Goal: Task Accomplishment & Management: Complete application form

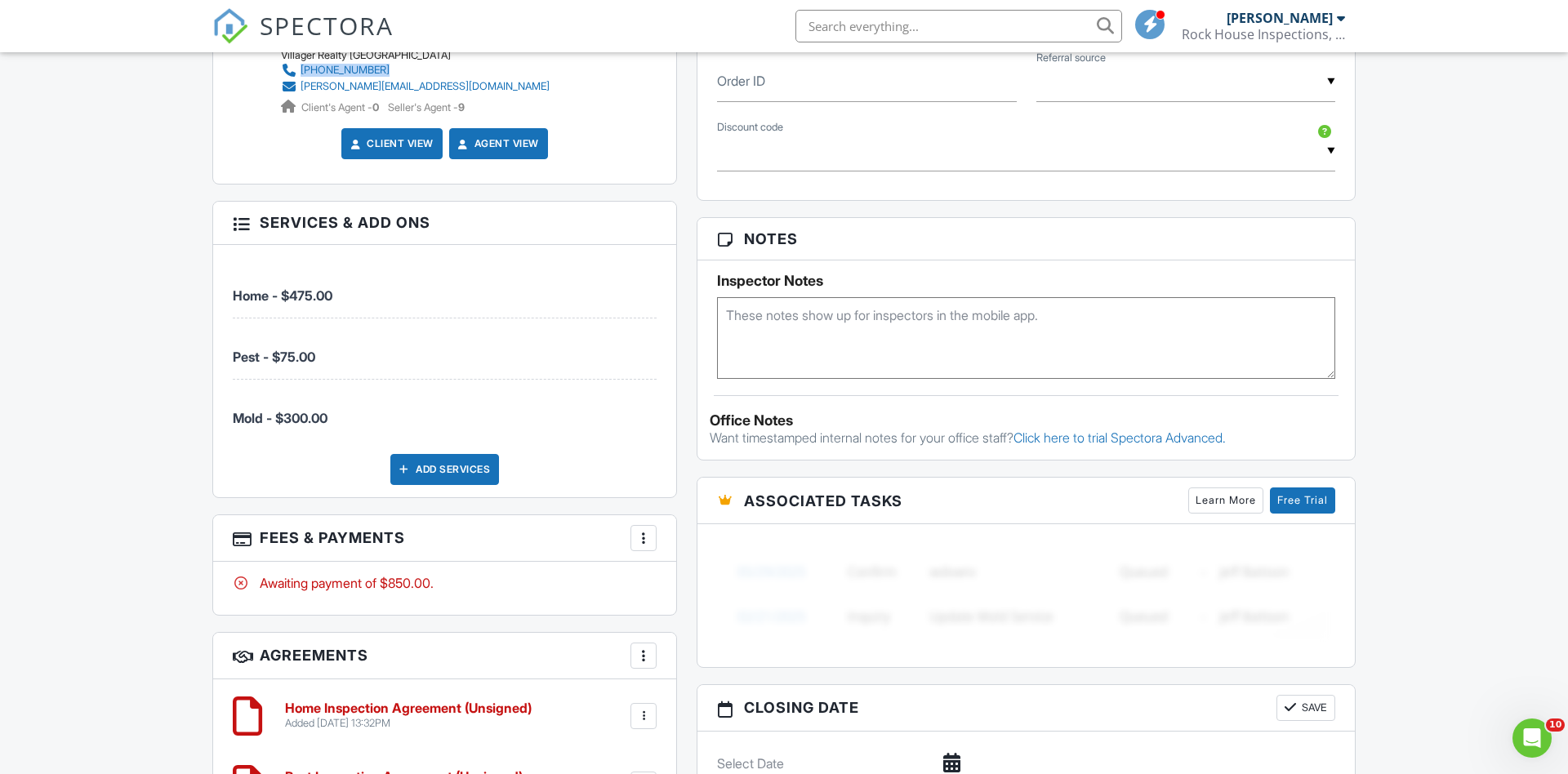
scroll to position [994, 0]
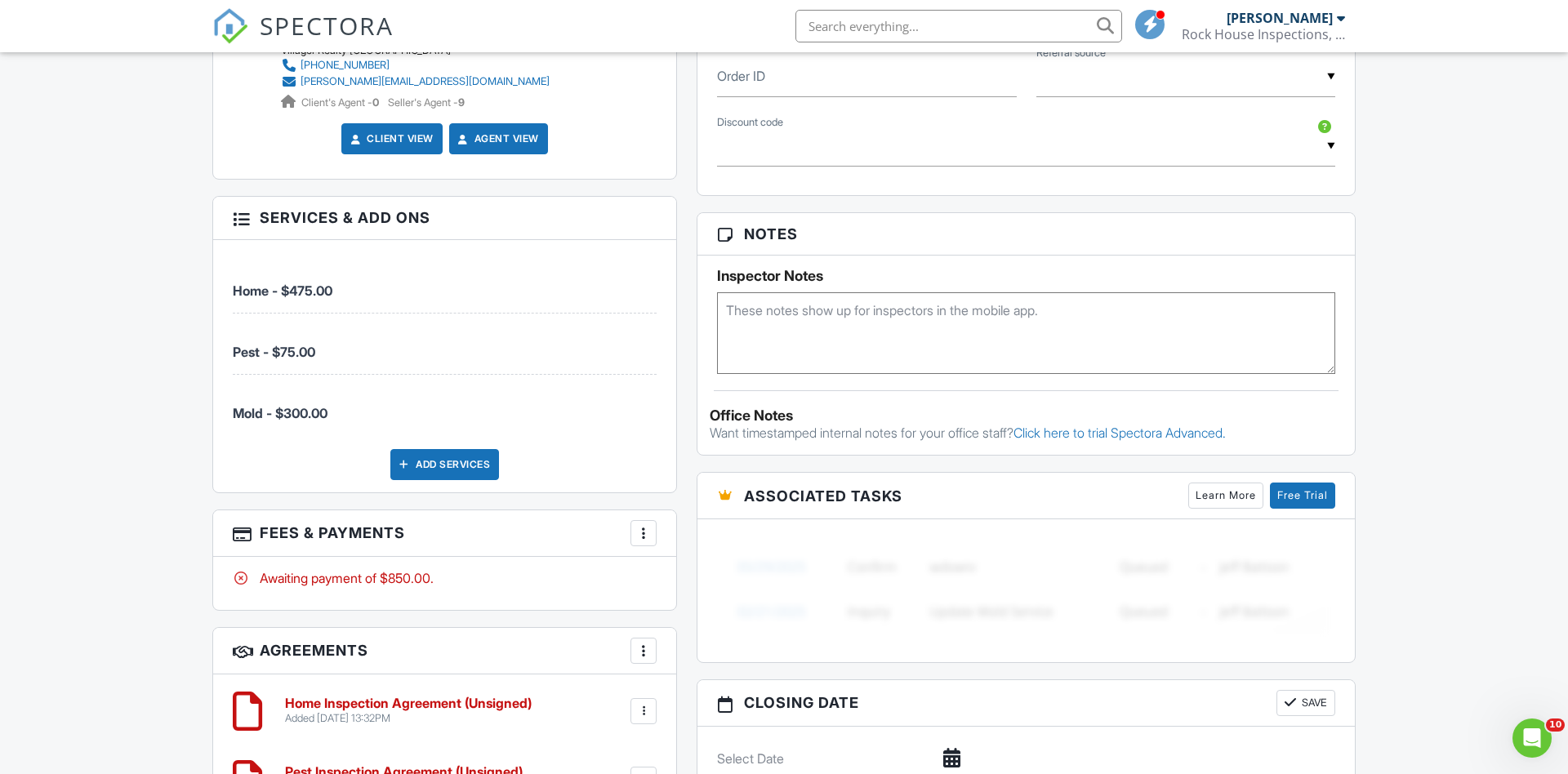
click at [731, 306] on textarea at bounding box center [1025, 332] width 618 height 82
paste textarea "Keypad entry 102123 and then press the check mark"
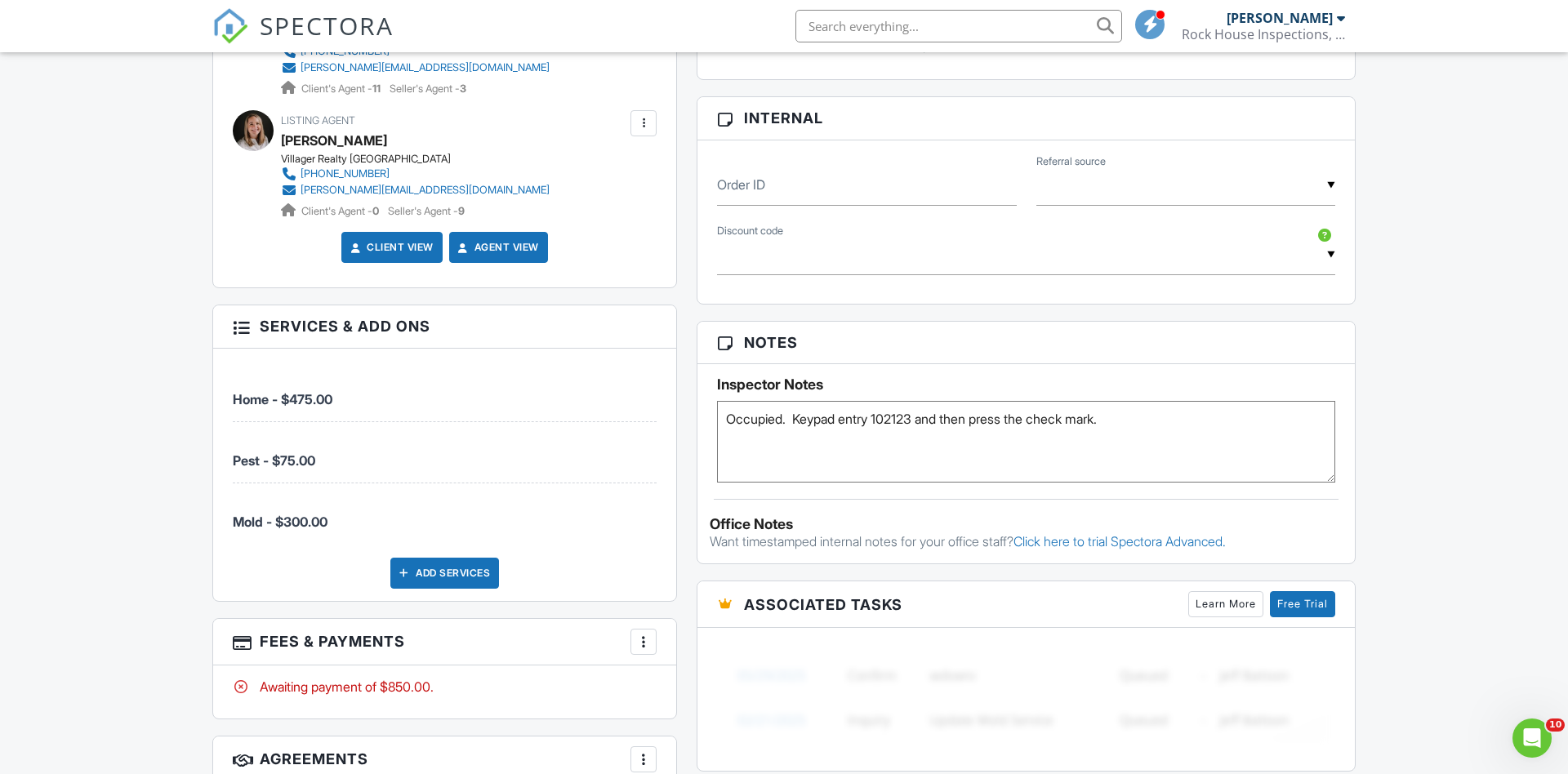
scroll to position [892, 0]
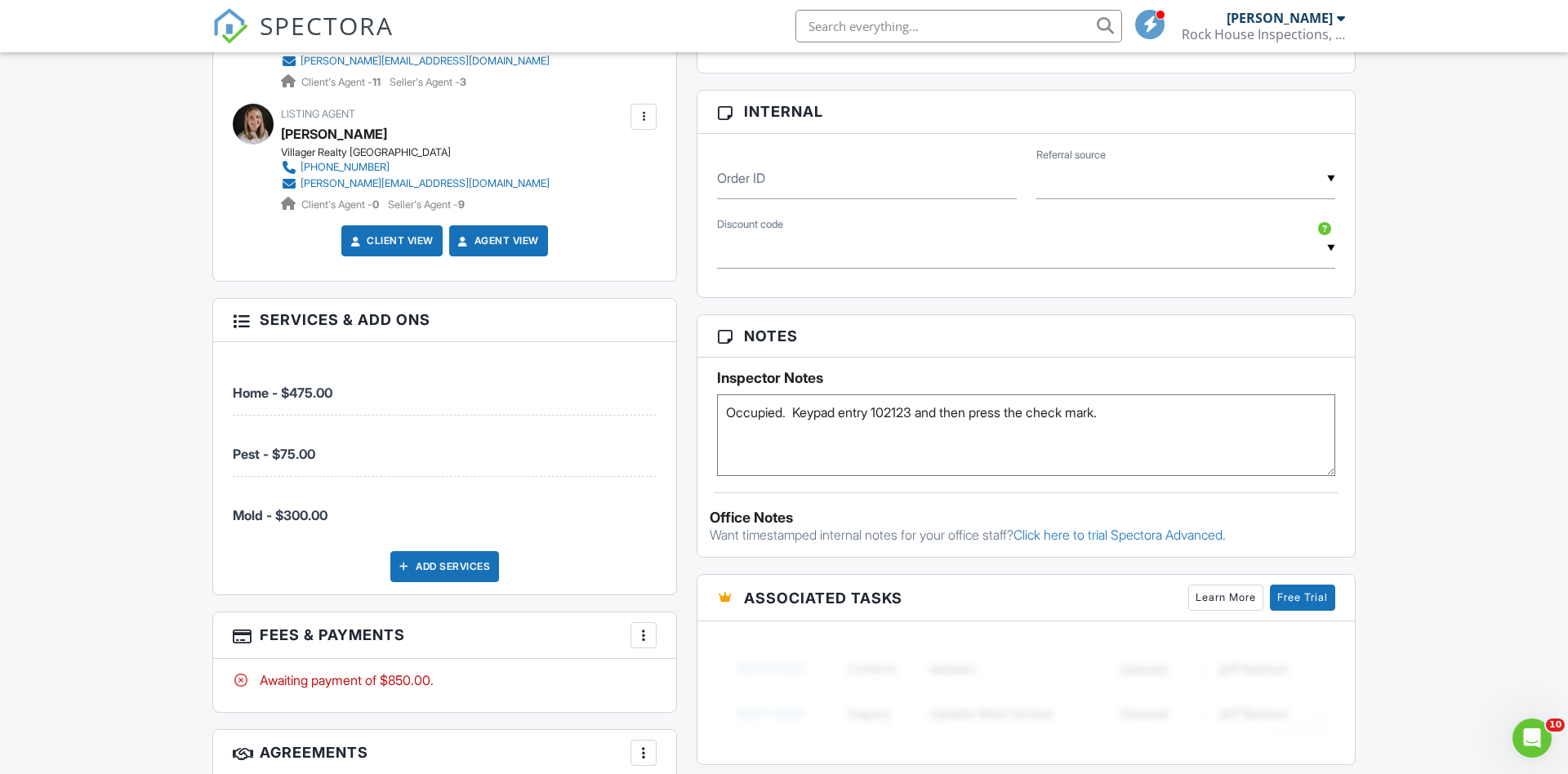
click at [1154, 410] on textarea "Occupied. Keypad entry 102123 and then press the check mark." at bounding box center [1025, 435] width 618 height 82
paste textarea "I just scheduled an inspection for my buyer who is in California, but is buying…"
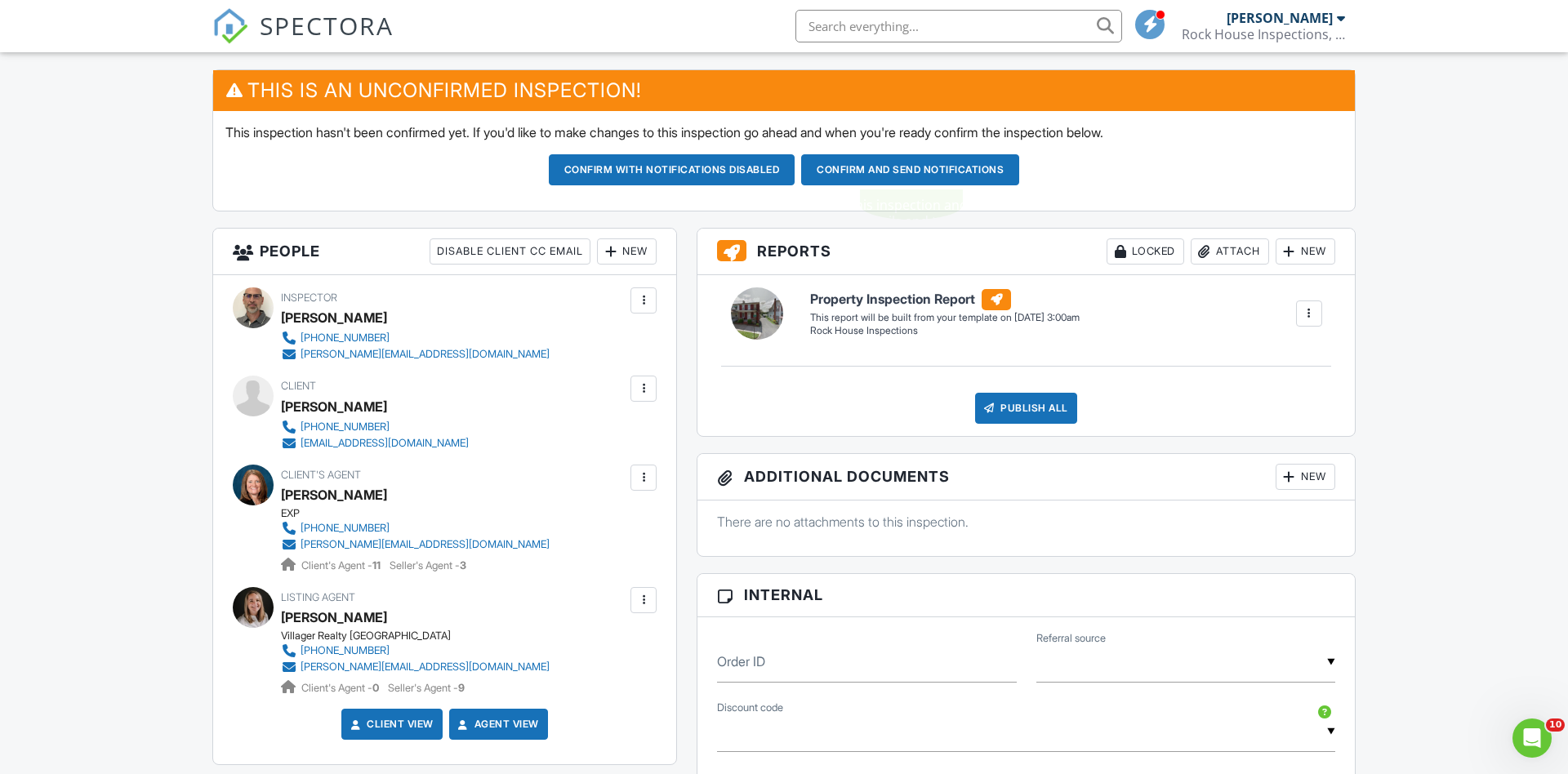
scroll to position [382, 0]
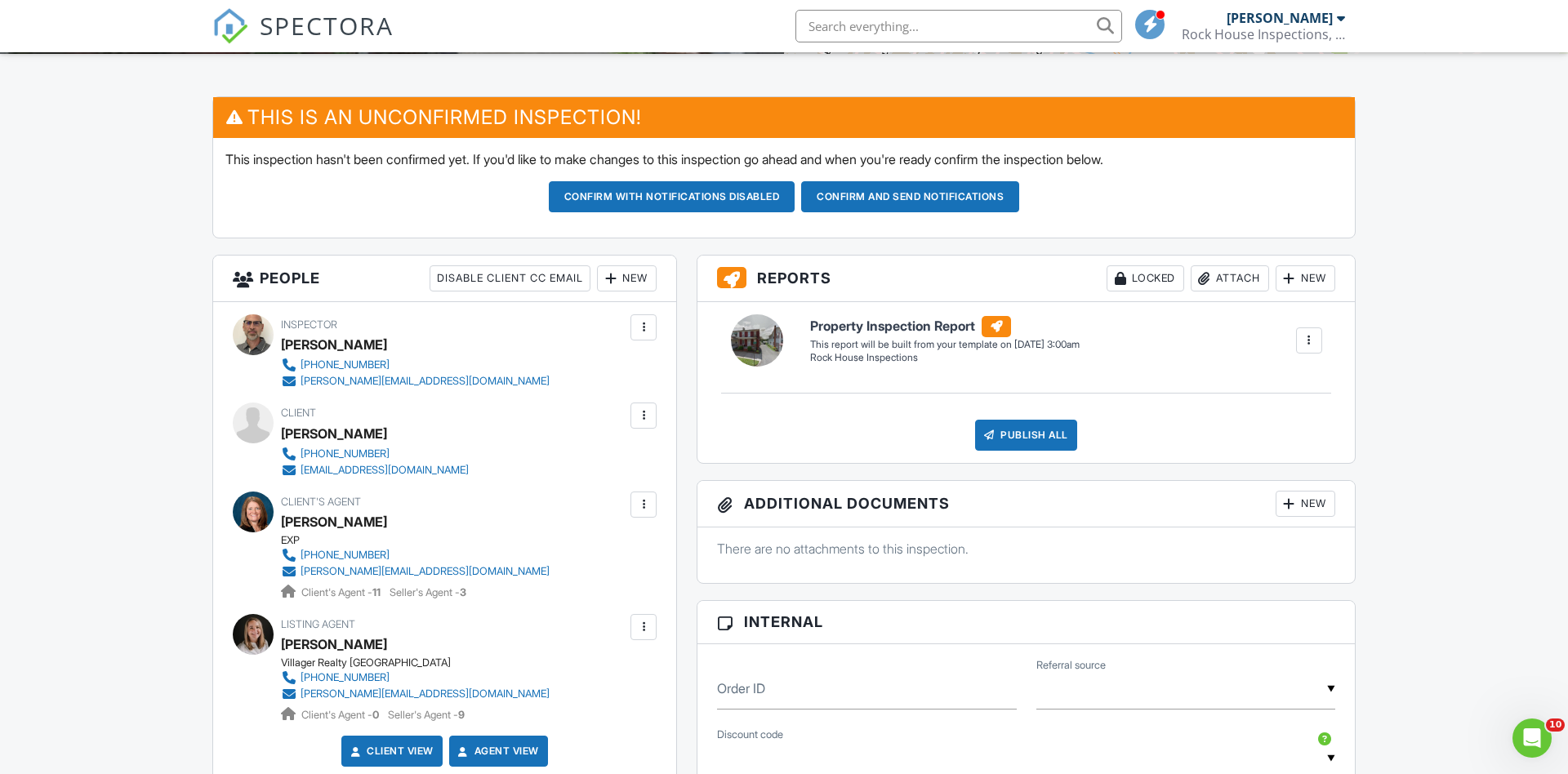
type textarea "Occupied. Keypad entry 102123 and then press the check mark. I just scheduled a…"
click at [795, 187] on button "Confirm and send notifications" at bounding box center [672, 196] width 246 height 31
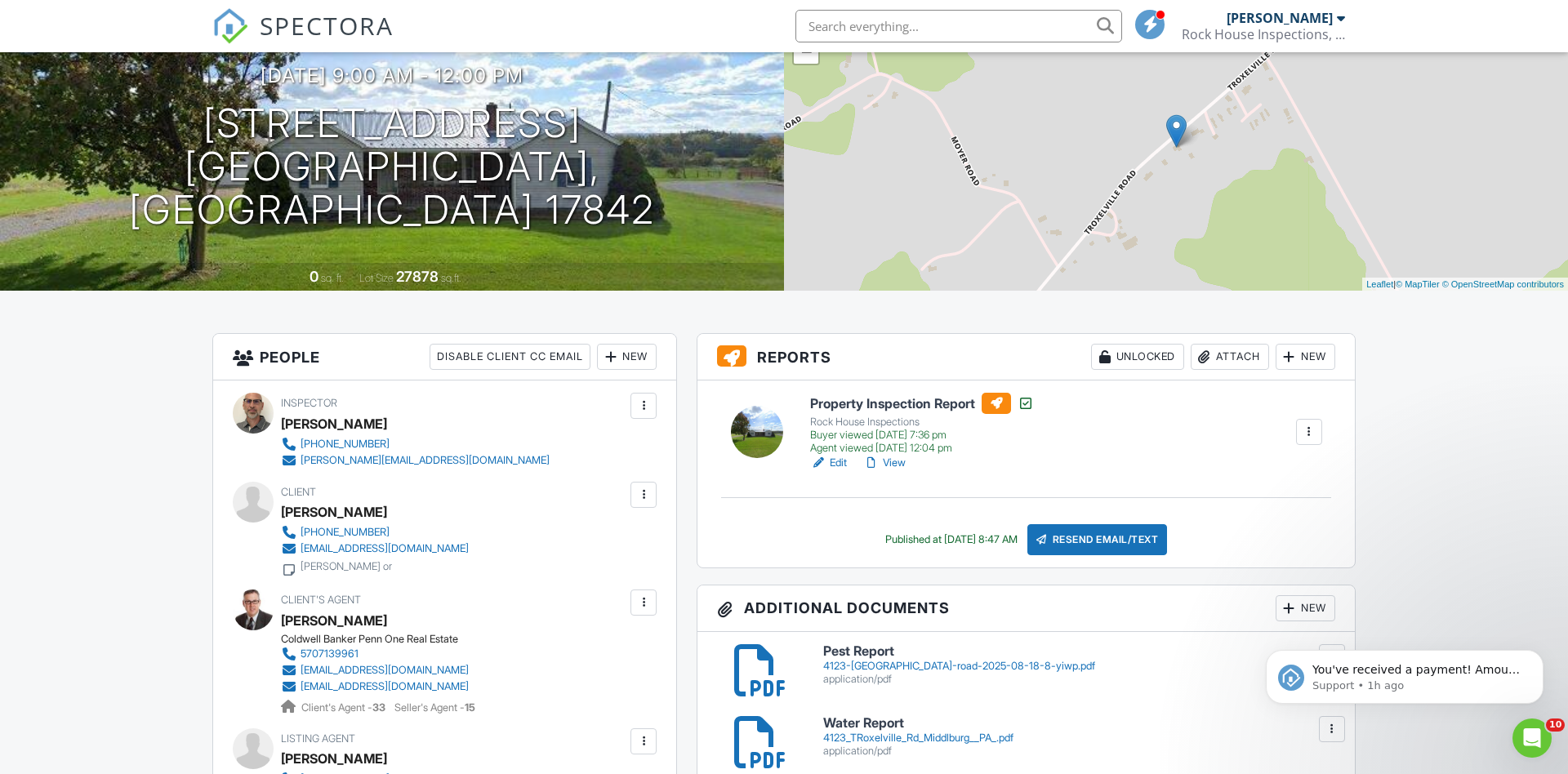
scroll to position [112, 0]
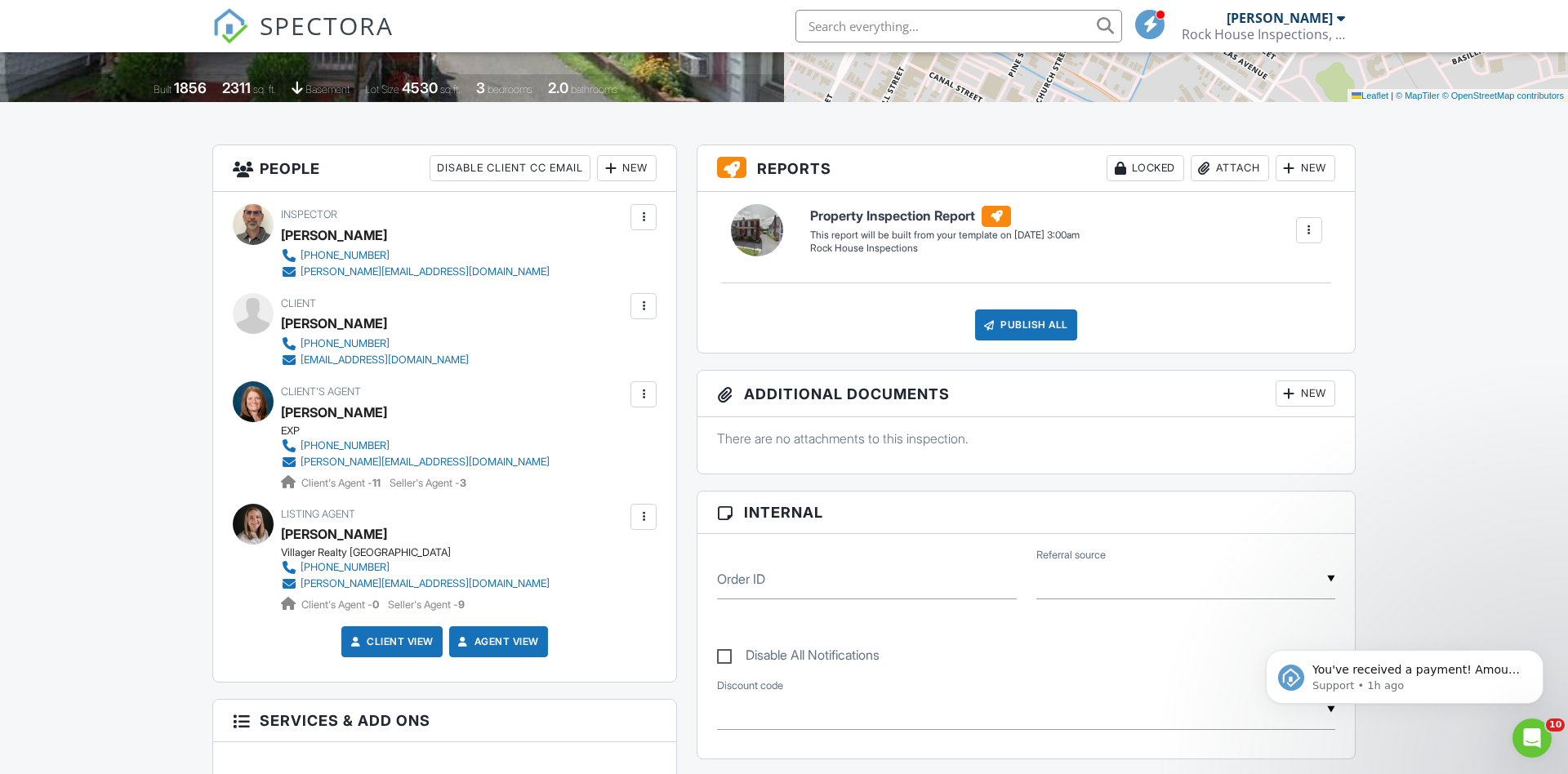
scroll to position [340, 0]
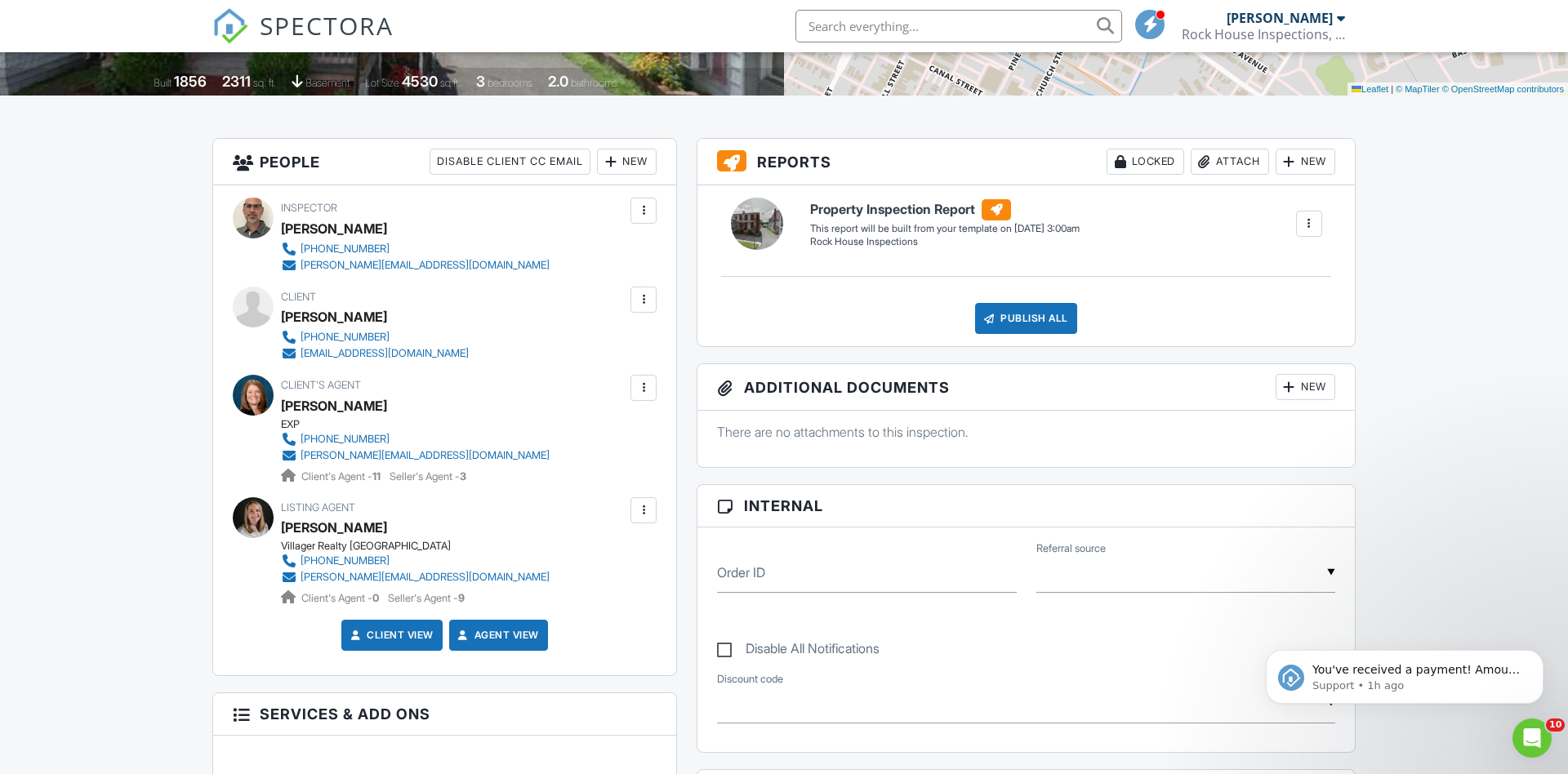
click at [640, 298] on div at bounding box center [643, 299] width 17 height 17
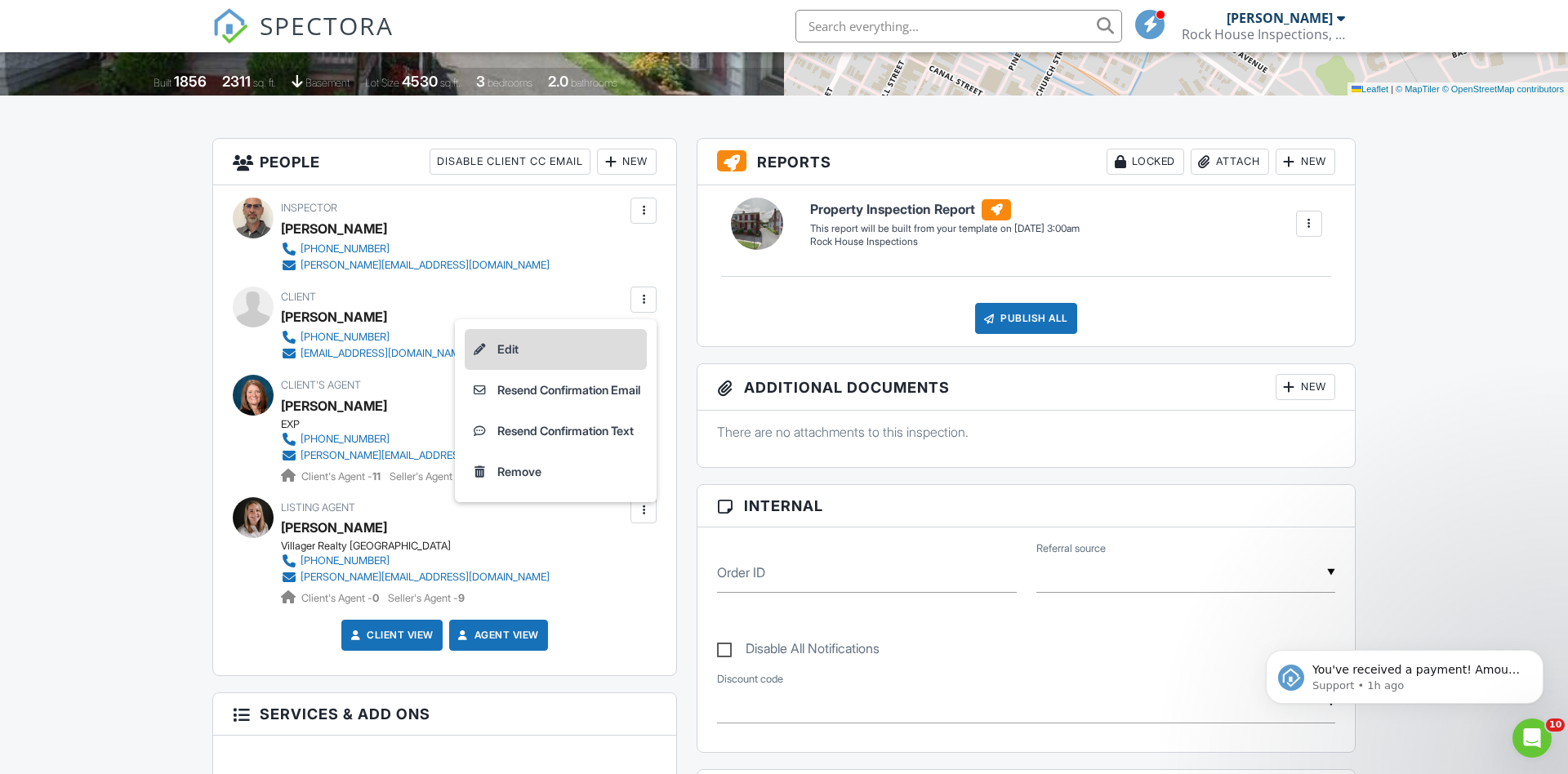
click at [504, 344] on li "Edit" at bounding box center [556, 349] width 182 height 41
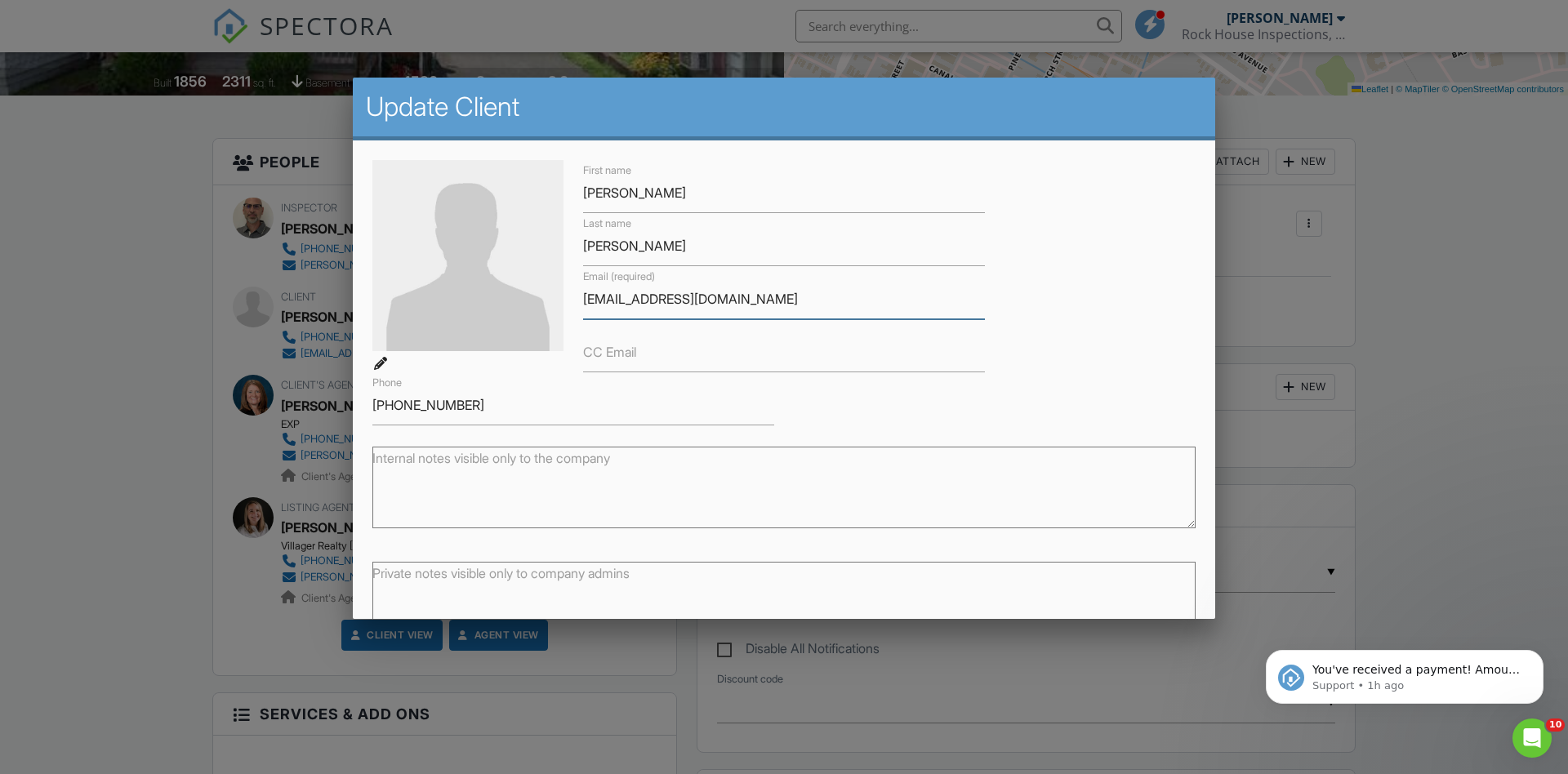
click at [633, 296] on input "johncurryiv@gmakl.com" at bounding box center [784, 299] width 402 height 40
paste input "i"
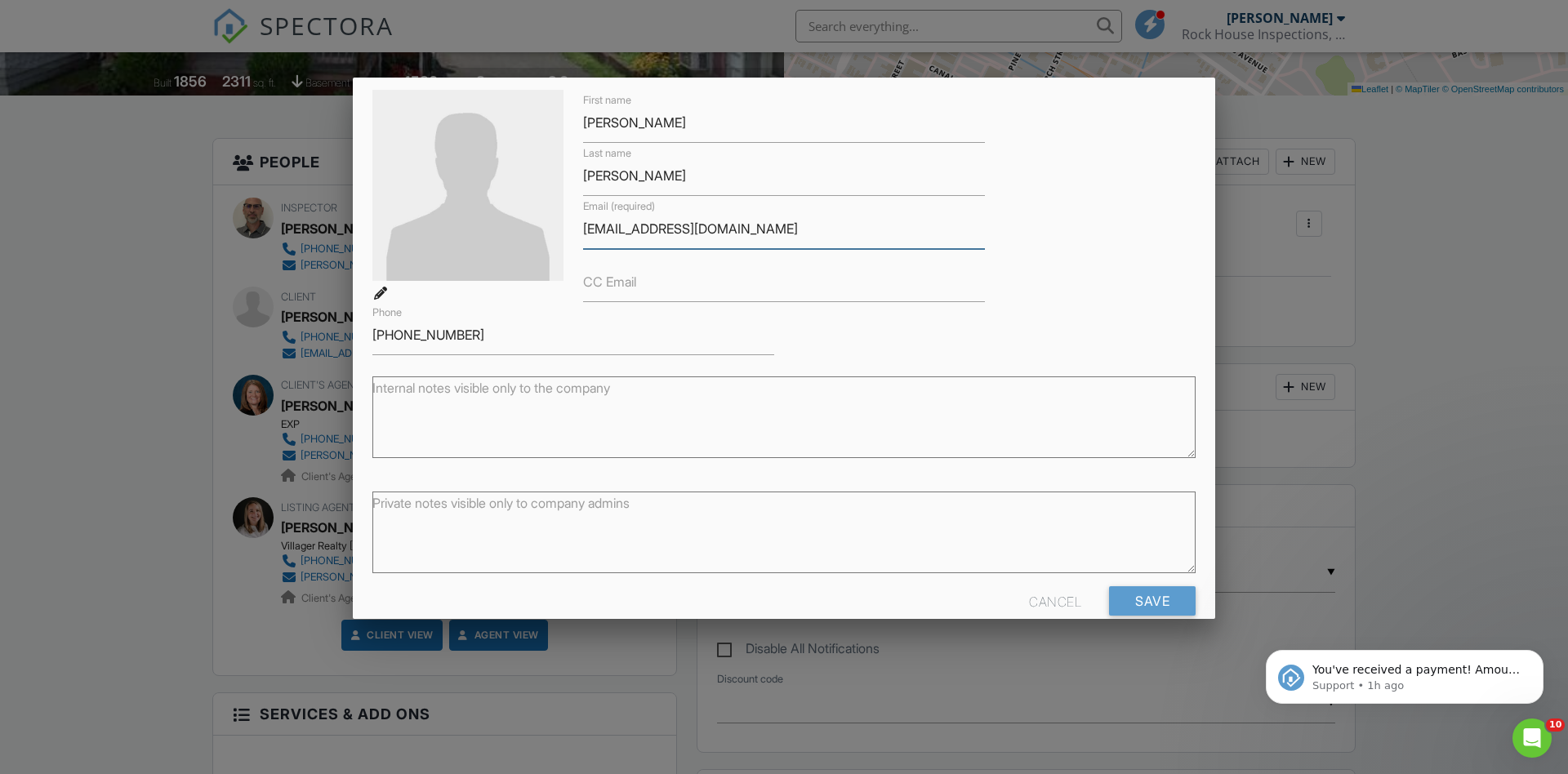
scroll to position [96, 0]
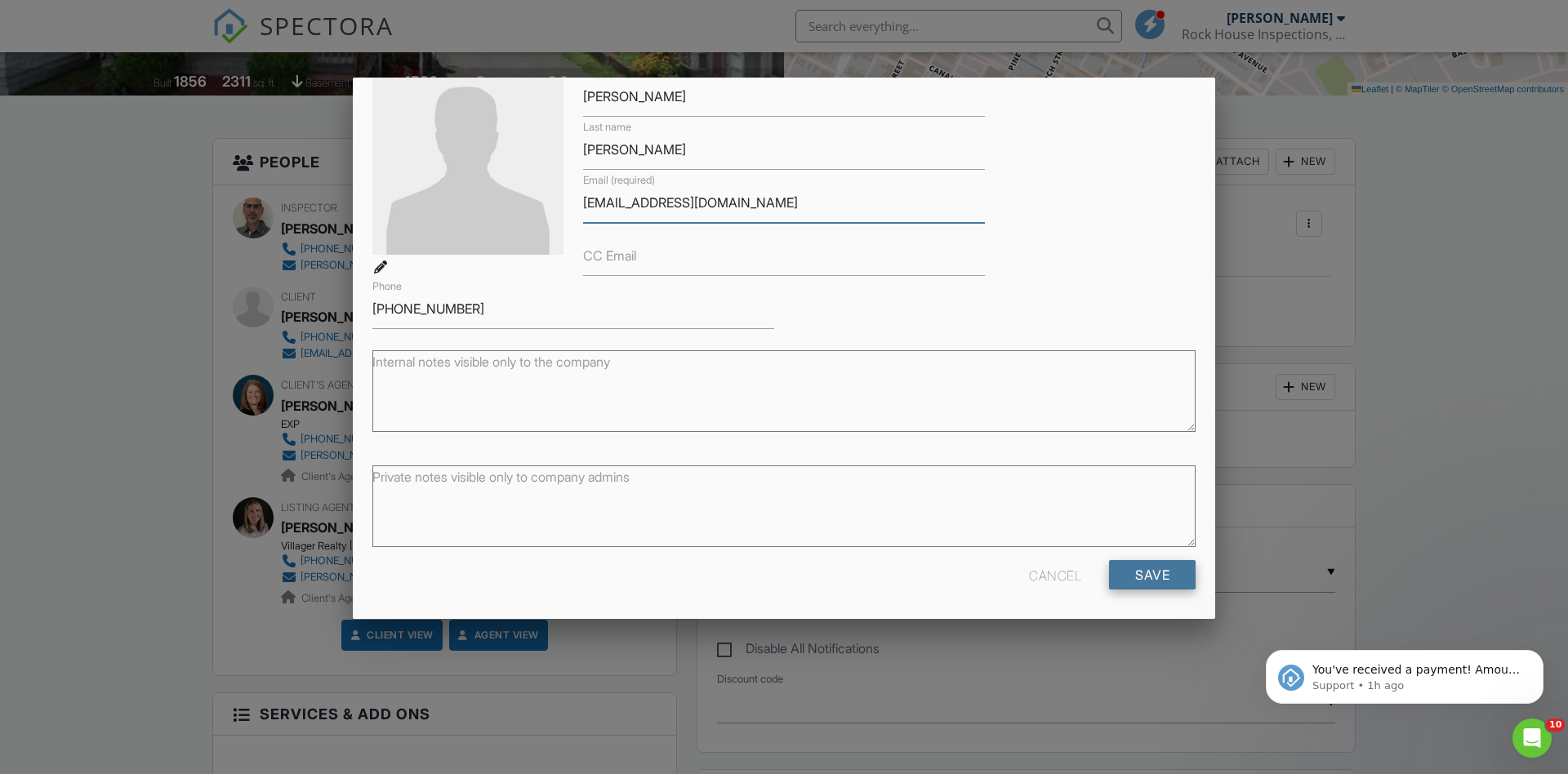
type input "johncurryiv@gmail.com"
click at [1154, 566] on input "Save" at bounding box center [1151, 575] width 87 height 30
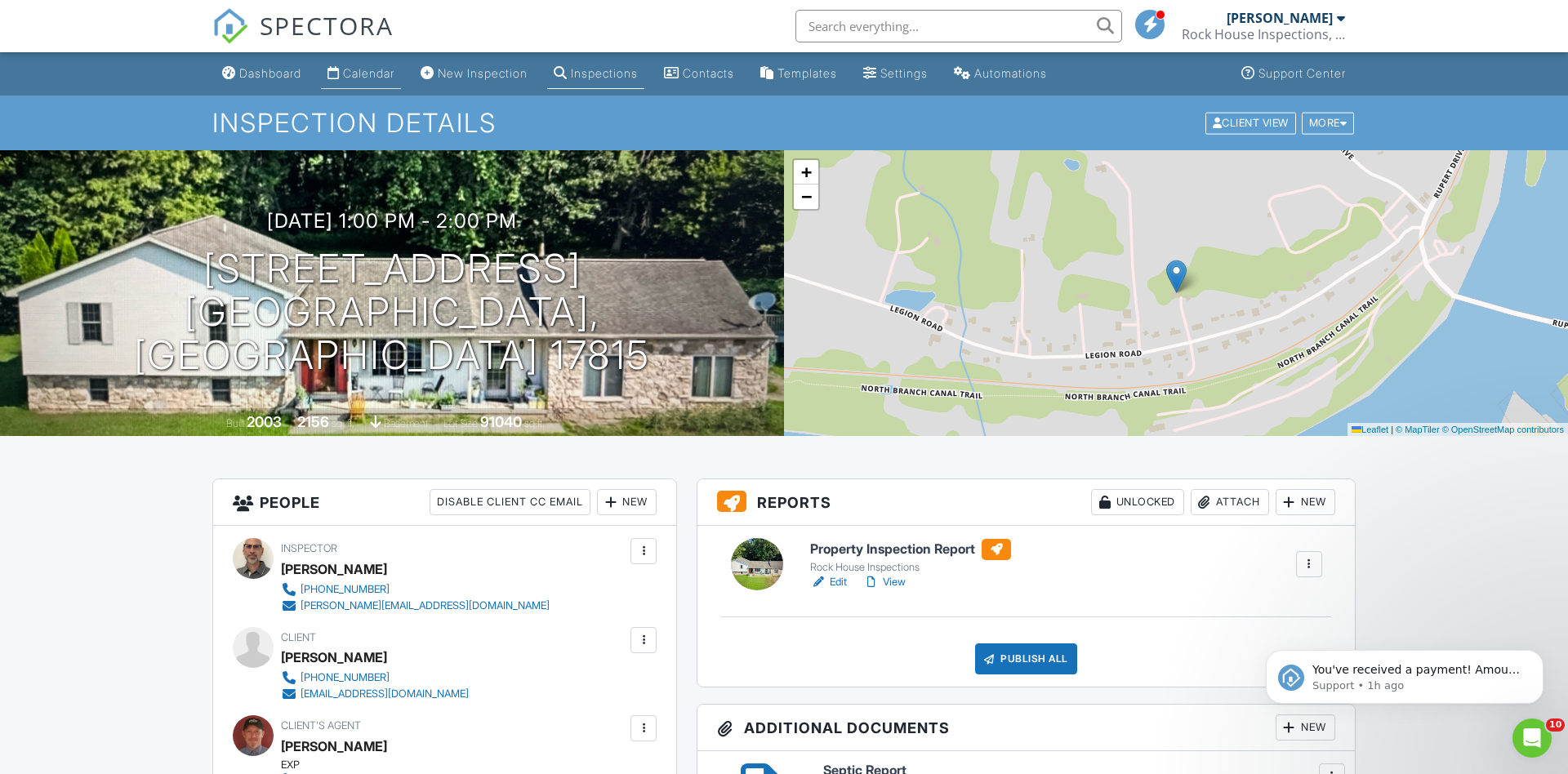
click at [370, 67] on div "Calendar" at bounding box center [368, 73] width 52 height 14
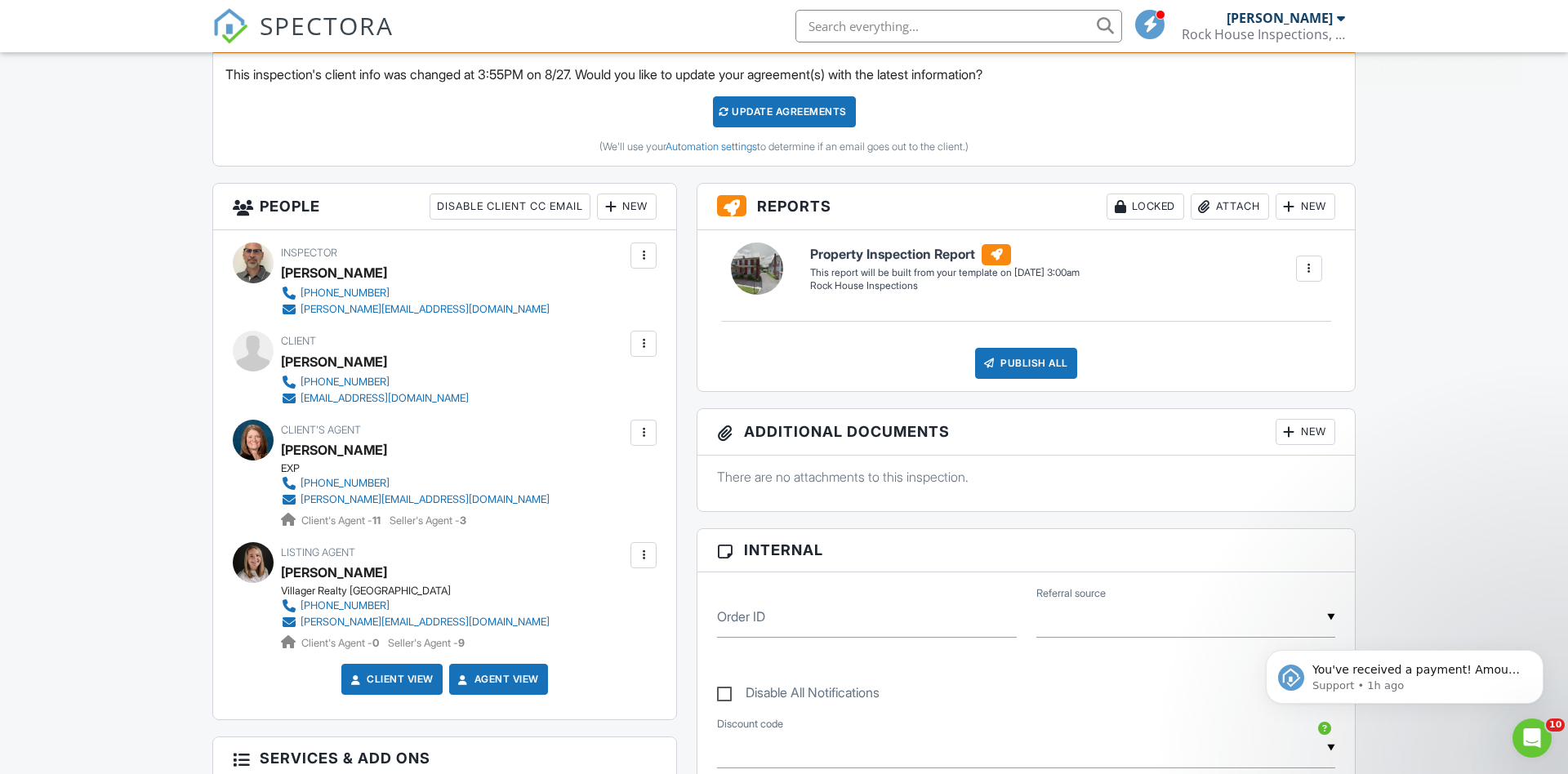
click at [639, 342] on div at bounding box center [643, 344] width 17 height 17
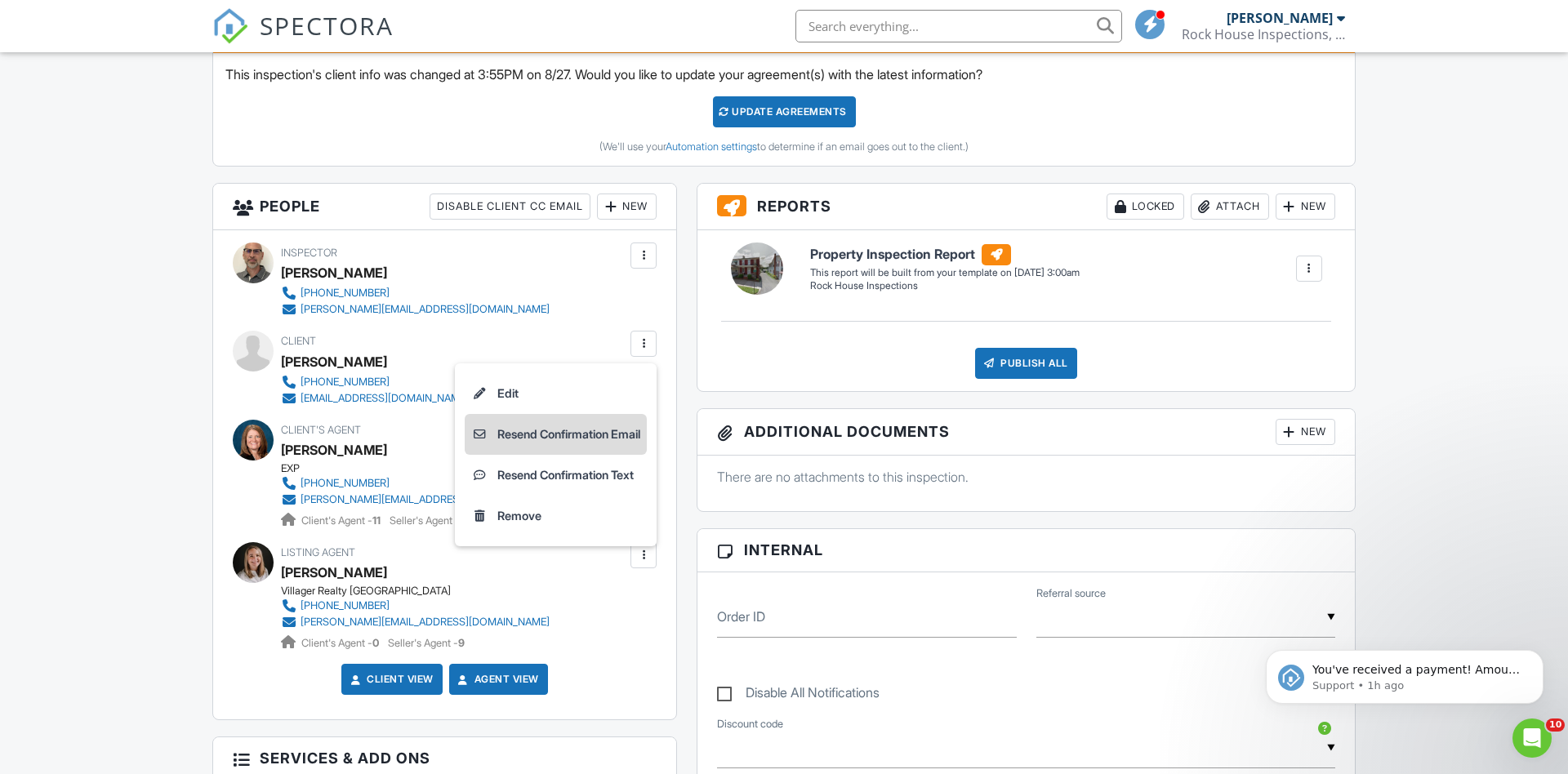
click at [528, 423] on li "Resend Confirmation Email" at bounding box center [556, 434] width 182 height 41
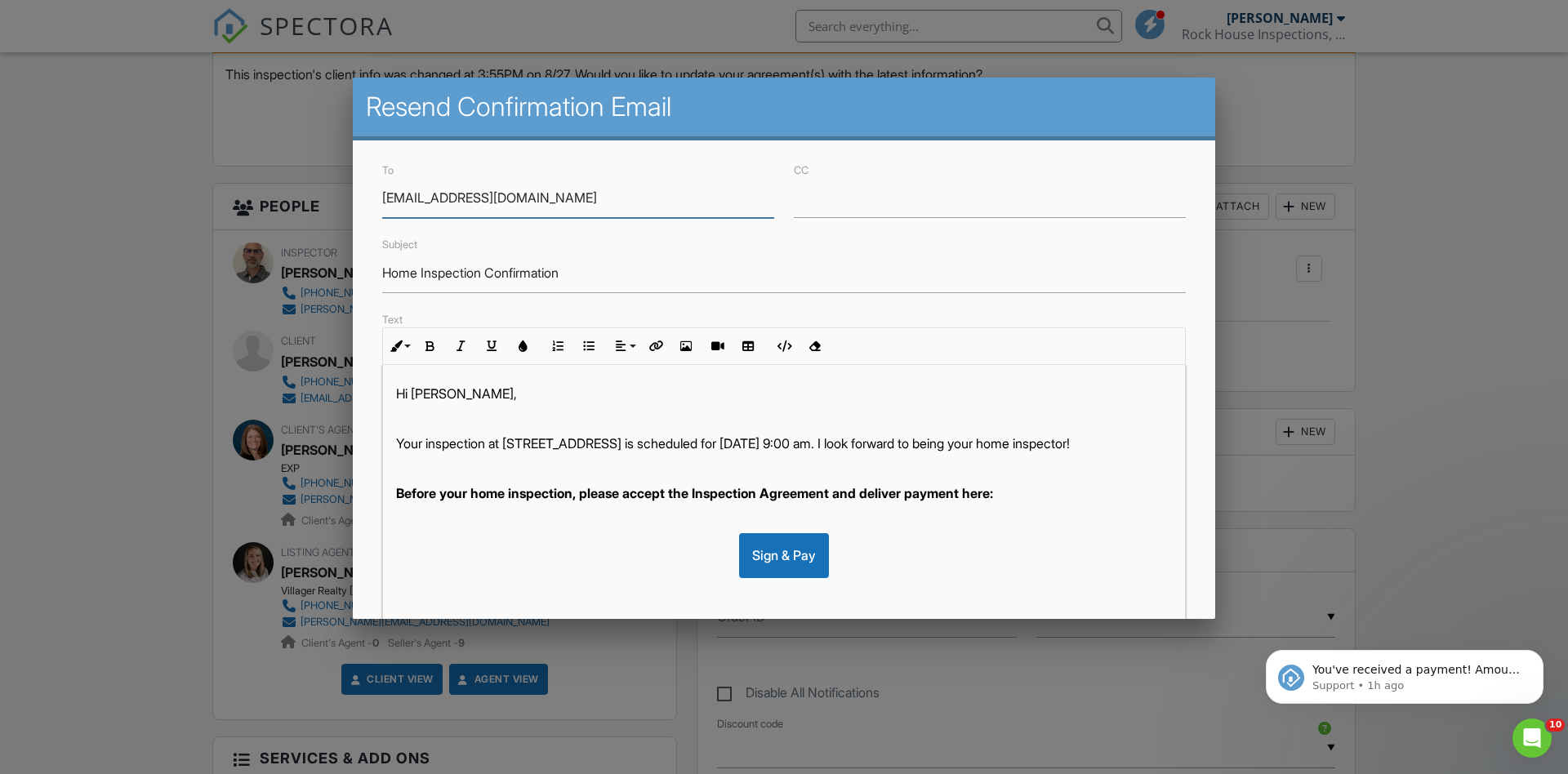
scroll to position [259, 0]
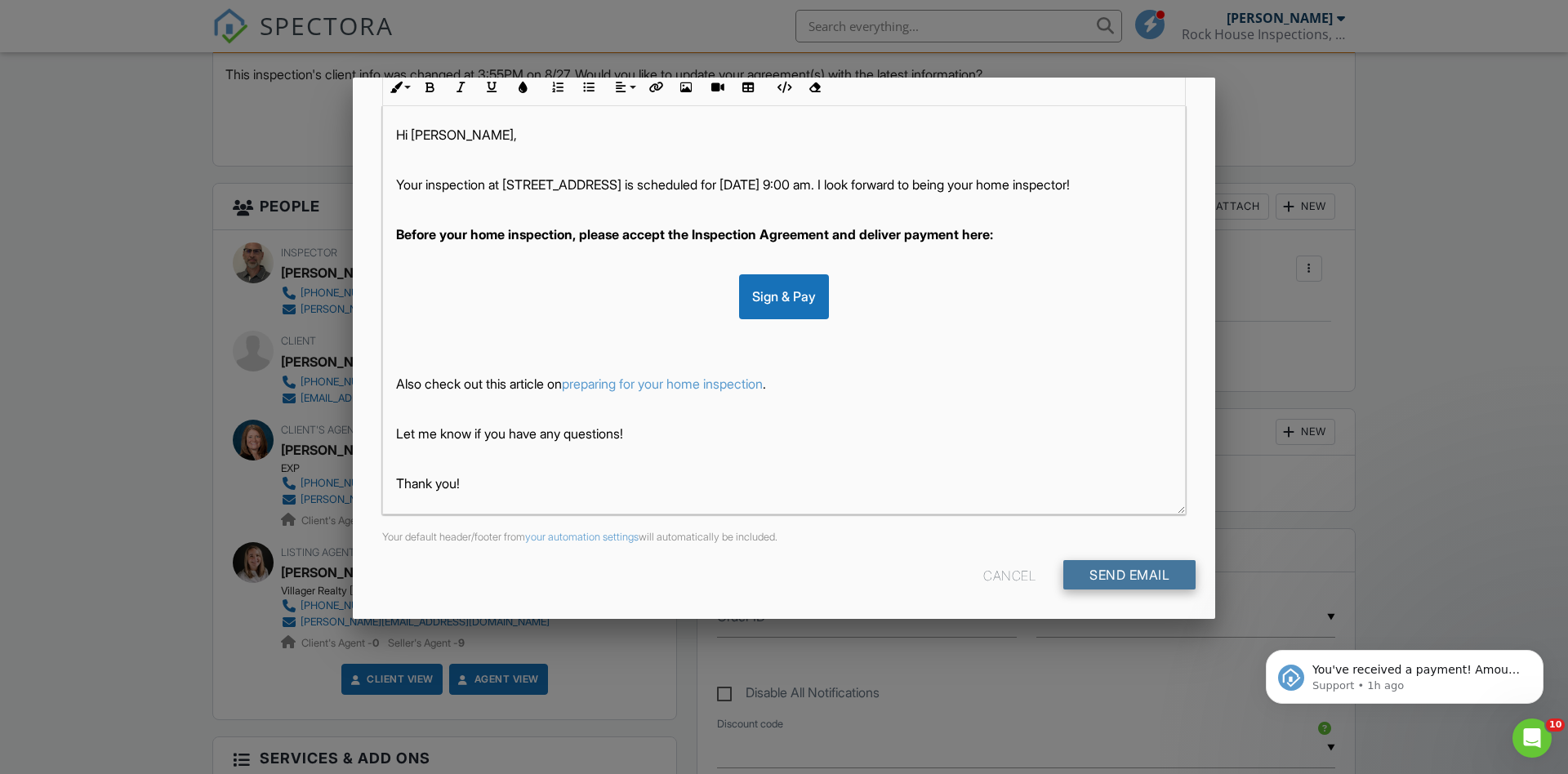
click at [1107, 571] on input "Send Email" at bounding box center [1129, 575] width 132 height 30
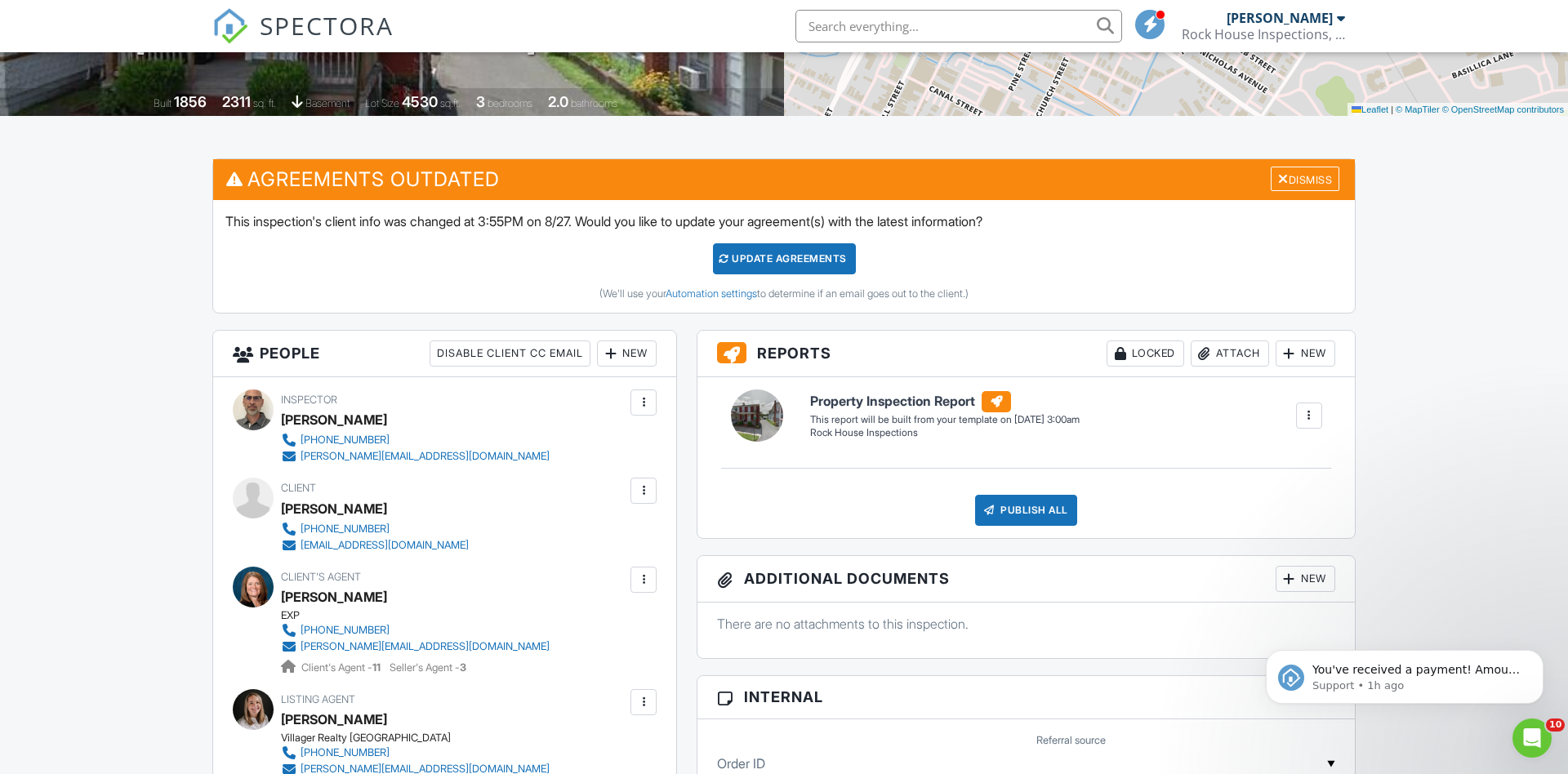
scroll to position [323, 0]
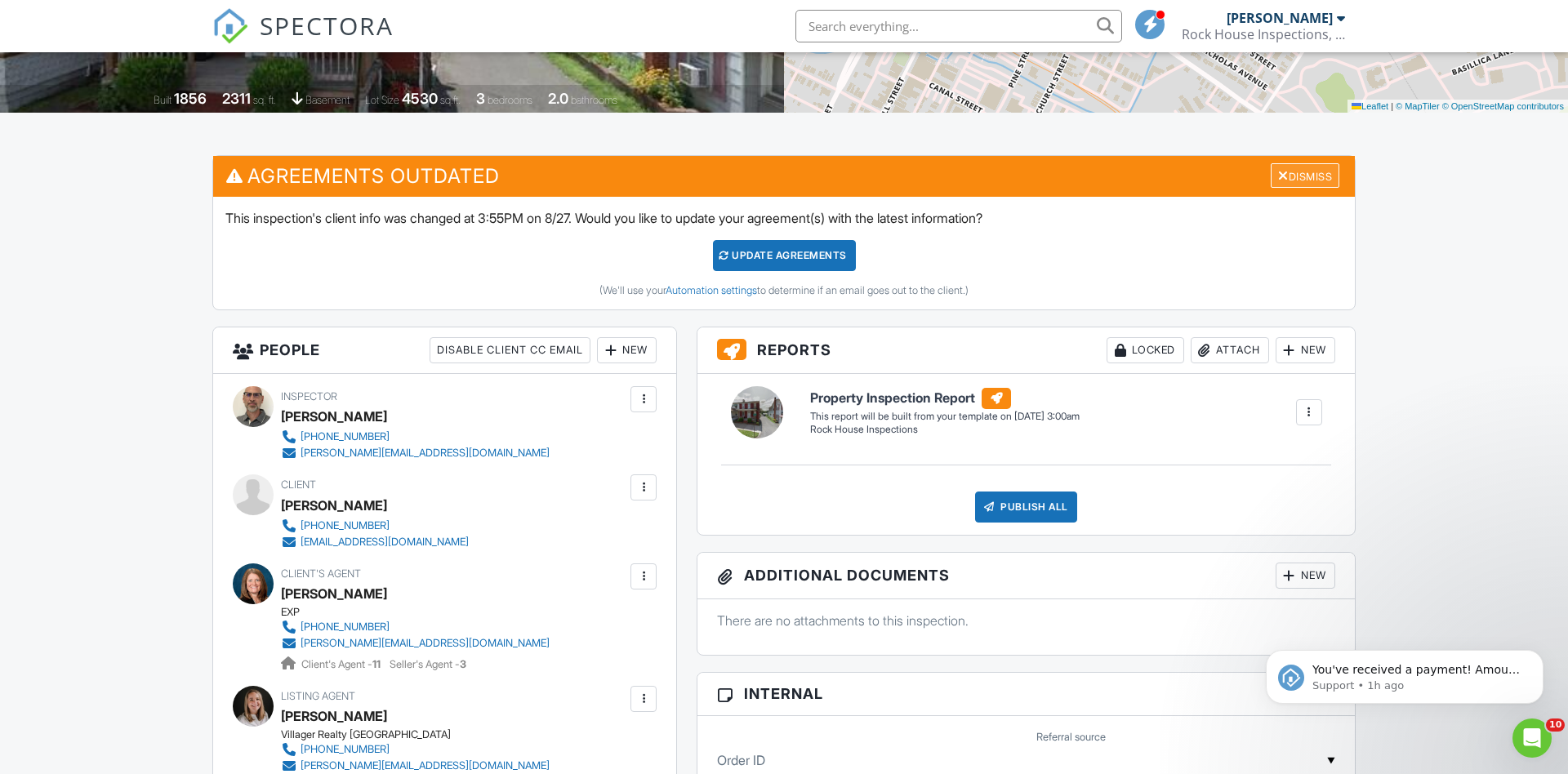
click at [1300, 172] on div "Dismiss" at bounding box center [1305, 175] width 68 height 25
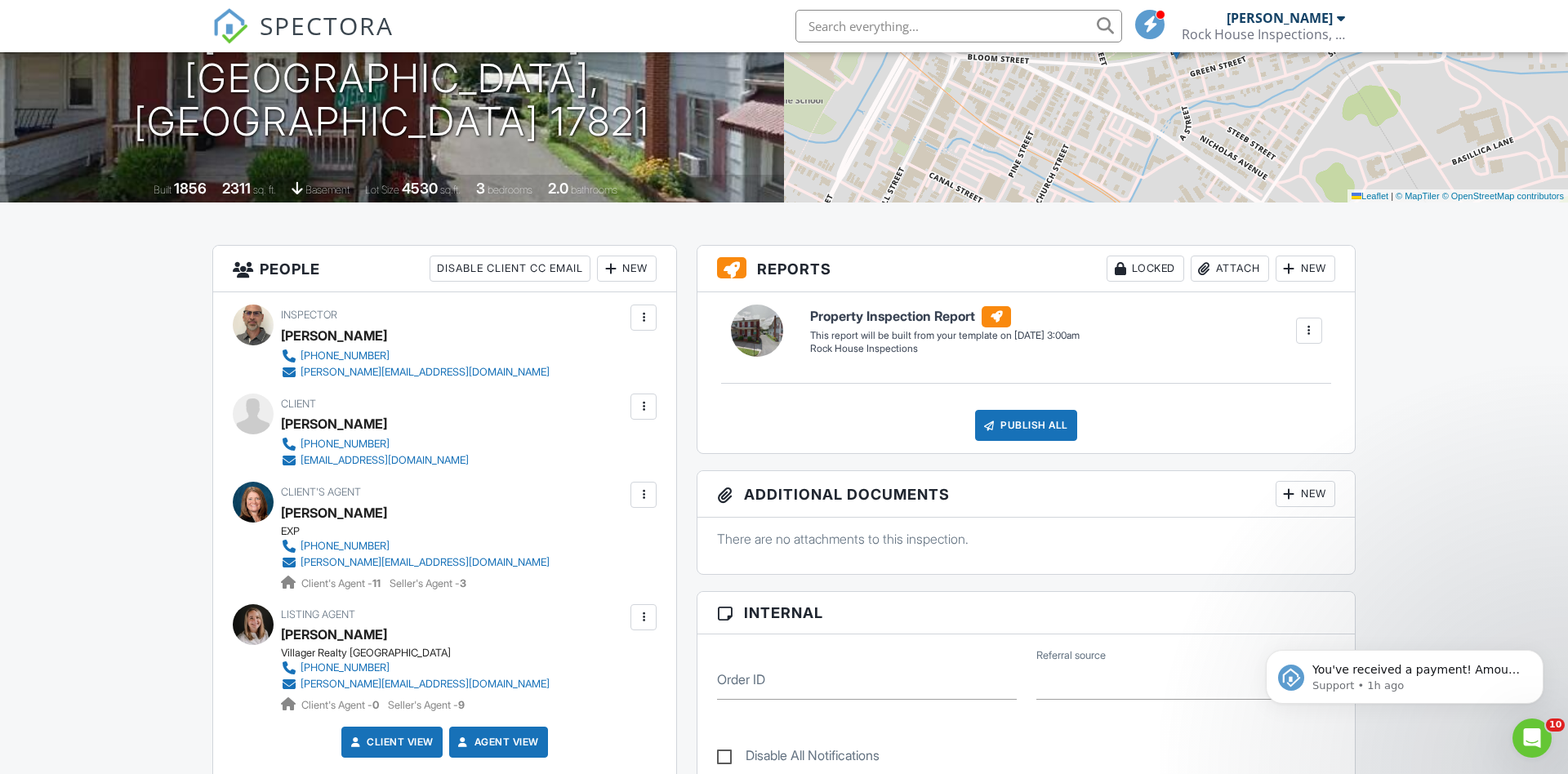
scroll to position [0, 0]
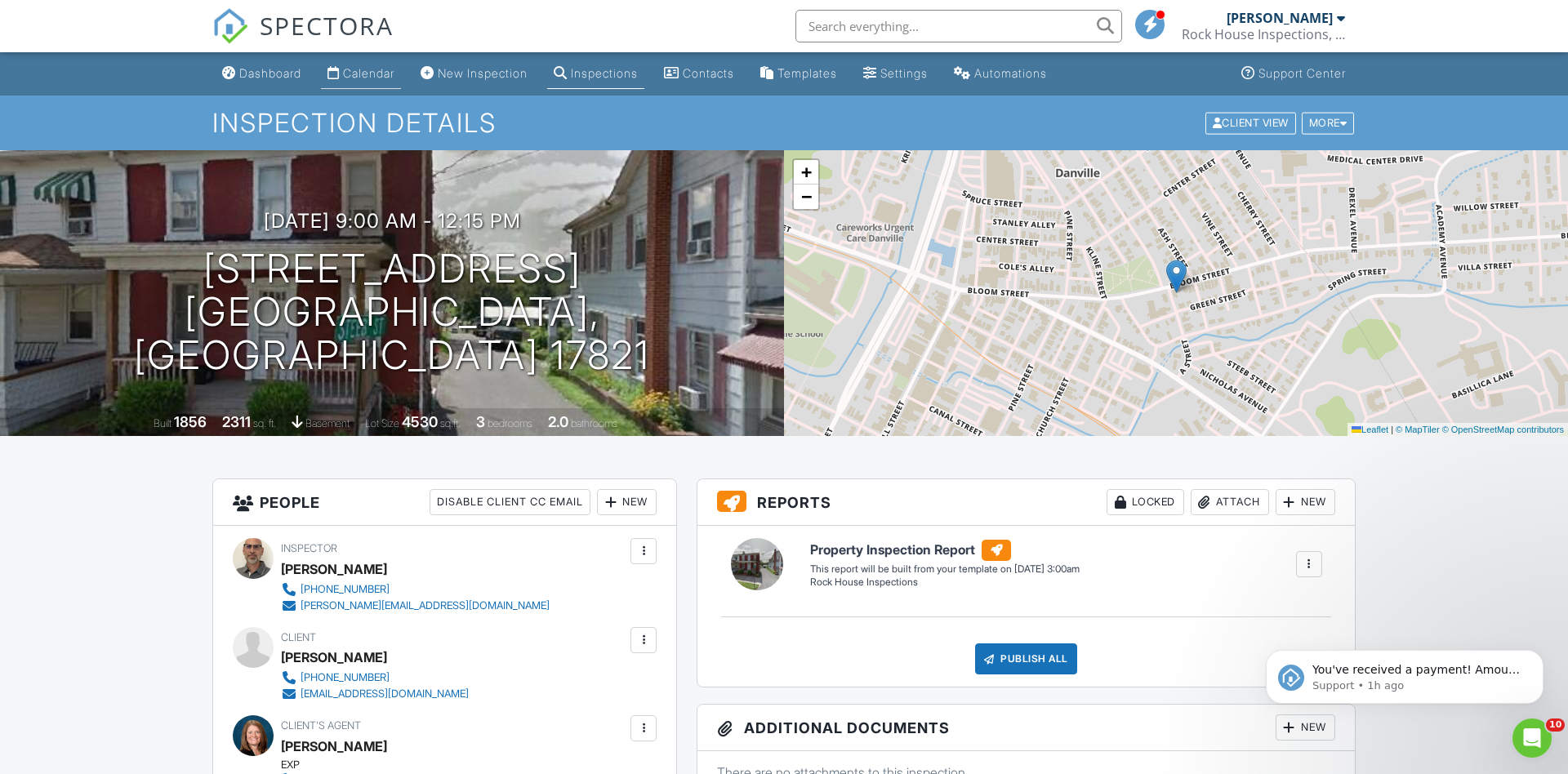
click at [370, 75] on div "Calendar" at bounding box center [368, 73] width 52 height 14
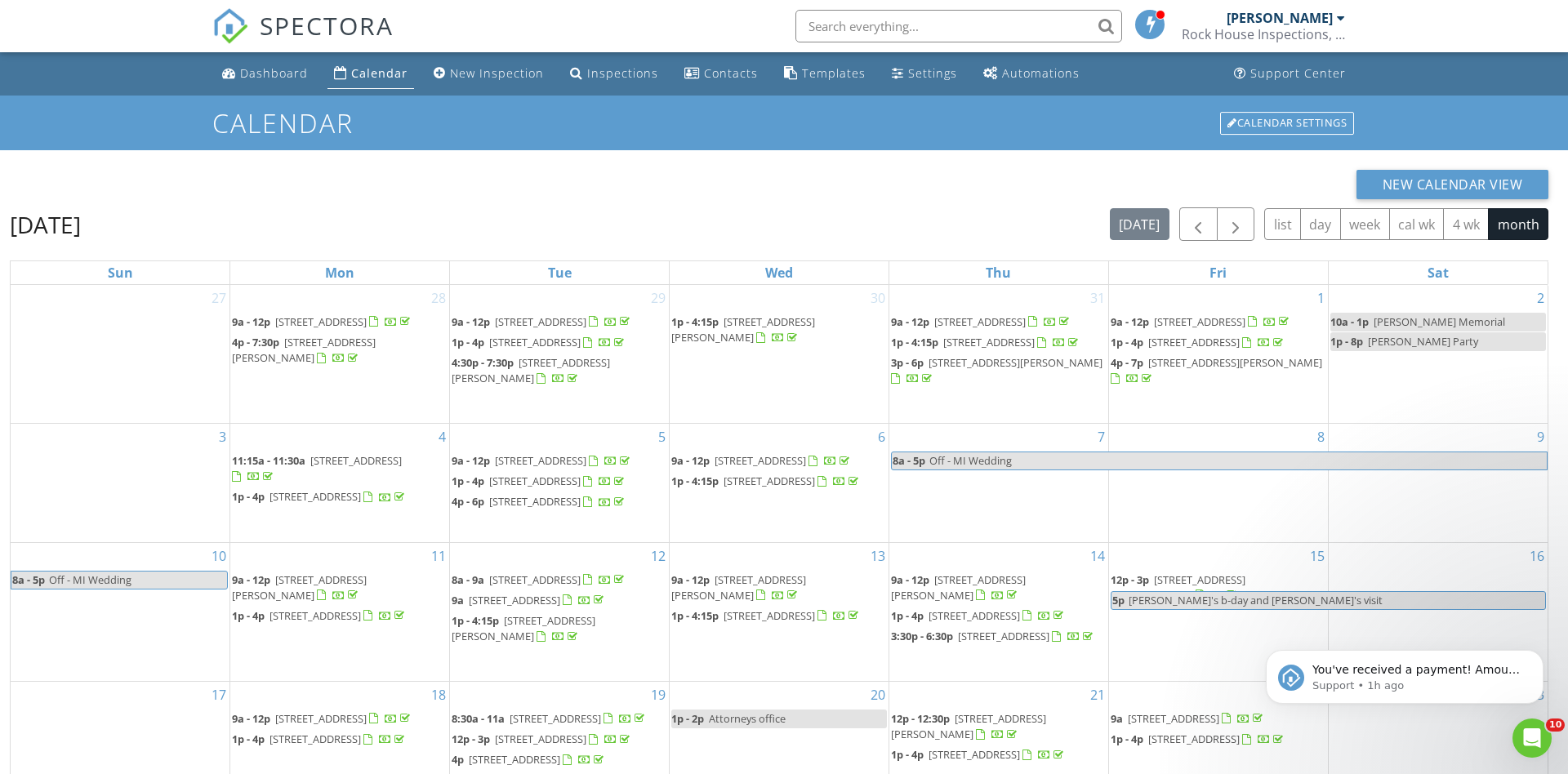
scroll to position [8, 0]
click at [1376, 678] on p "You've received a payment! Amount $475.00 Fee $0.00 Net $475.00 Transaction # p…" at bounding box center [1417, 670] width 210 height 17
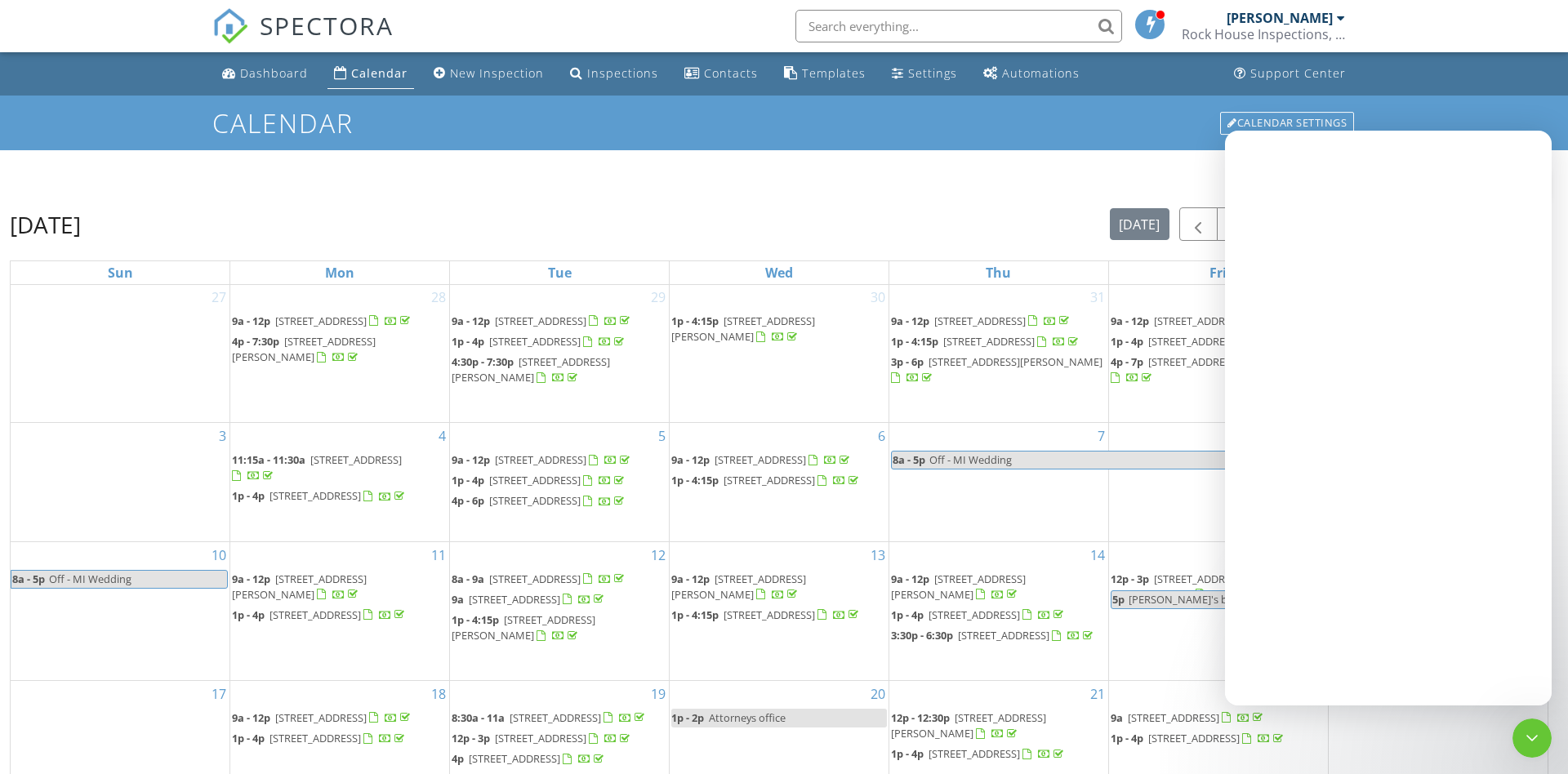
scroll to position [0, 0]
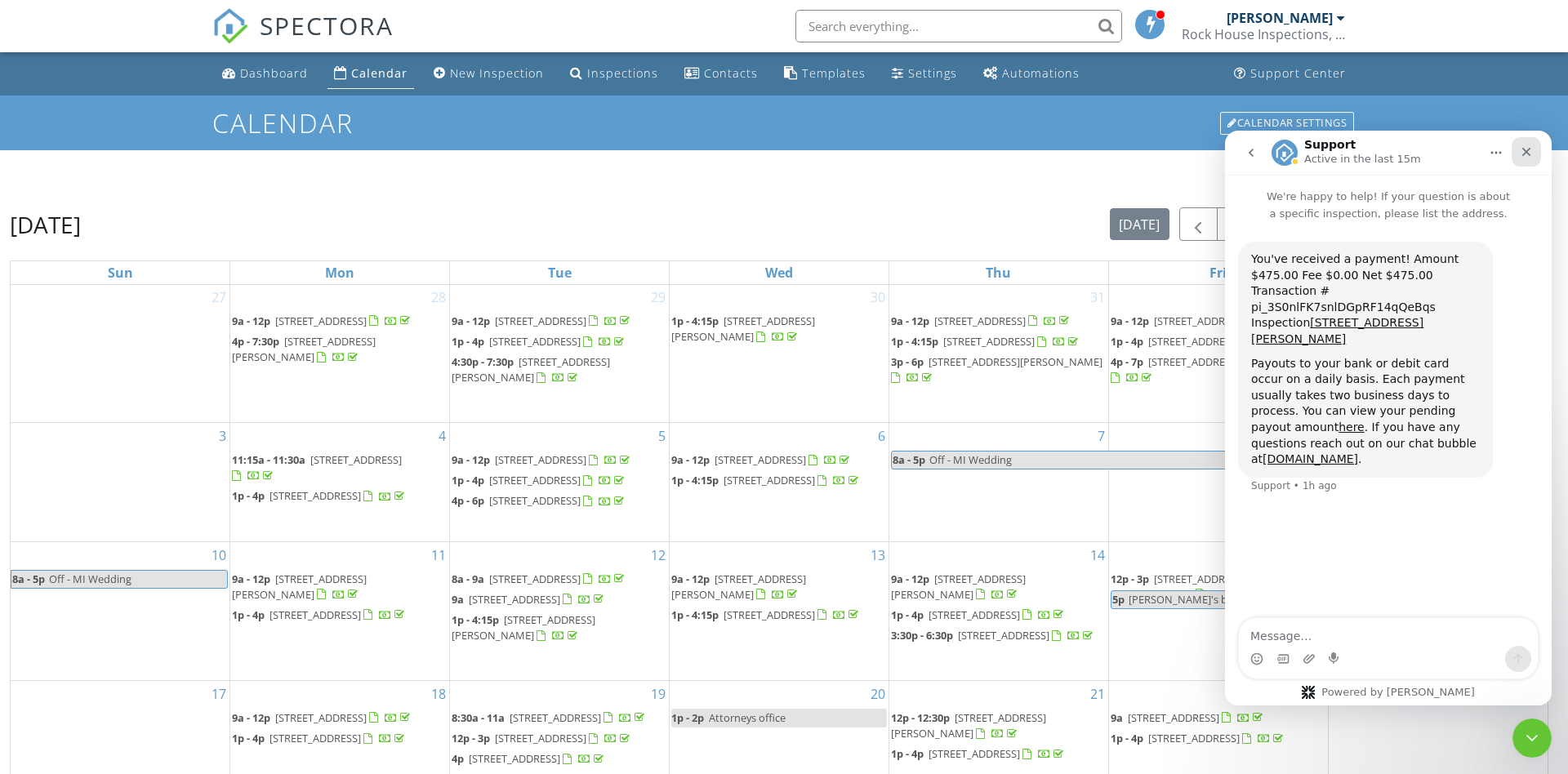
click at [1526, 146] on icon "Close" at bounding box center [1526, 152] width 13 height 13
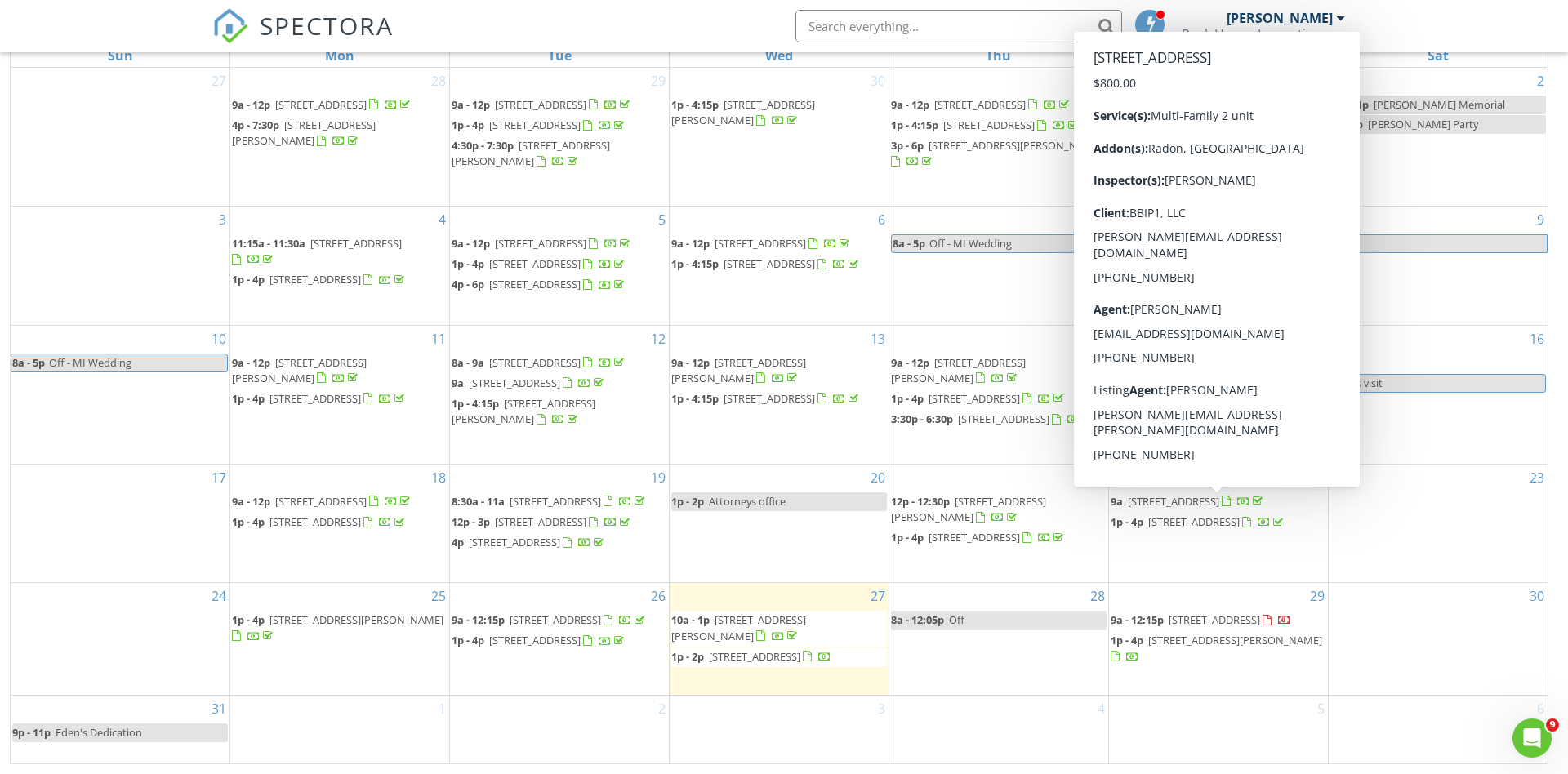
scroll to position [8, 0]
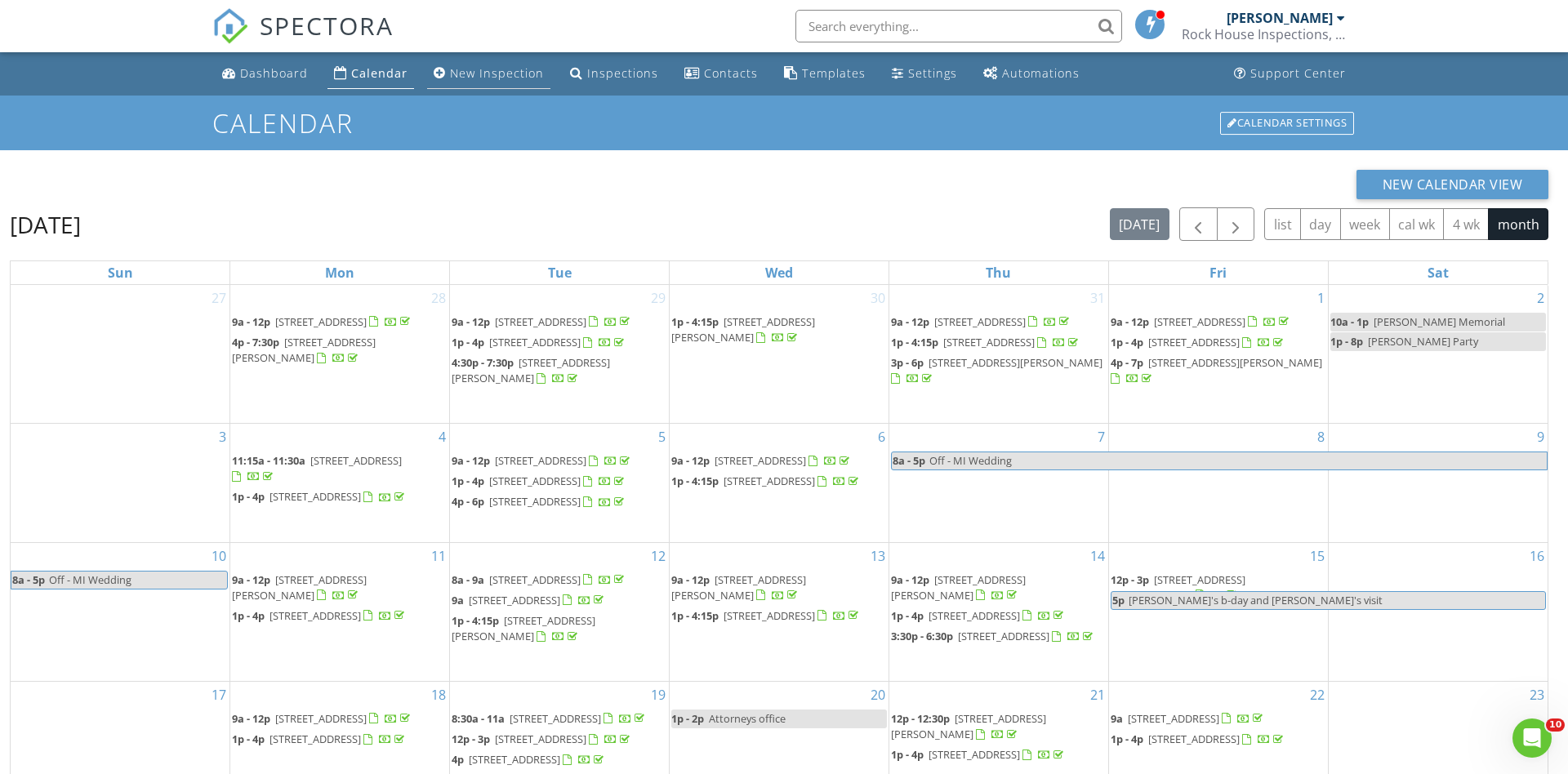
click at [480, 75] on div "New Inspection" at bounding box center [496, 73] width 94 height 16
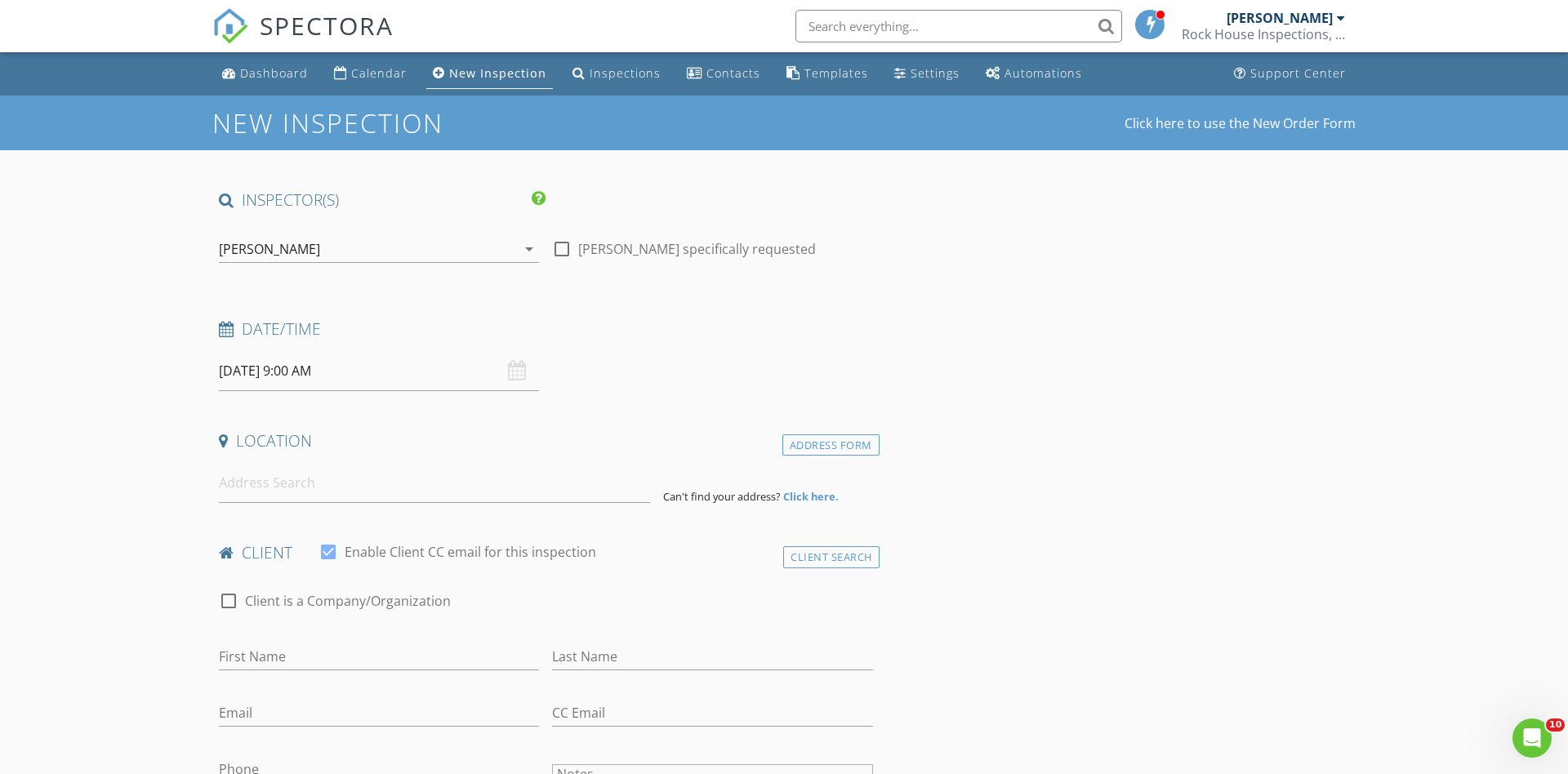
click at [267, 368] on input "08/28/2025 9:00 AM" at bounding box center [379, 371] width 320 height 40
select select "8"
type input "09/02/2025 9:00 AM"
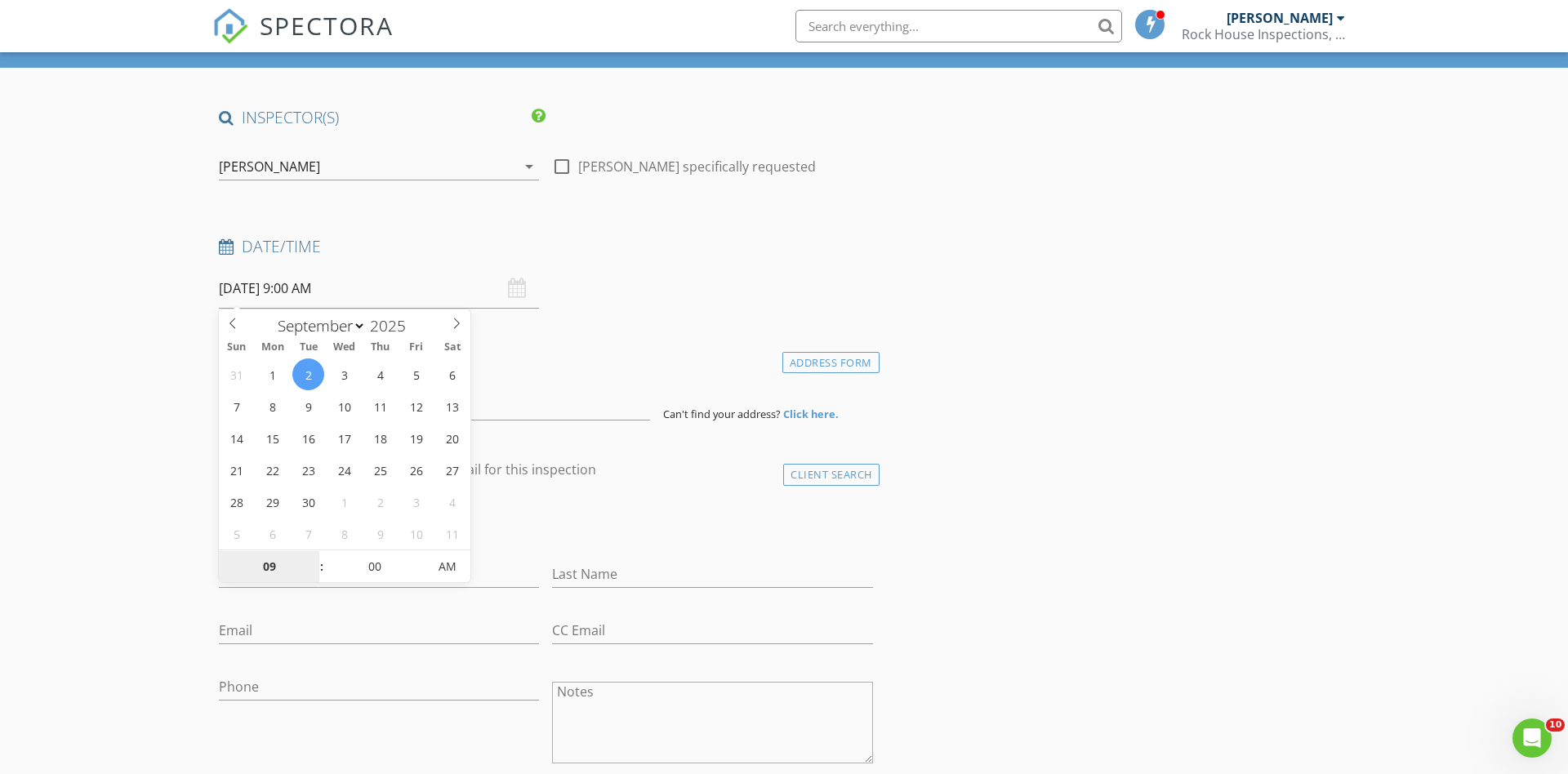
scroll to position [86, 0]
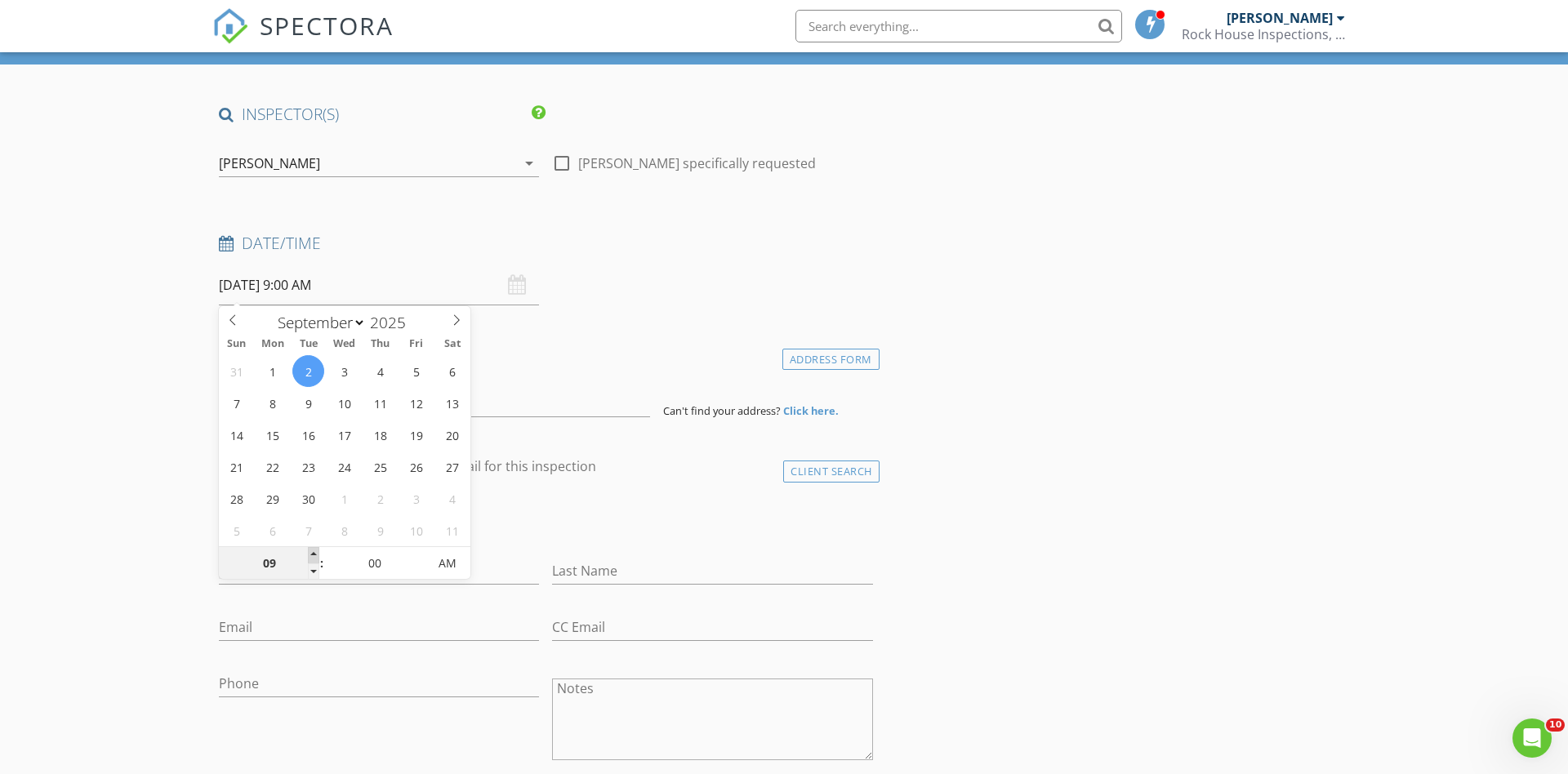
type input "10"
type input "09/02/2025 10:00 AM"
click at [310, 552] on span at bounding box center [313, 555] width 11 height 17
type input "11"
type input "09/02/2025 11:00 AM"
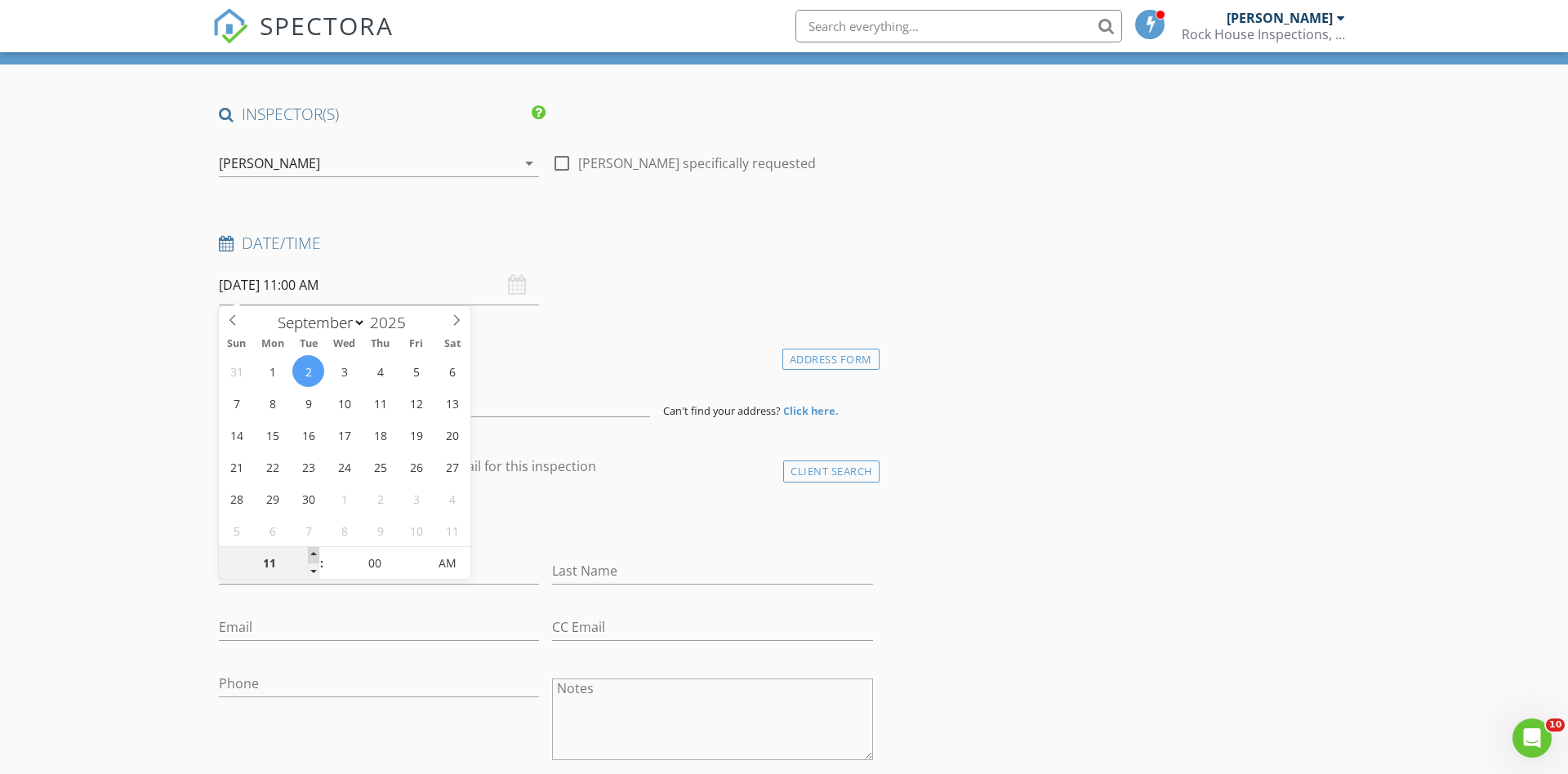
click at [310, 552] on span at bounding box center [313, 555] width 11 height 17
type input "12"
type input "[DATE] 12:00 PM"
click at [310, 552] on span at bounding box center [313, 555] width 11 height 17
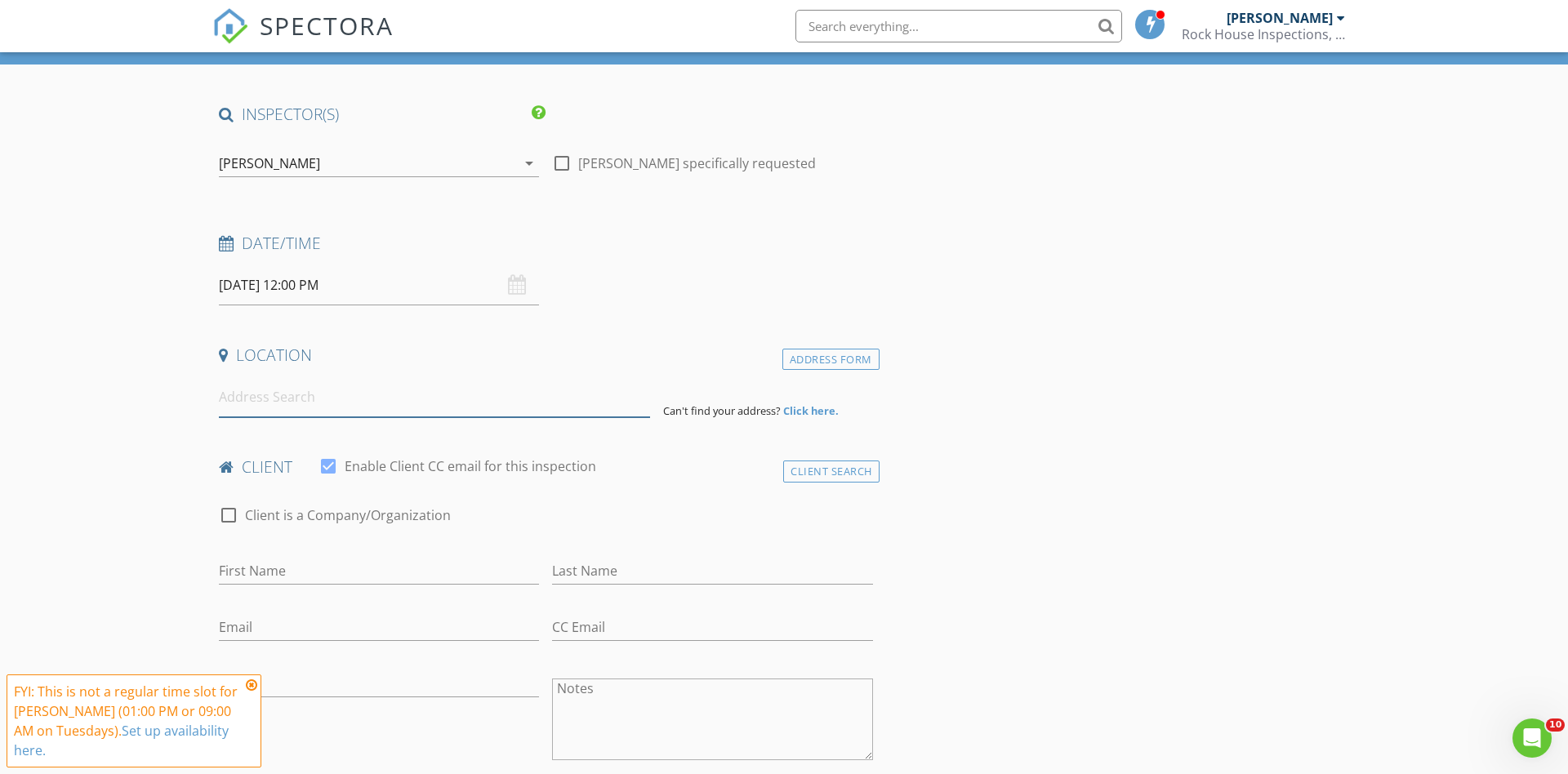
click at [254, 400] on input at bounding box center [435, 397] width 431 height 40
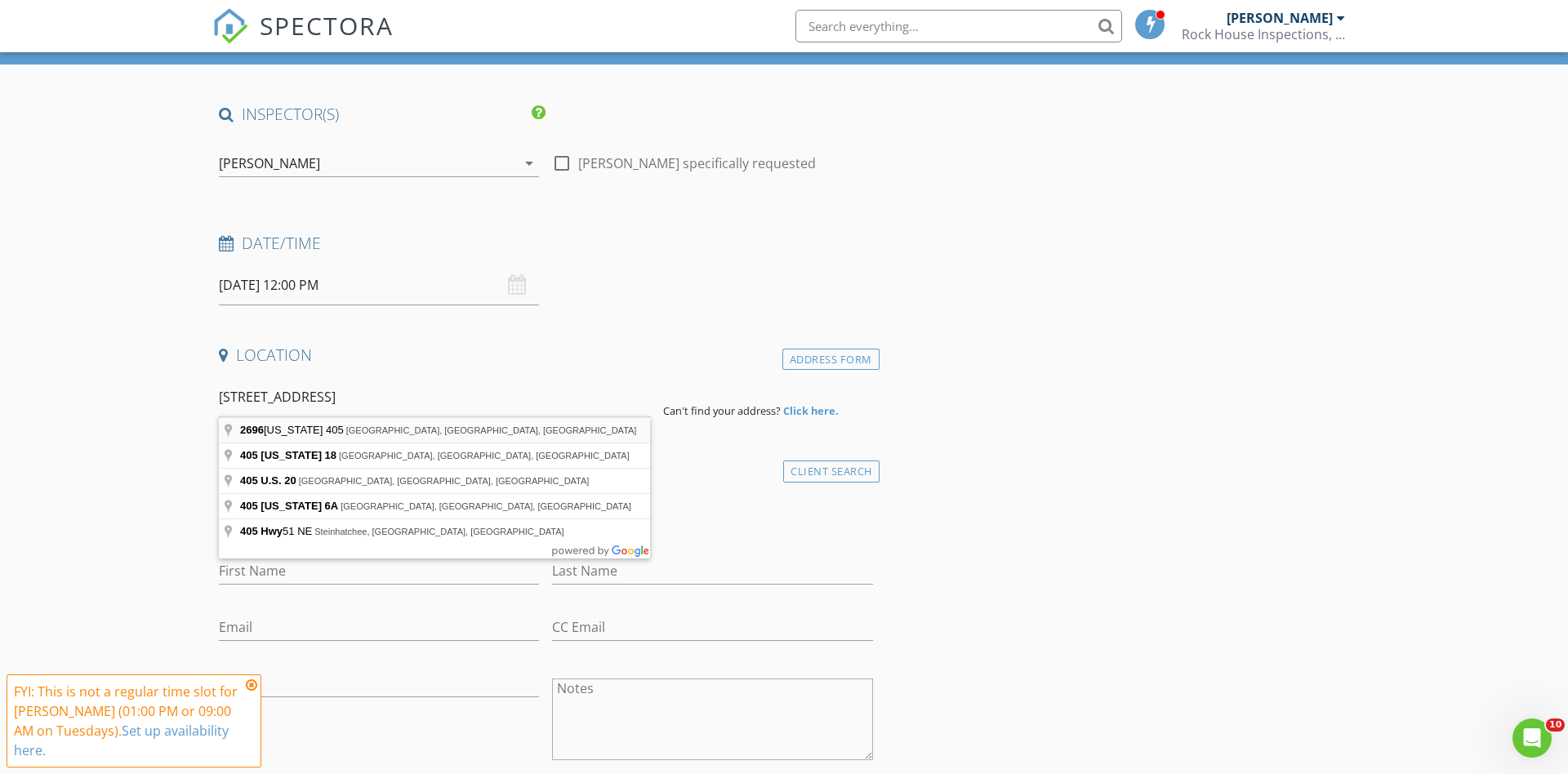
type input "2696 Pennsylvania 405, Muncy, PA, USA"
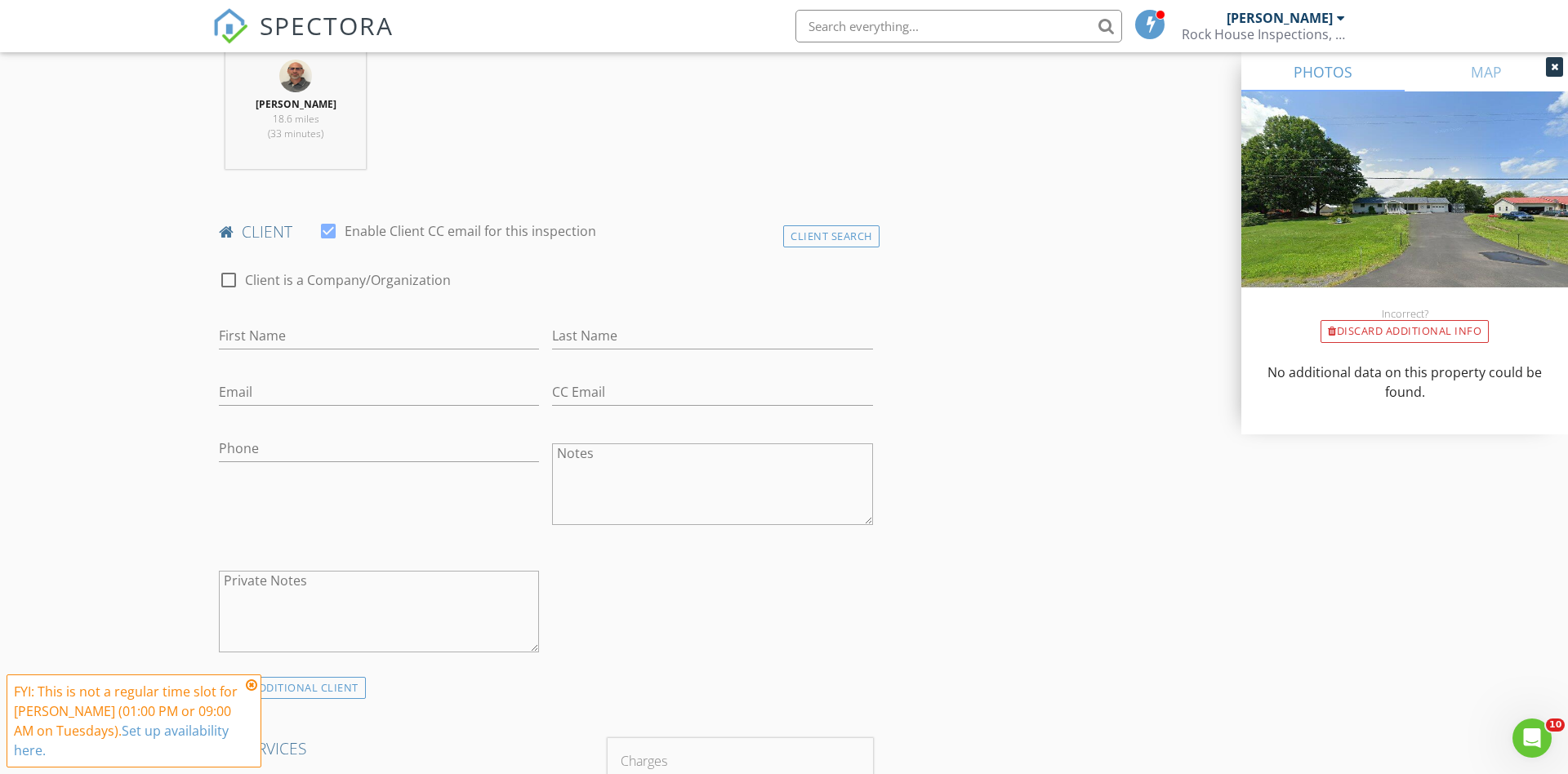
scroll to position [663, 0]
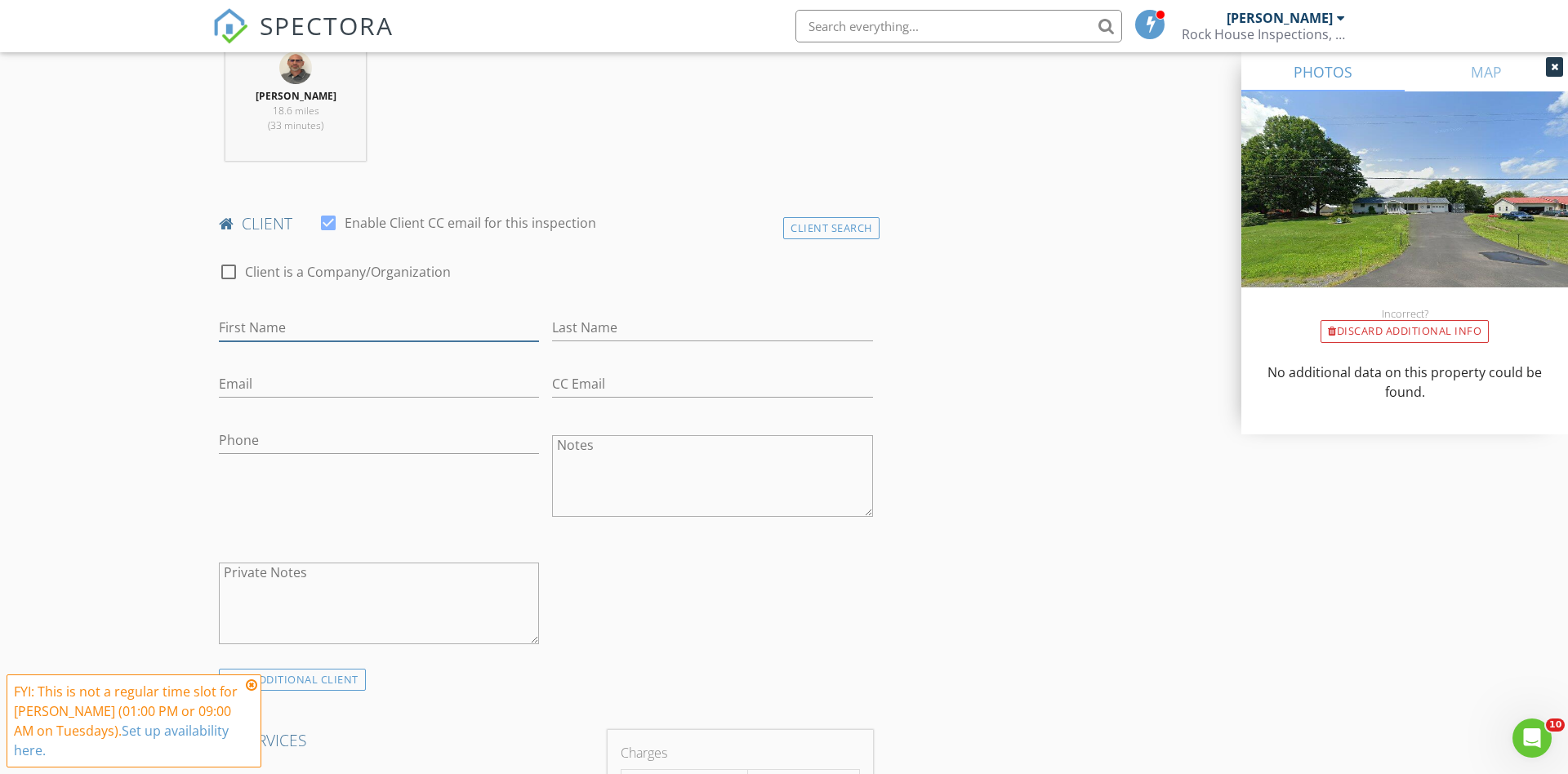
click at [278, 323] on input "First Name" at bounding box center [379, 327] width 320 height 27
type input "X"
type input "[PERSON_NAME]"
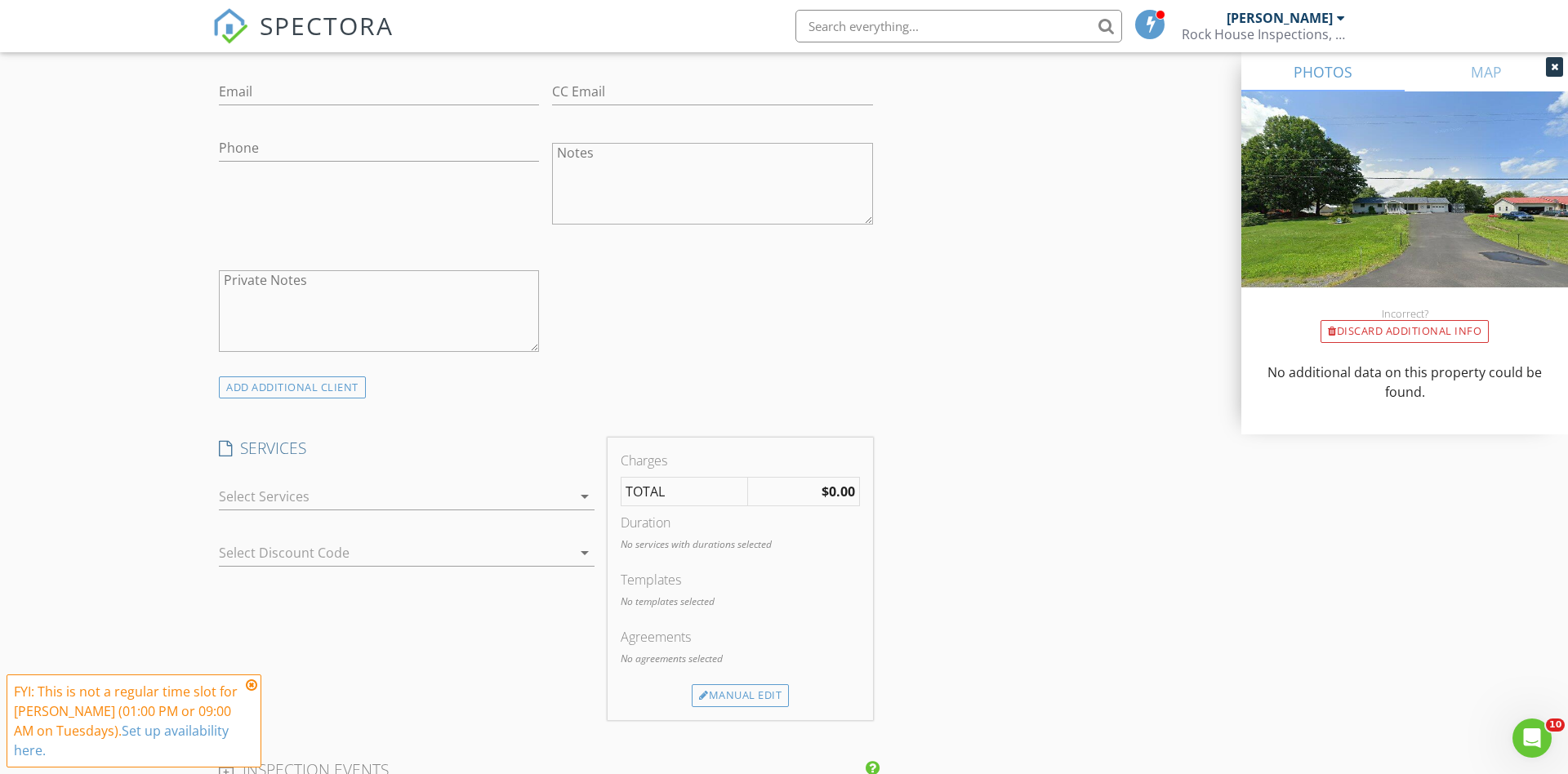
scroll to position [968, 0]
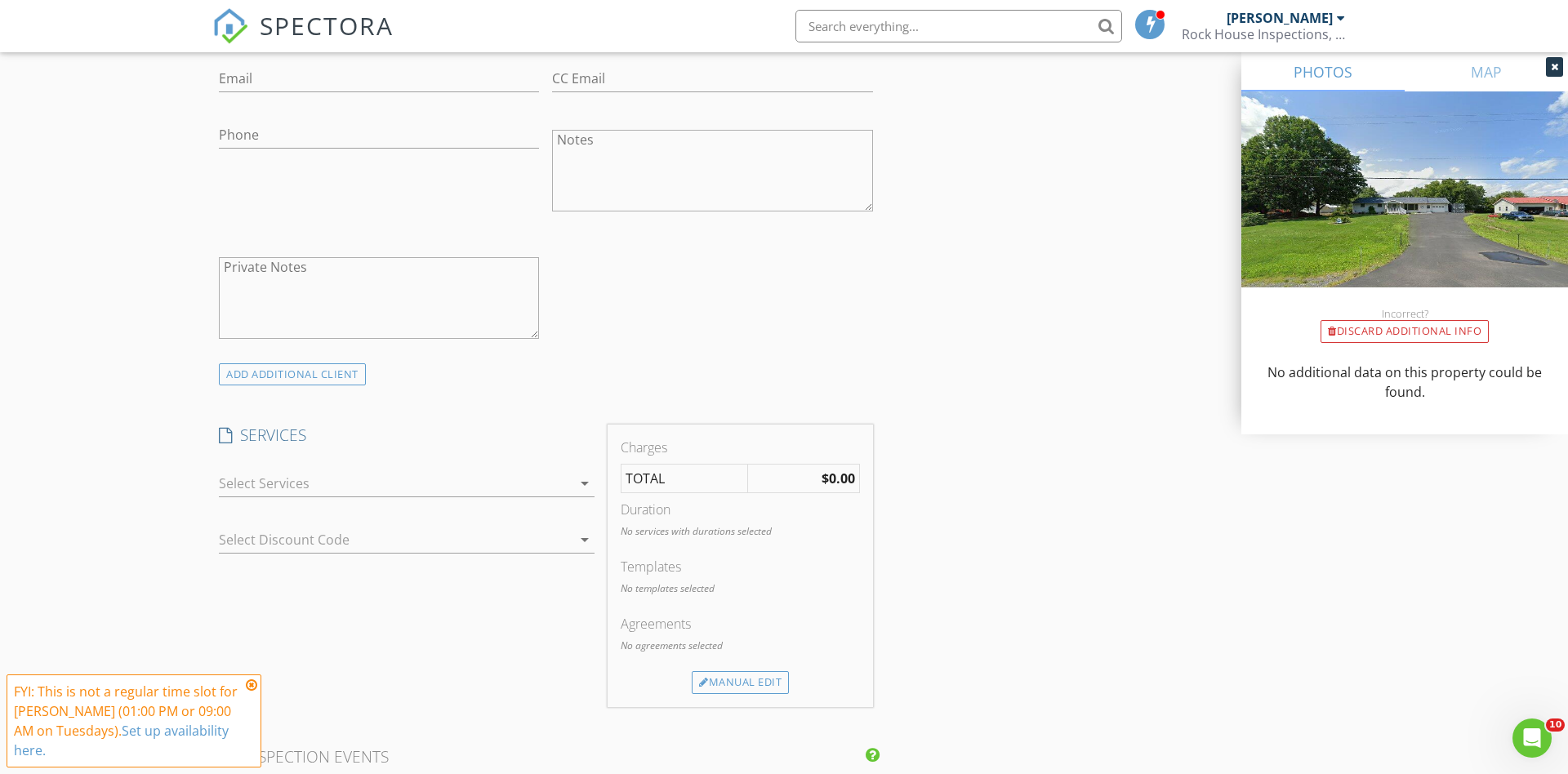
type input "[PERSON_NAME]"
click at [583, 479] on icon "arrow_drop_down" at bounding box center [584, 483] width 19 height 19
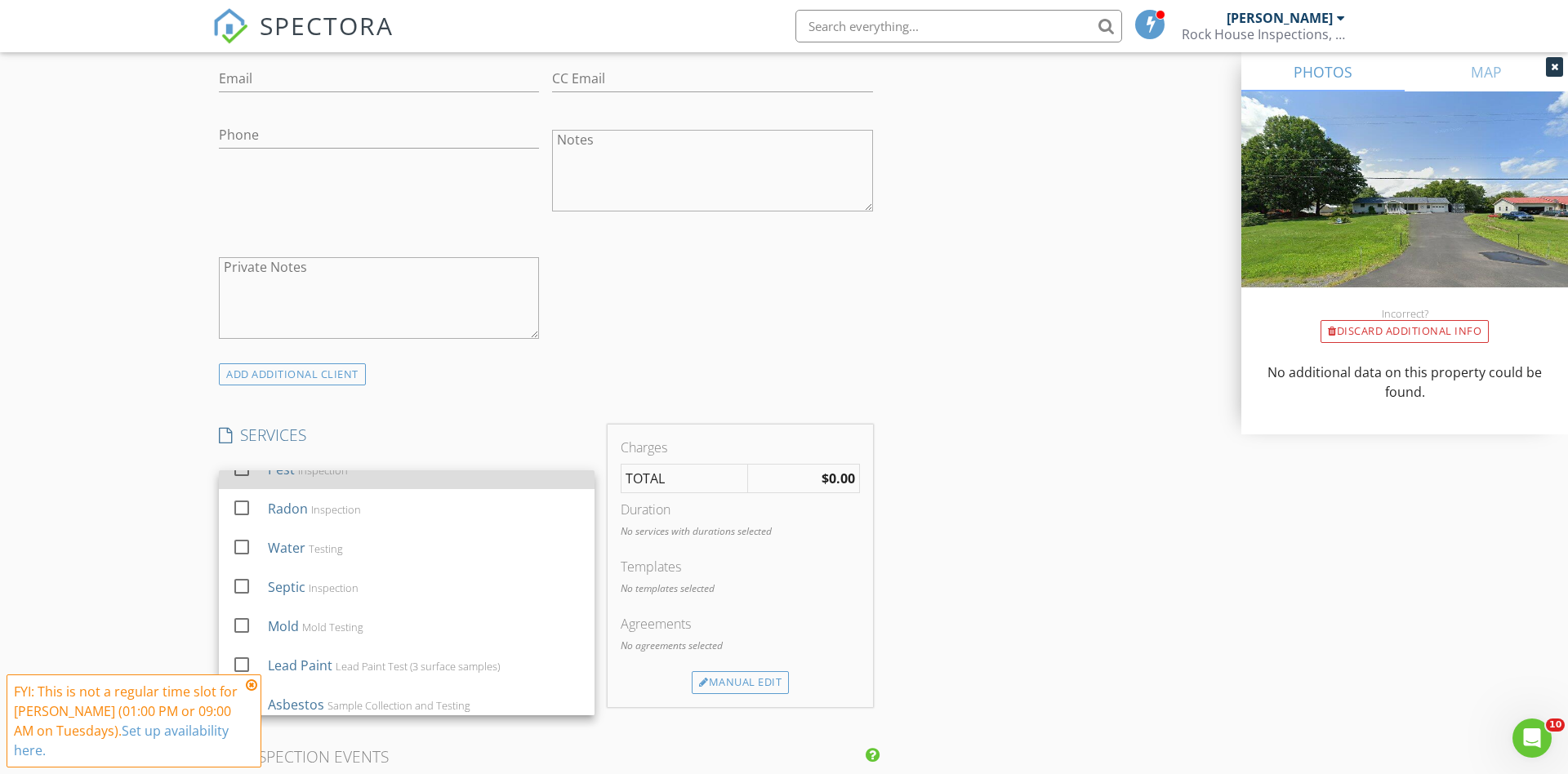
scroll to position [67, 0]
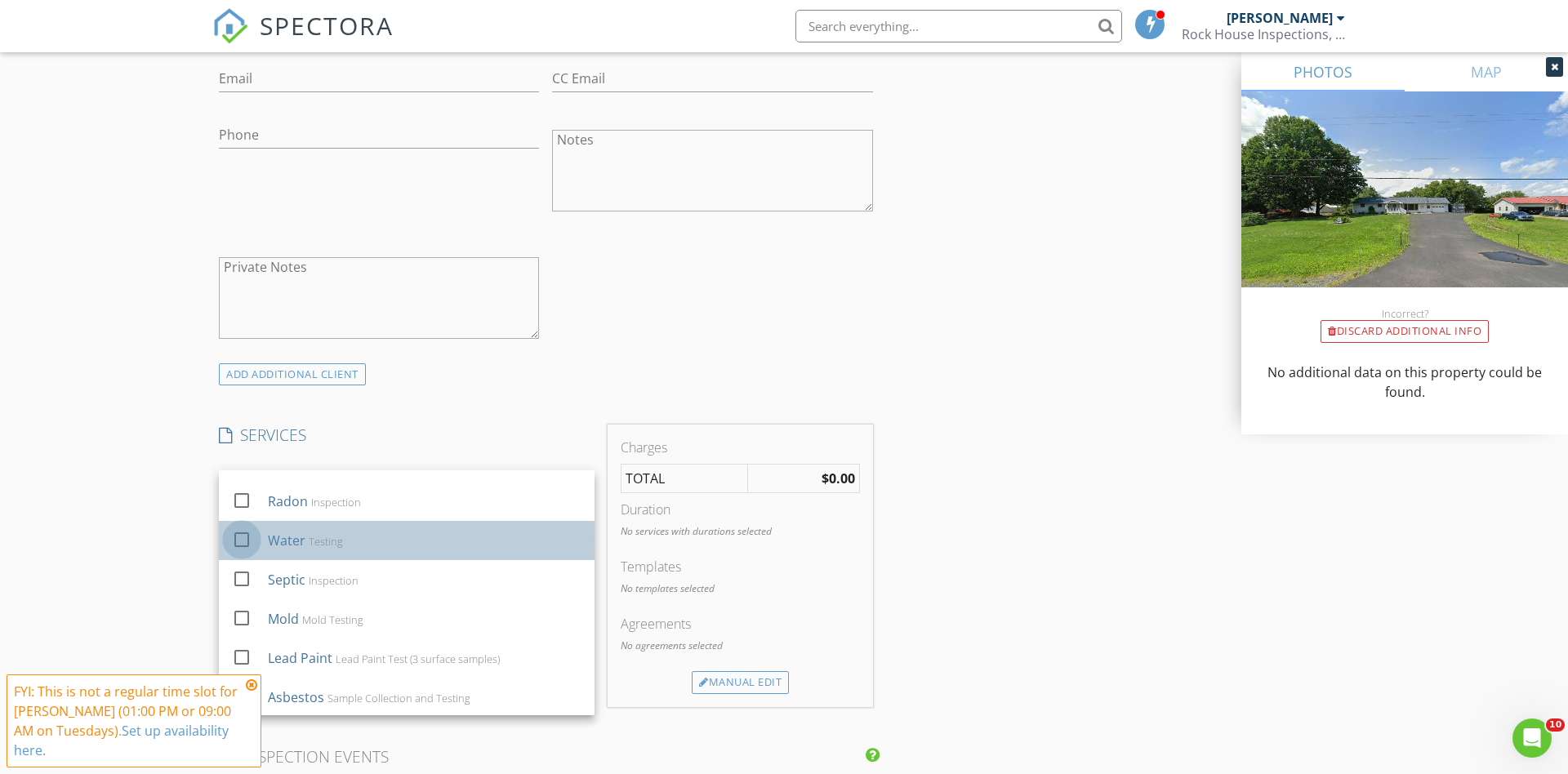
click at [236, 532] on div at bounding box center [242, 540] width 28 height 28
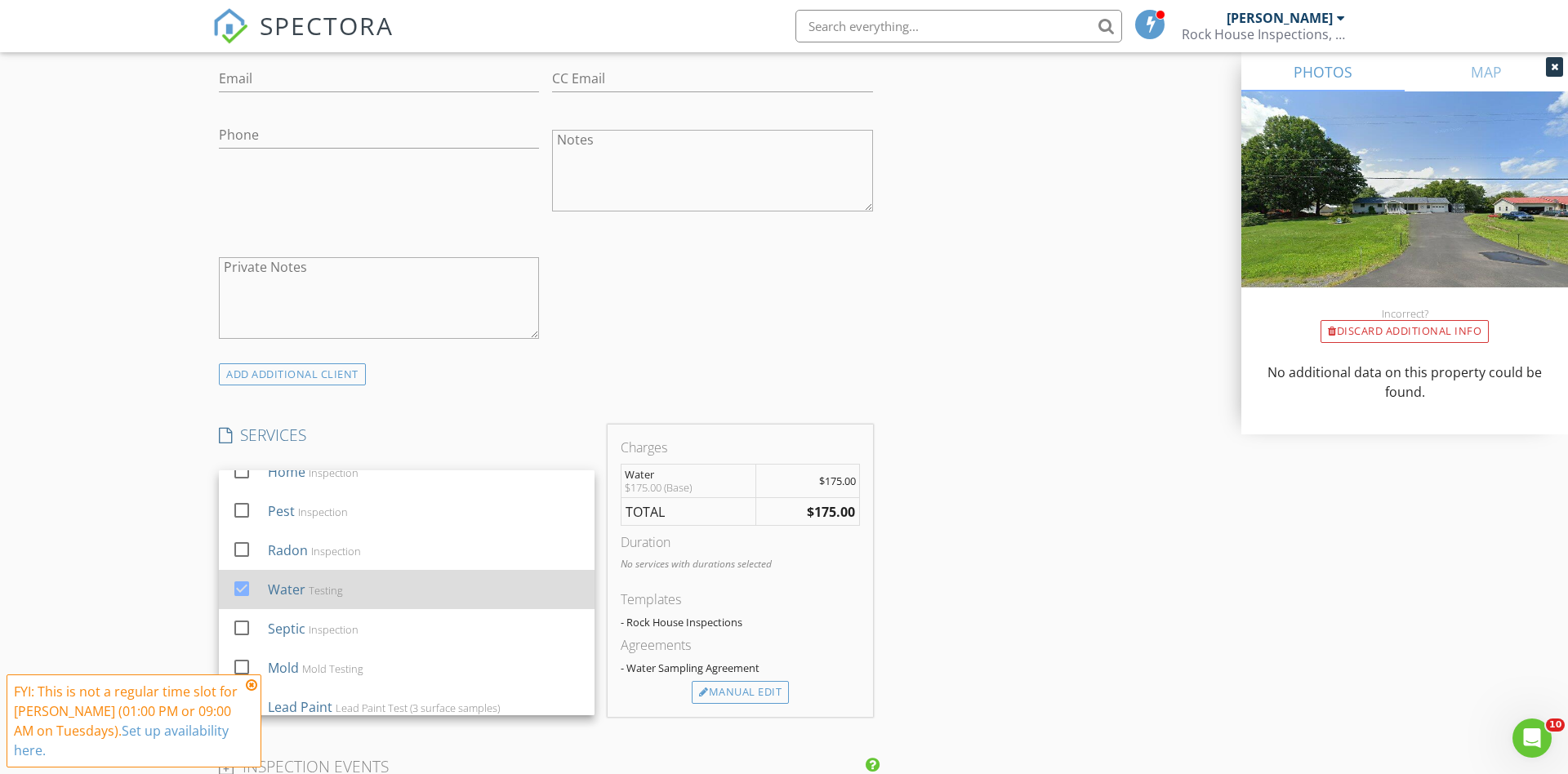
scroll to position [4, 0]
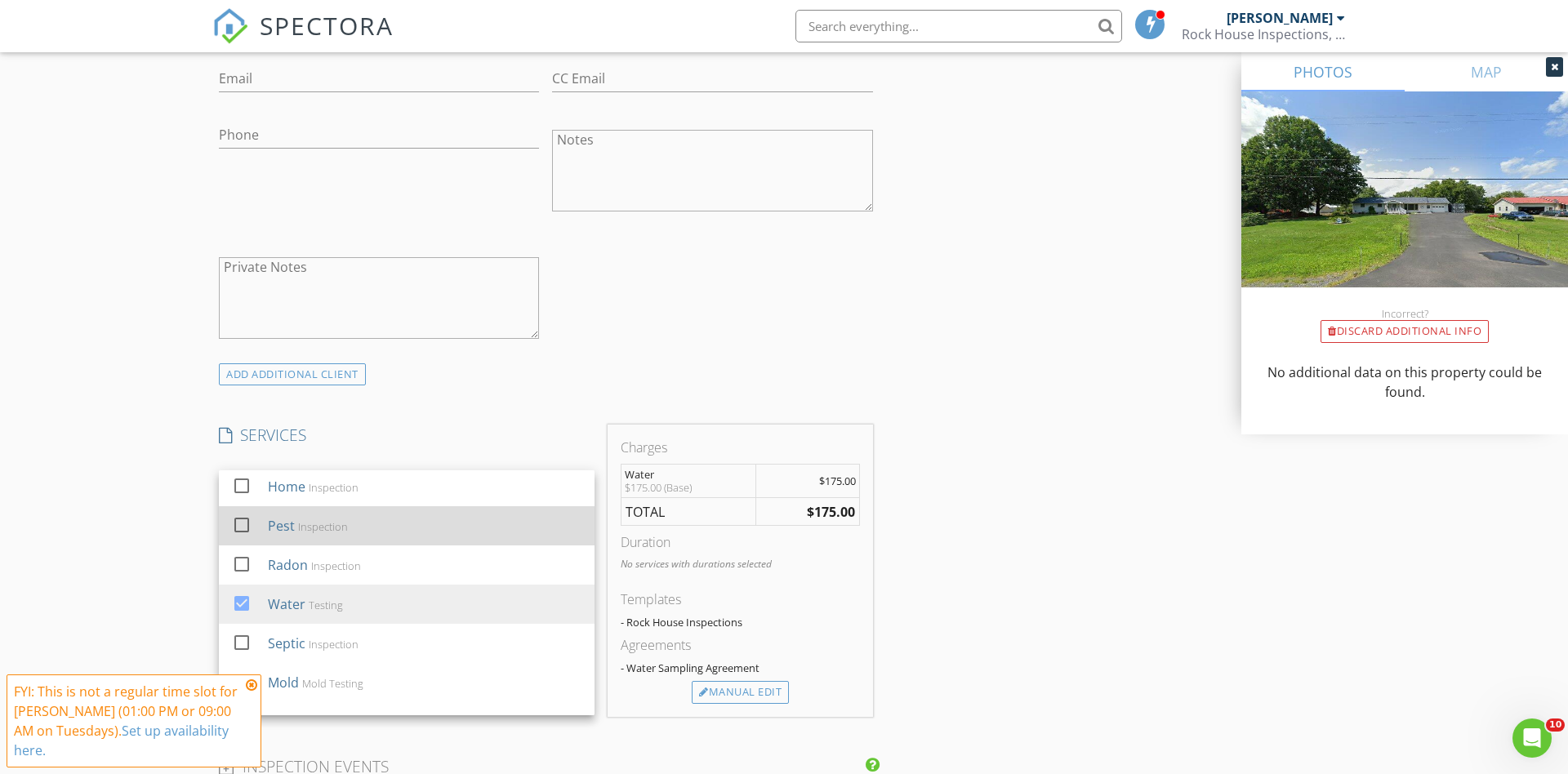
click at [237, 520] on div at bounding box center [242, 525] width 28 height 28
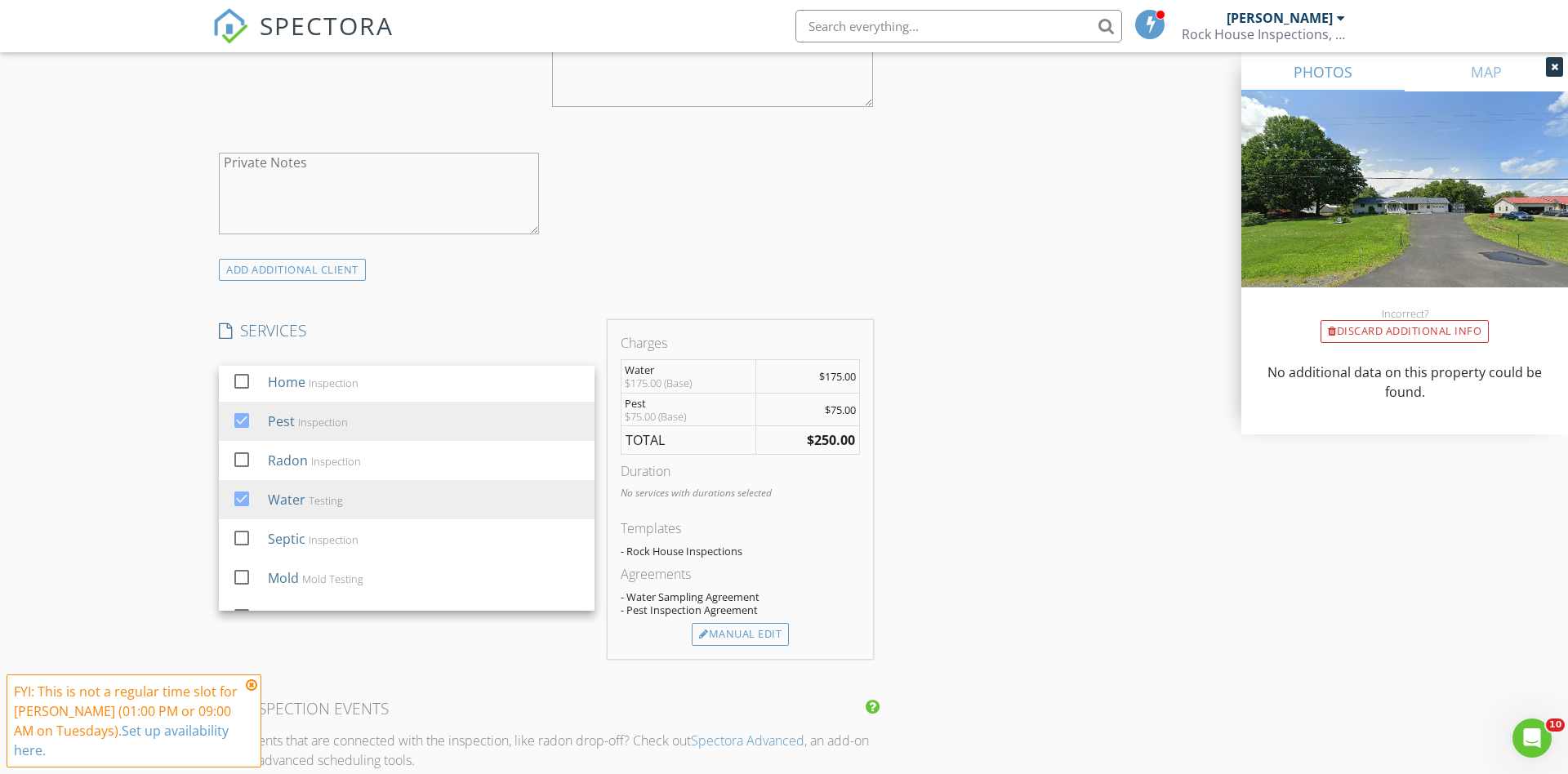
scroll to position [1082, 0]
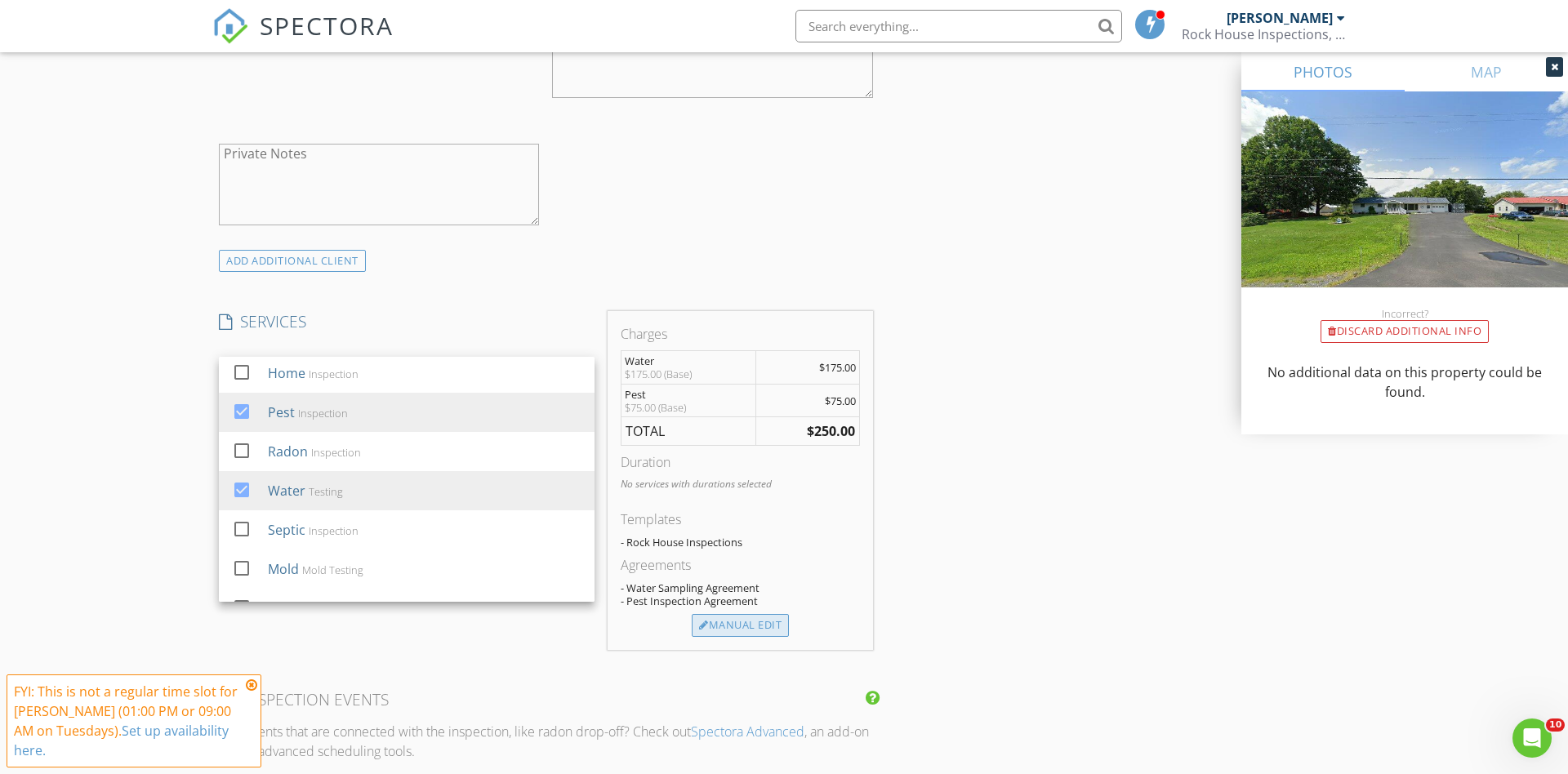
click at [746, 620] on div "Manual Edit" at bounding box center [740, 625] width 97 height 23
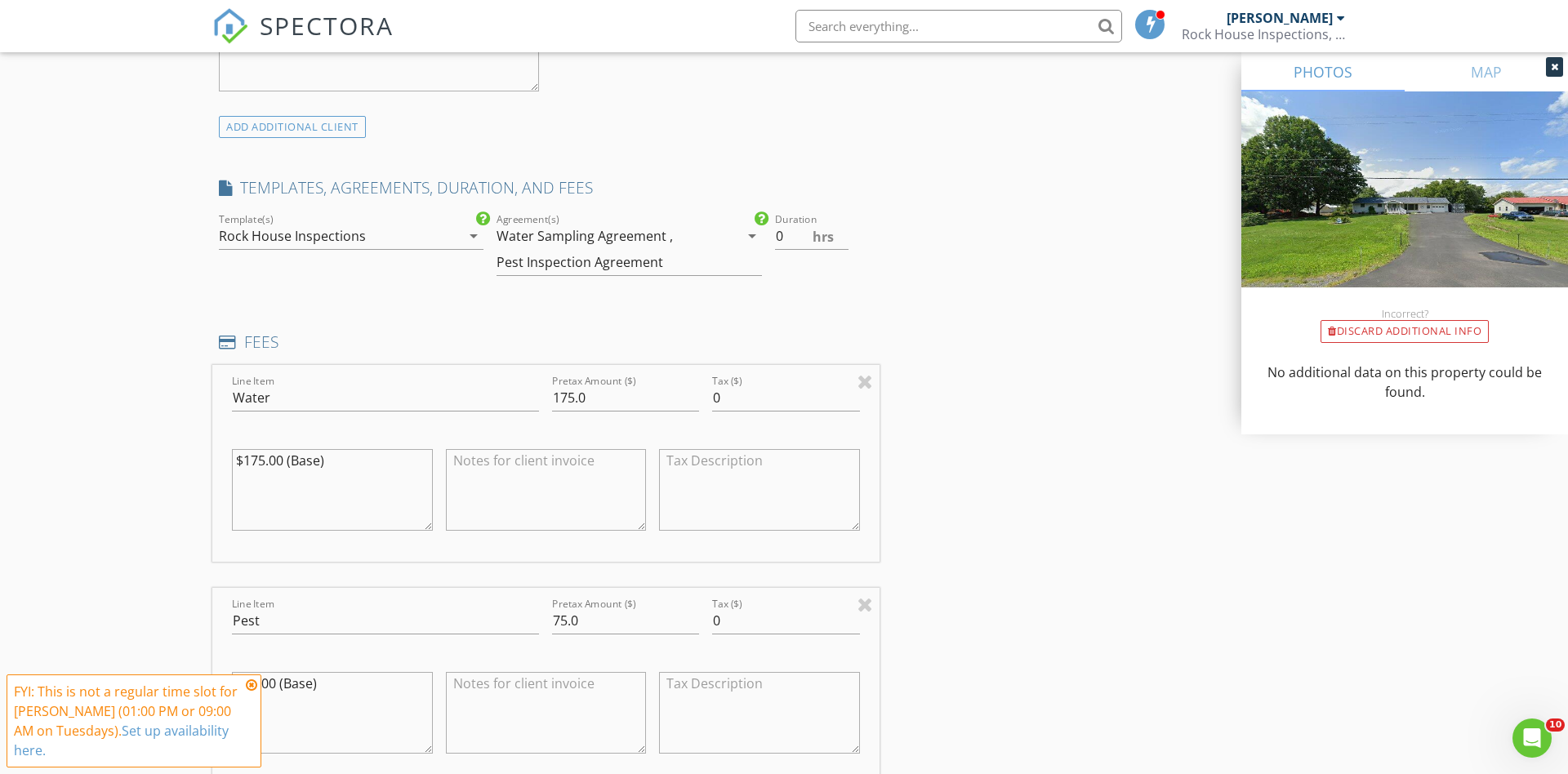
scroll to position [1218, 0]
click at [568, 390] on input "175.0" at bounding box center [625, 394] width 147 height 27
click at [558, 390] on input "5.0" at bounding box center [625, 394] width 147 height 27
type input "250.0"
click at [530, 463] on textarea at bounding box center [545, 486] width 201 height 82
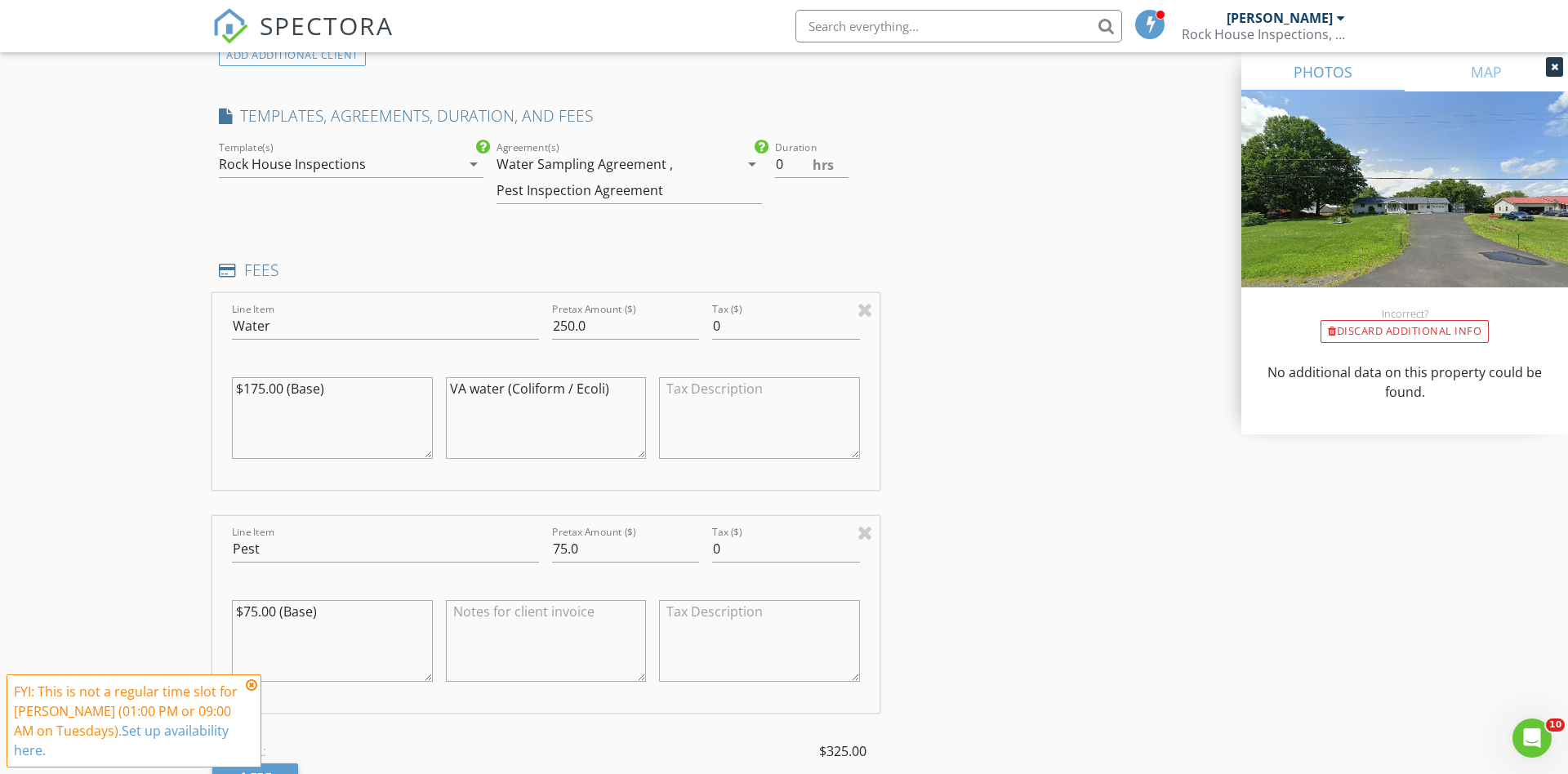
scroll to position [1294, 0]
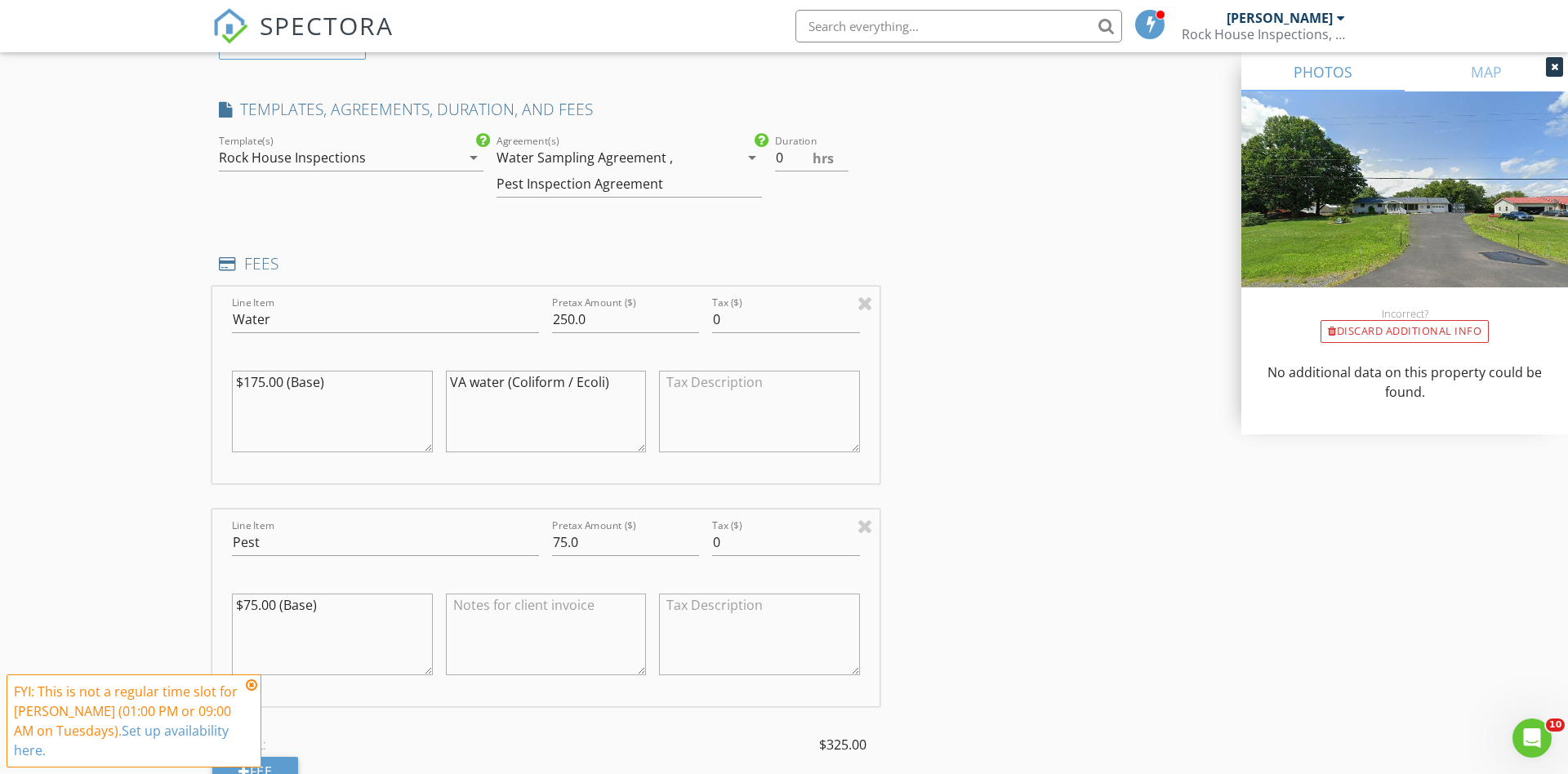
type textarea "VA water (Coliform / Ecoli)"
click at [263, 383] on textarea "$175.00 (Base)" at bounding box center [331, 411] width 201 height 82
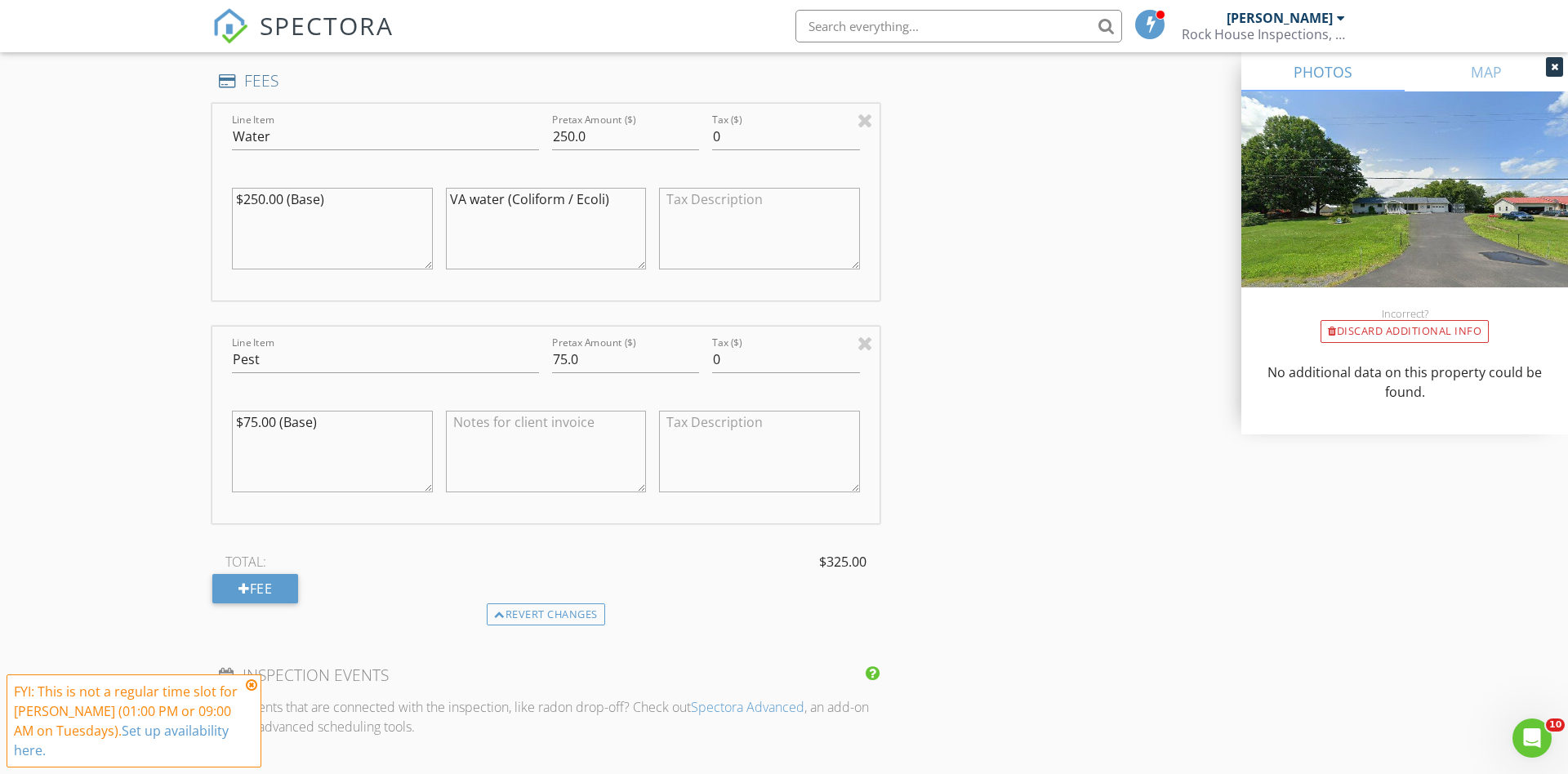
scroll to position [1515, 0]
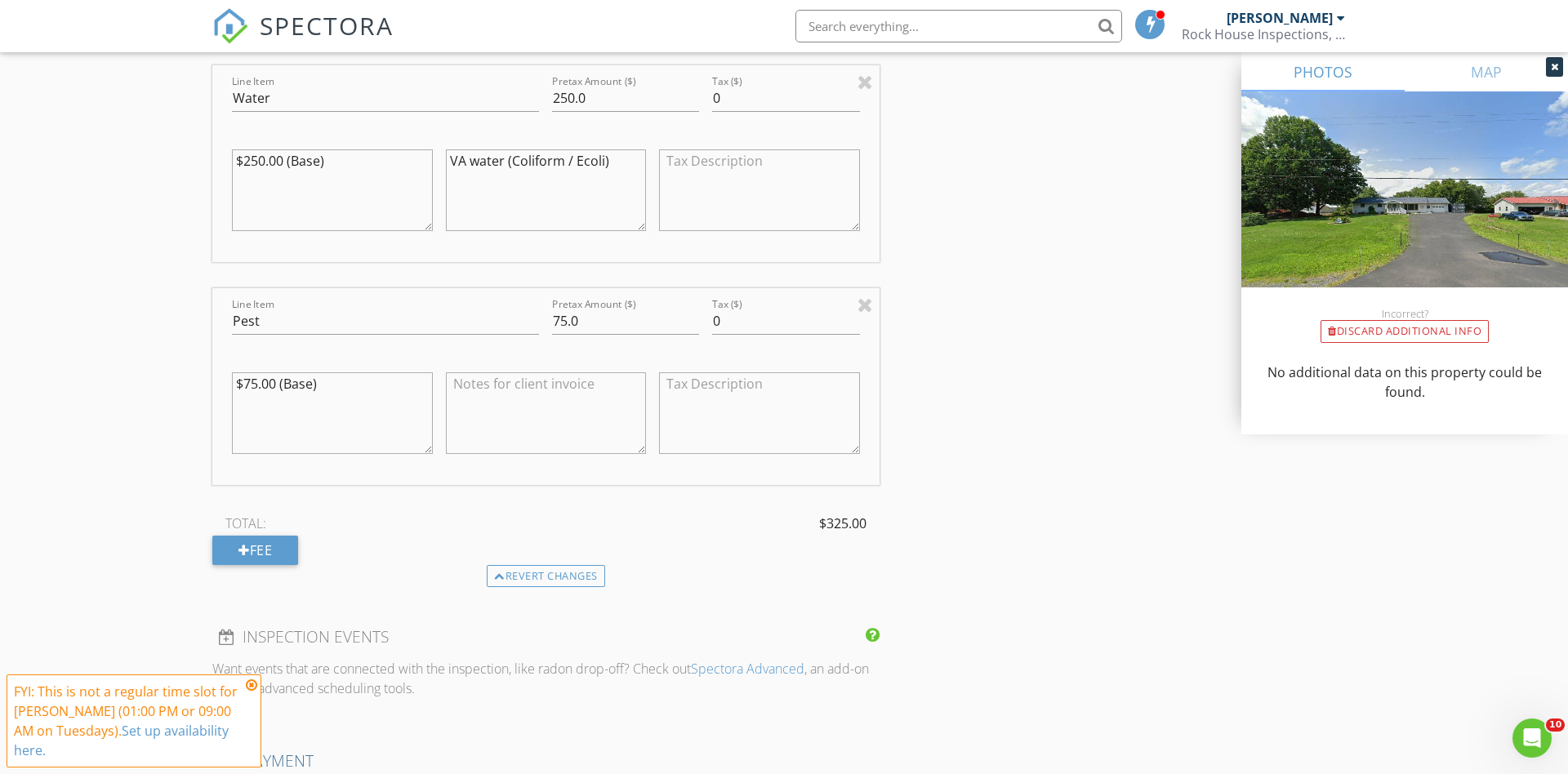
type textarea "$250.00 (Base)"
click at [567, 317] on input "75.0" at bounding box center [625, 321] width 147 height 27
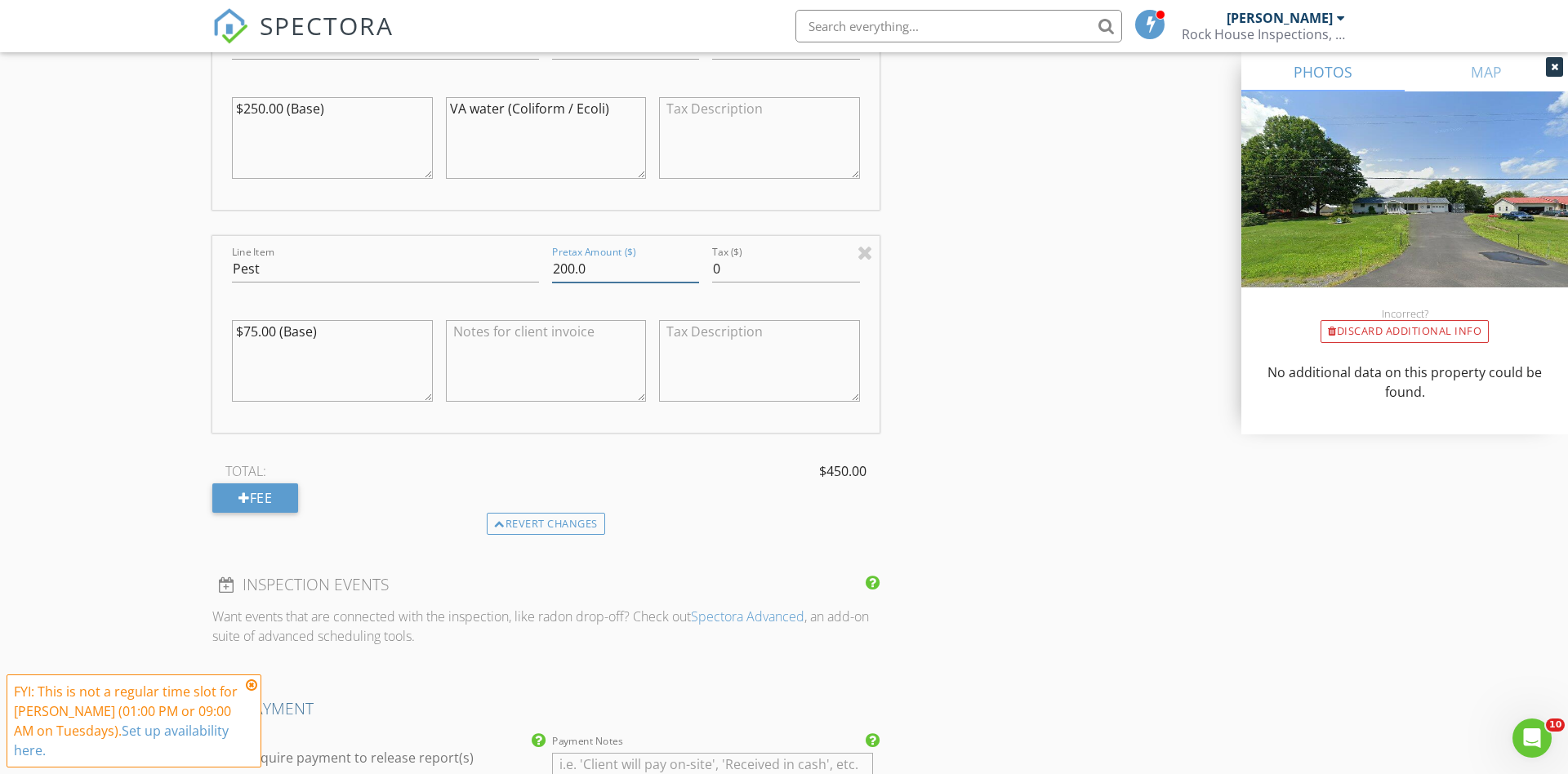
scroll to position [1568, 0]
type input "200.0"
click at [255, 329] on textarea "$75.00 (Base)" at bounding box center [331, 359] width 201 height 82
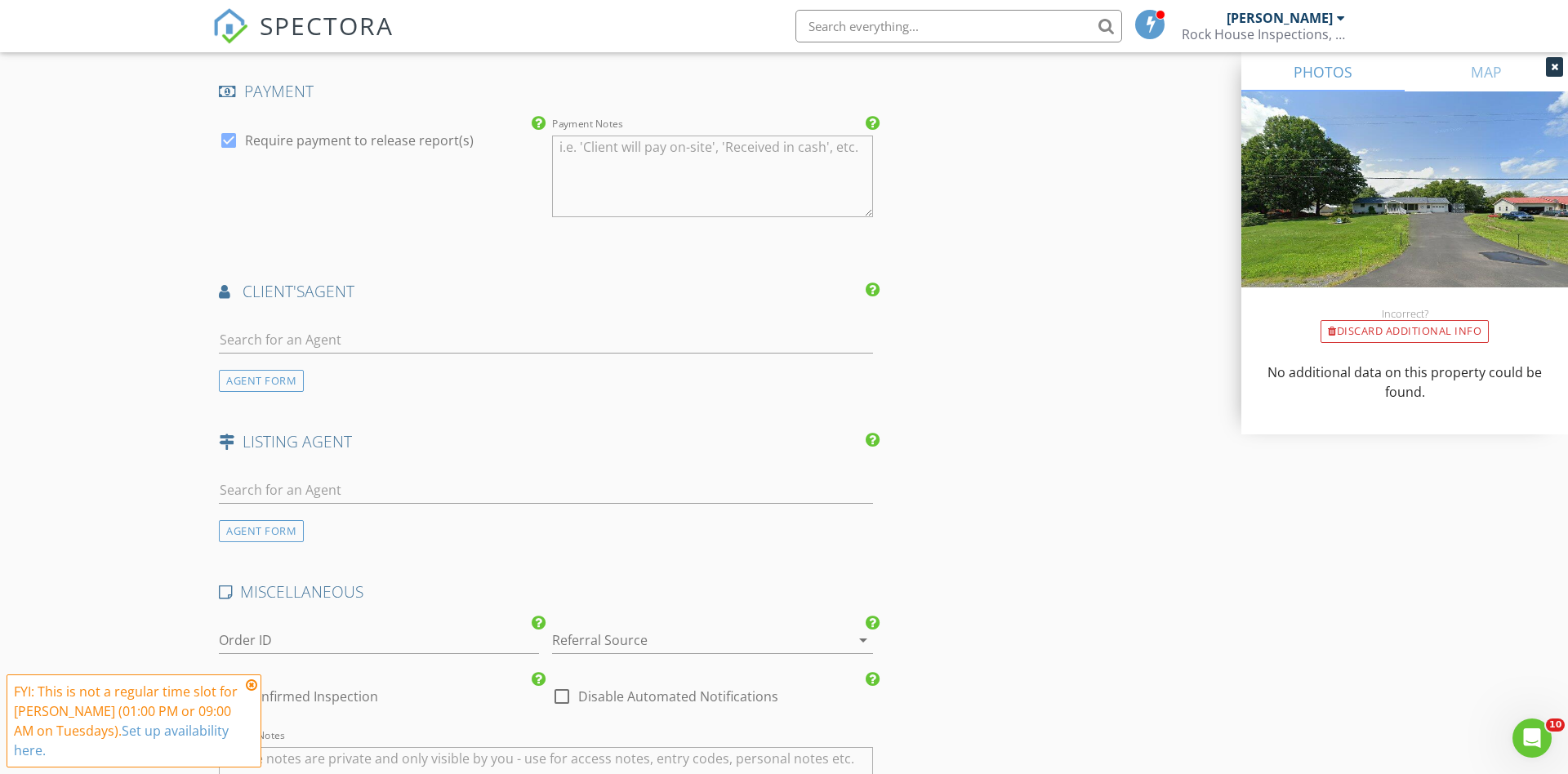
scroll to position [2201, 0]
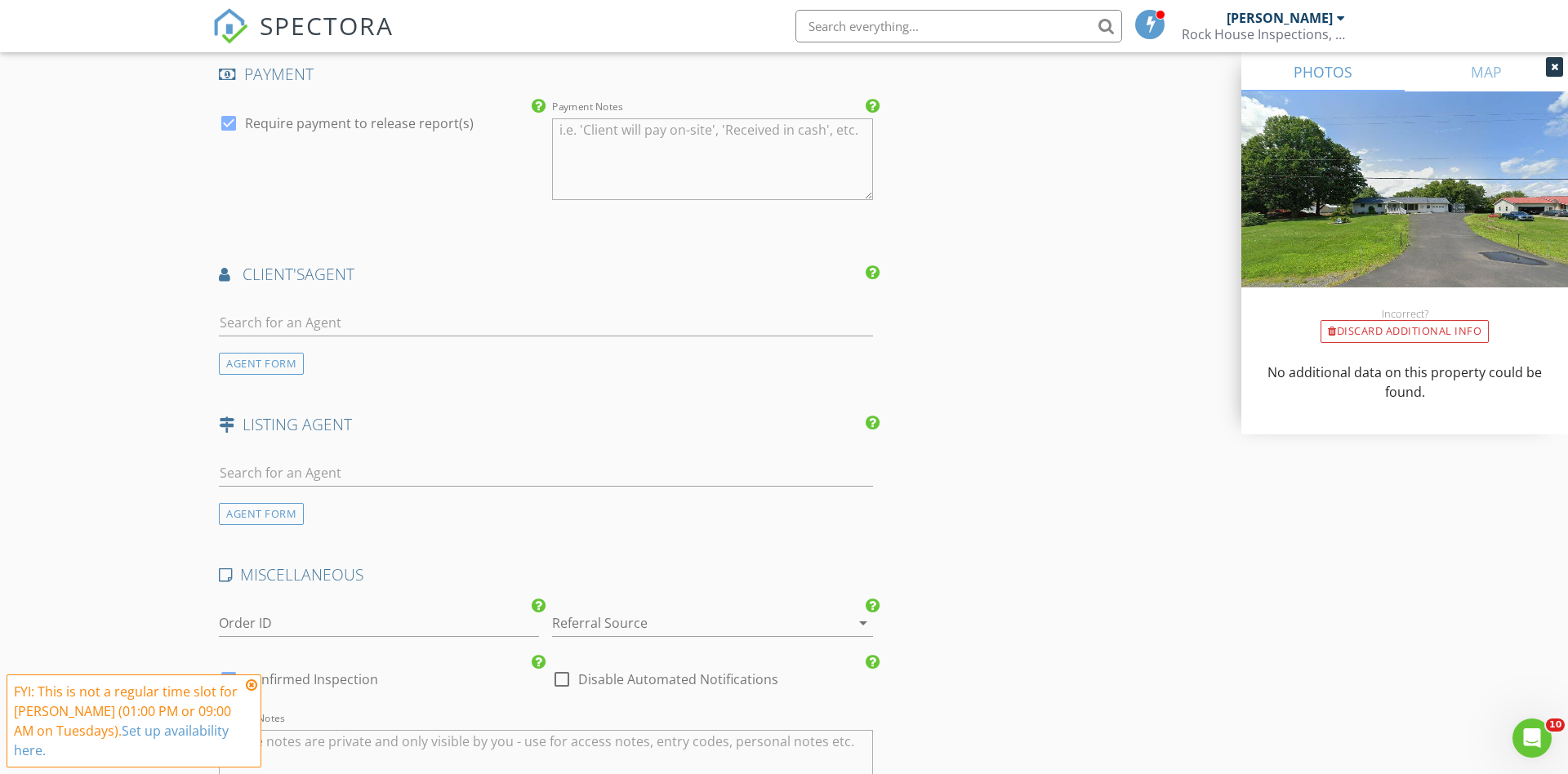
type textarea "$200.00 (Base)"
click at [280, 315] on input "text" at bounding box center [546, 323] width 654 height 27
type input "Y"
type input "T"
click at [271, 361] on div "AGENT FORM" at bounding box center [261, 363] width 85 height 22
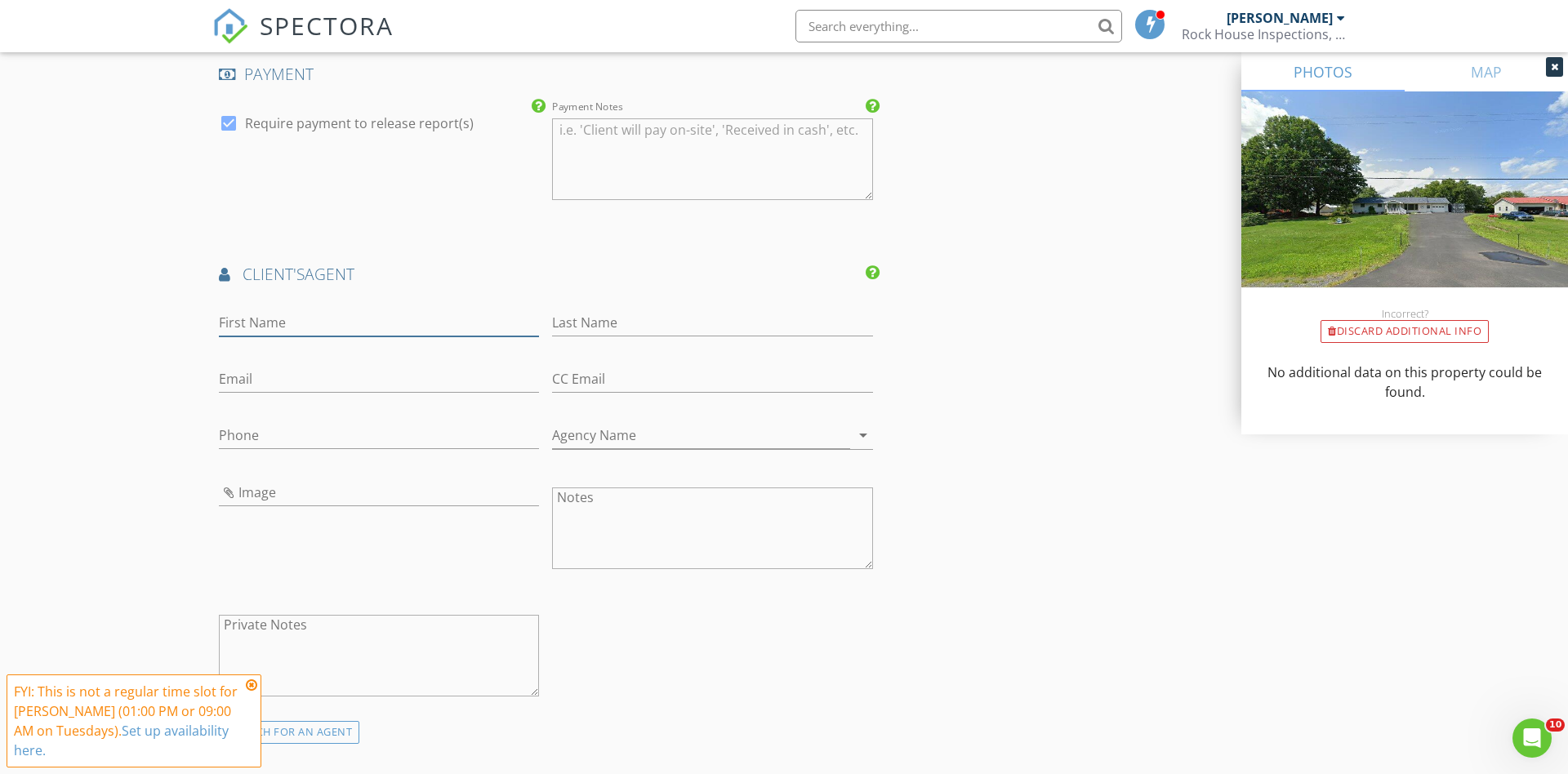
click at [282, 323] on input "First Name" at bounding box center [379, 323] width 320 height 27
type input "Y"
type input "[PERSON_NAME]"
click at [228, 374] on input "Email" at bounding box center [379, 379] width 320 height 27
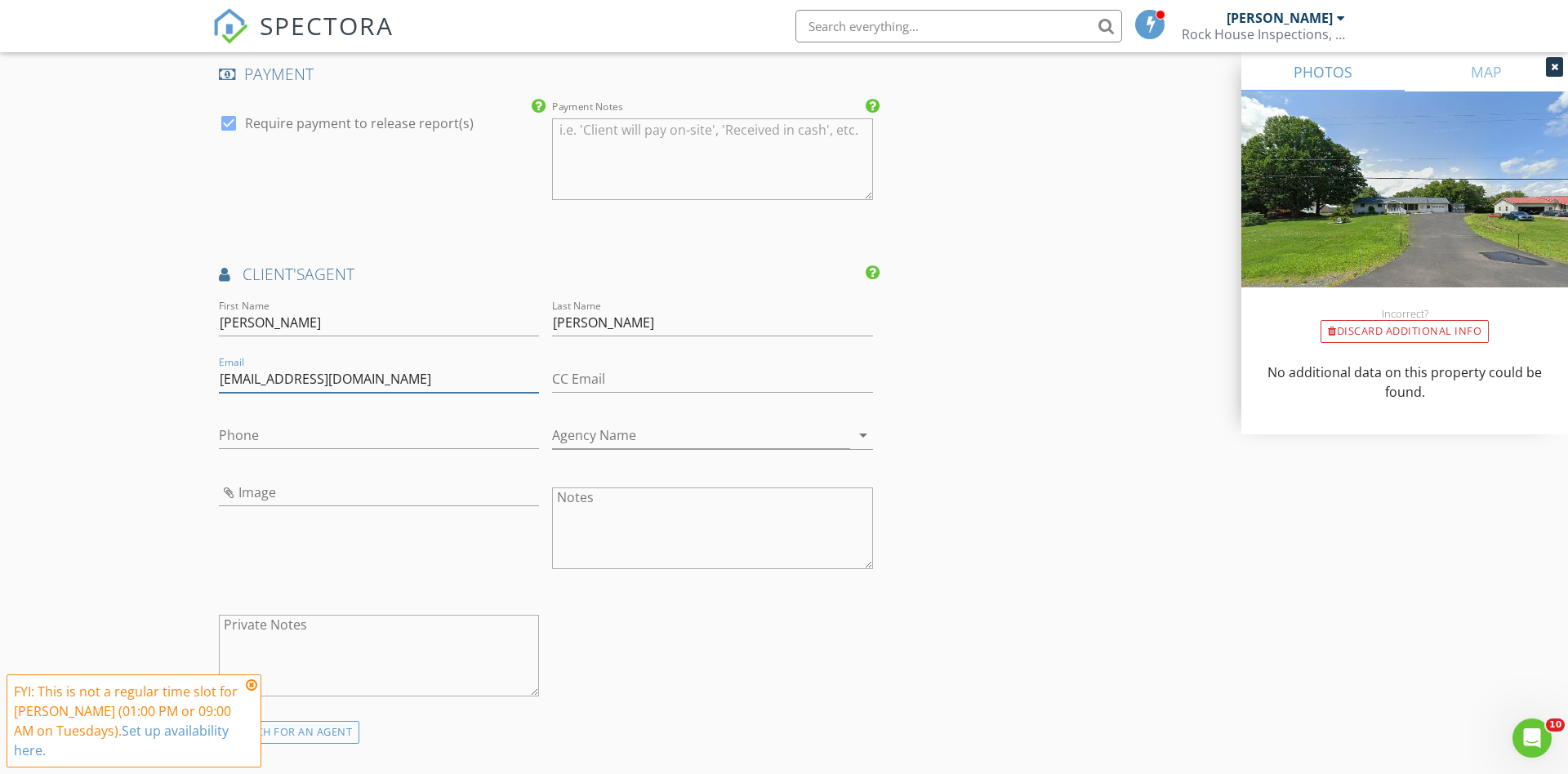
type input "[EMAIL_ADDRESS][DOMAIN_NAME]"
click at [249, 412] on div "Phone" at bounding box center [379, 438] width 320 height 53
click at [233, 427] on input "Phone" at bounding box center [379, 435] width 320 height 27
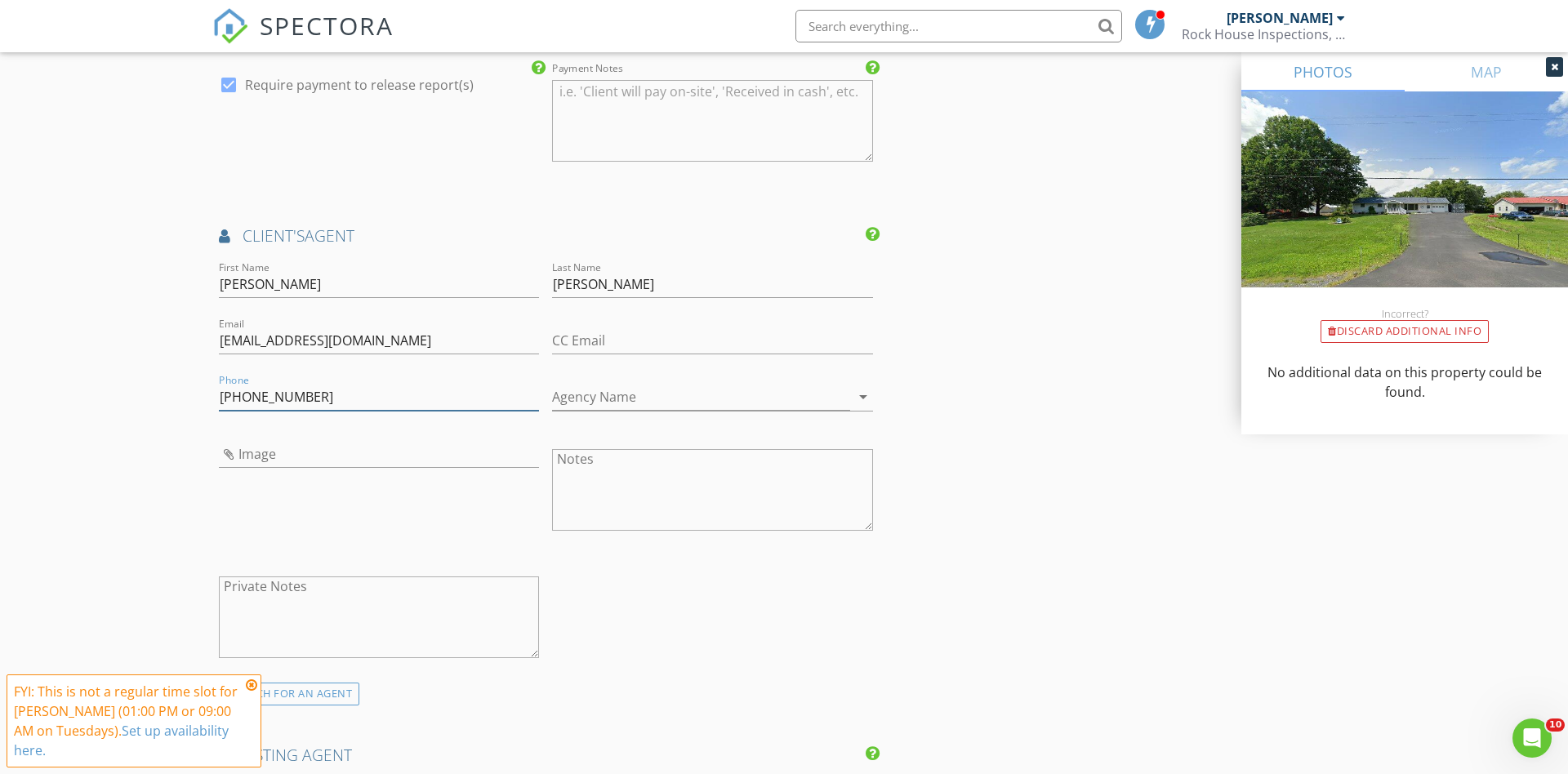
scroll to position [2242, 0]
type input "[PHONE_NUMBER]"
click at [702, 388] on input "Agency Name" at bounding box center [700, 394] width 297 height 27
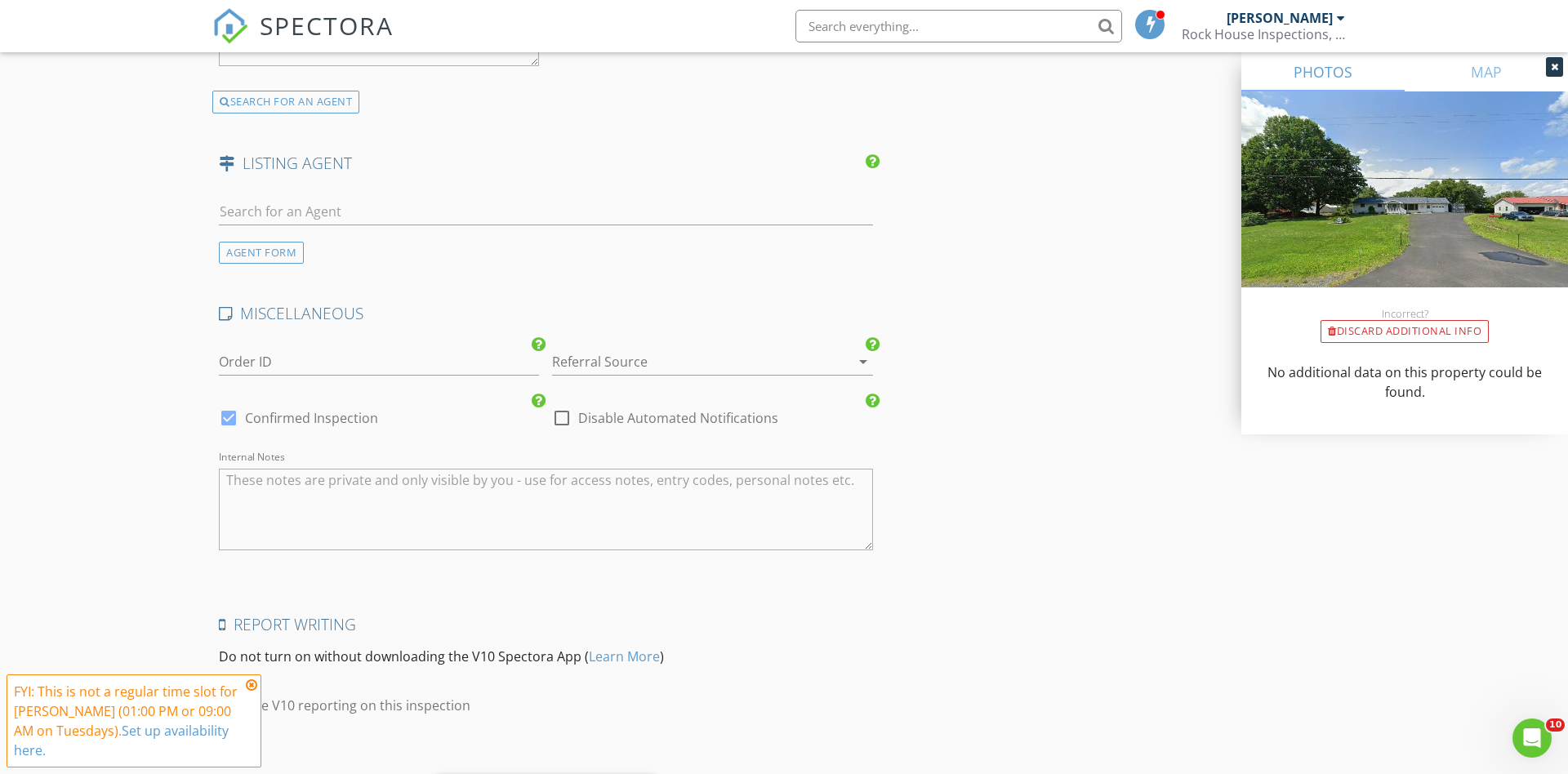
scroll to position [2920, 0]
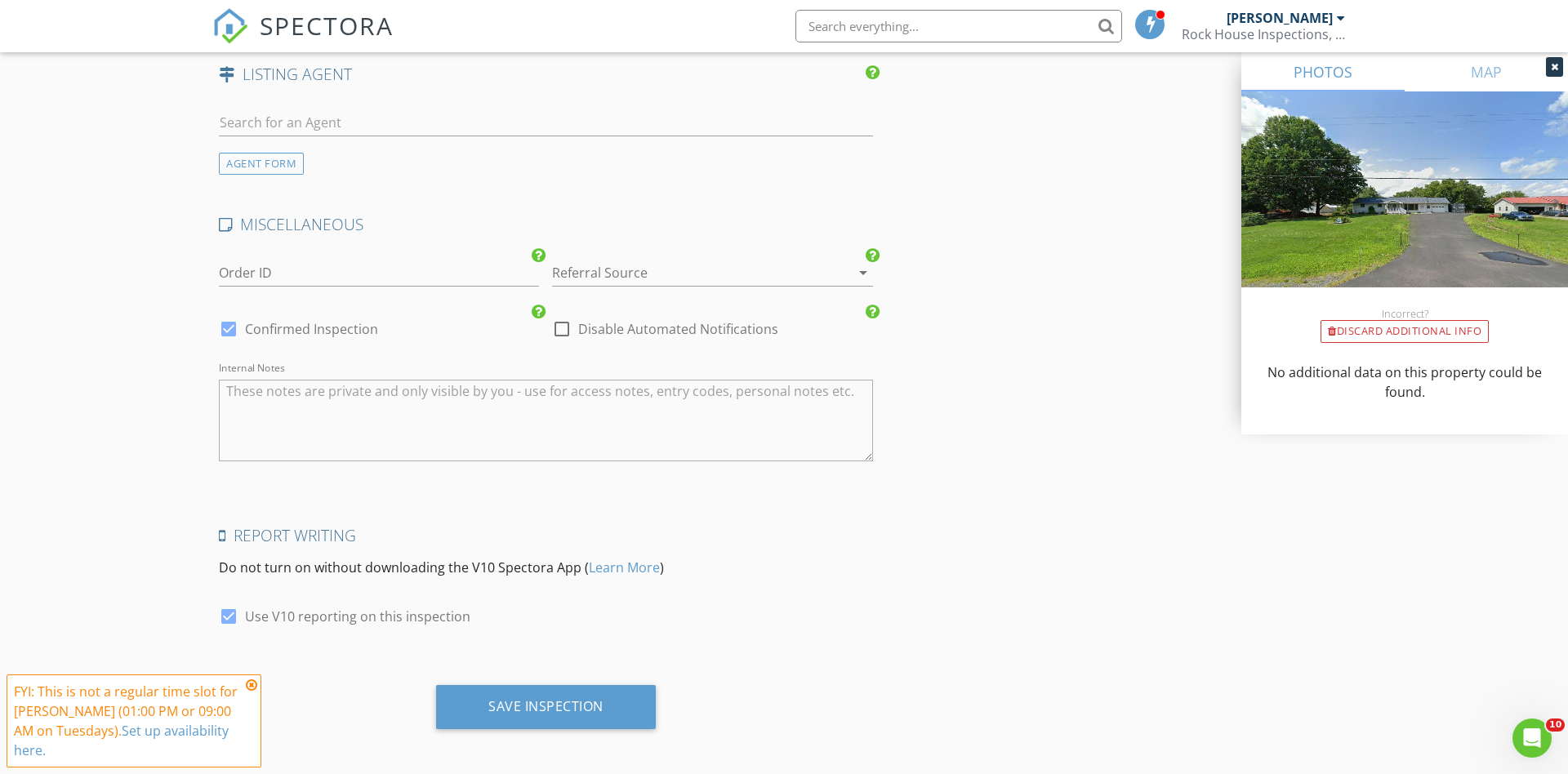
click at [289, 387] on textarea "Internal Notes" at bounding box center [546, 420] width 654 height 82
type input "New Day [GEOGRAPHIC_DATA]"
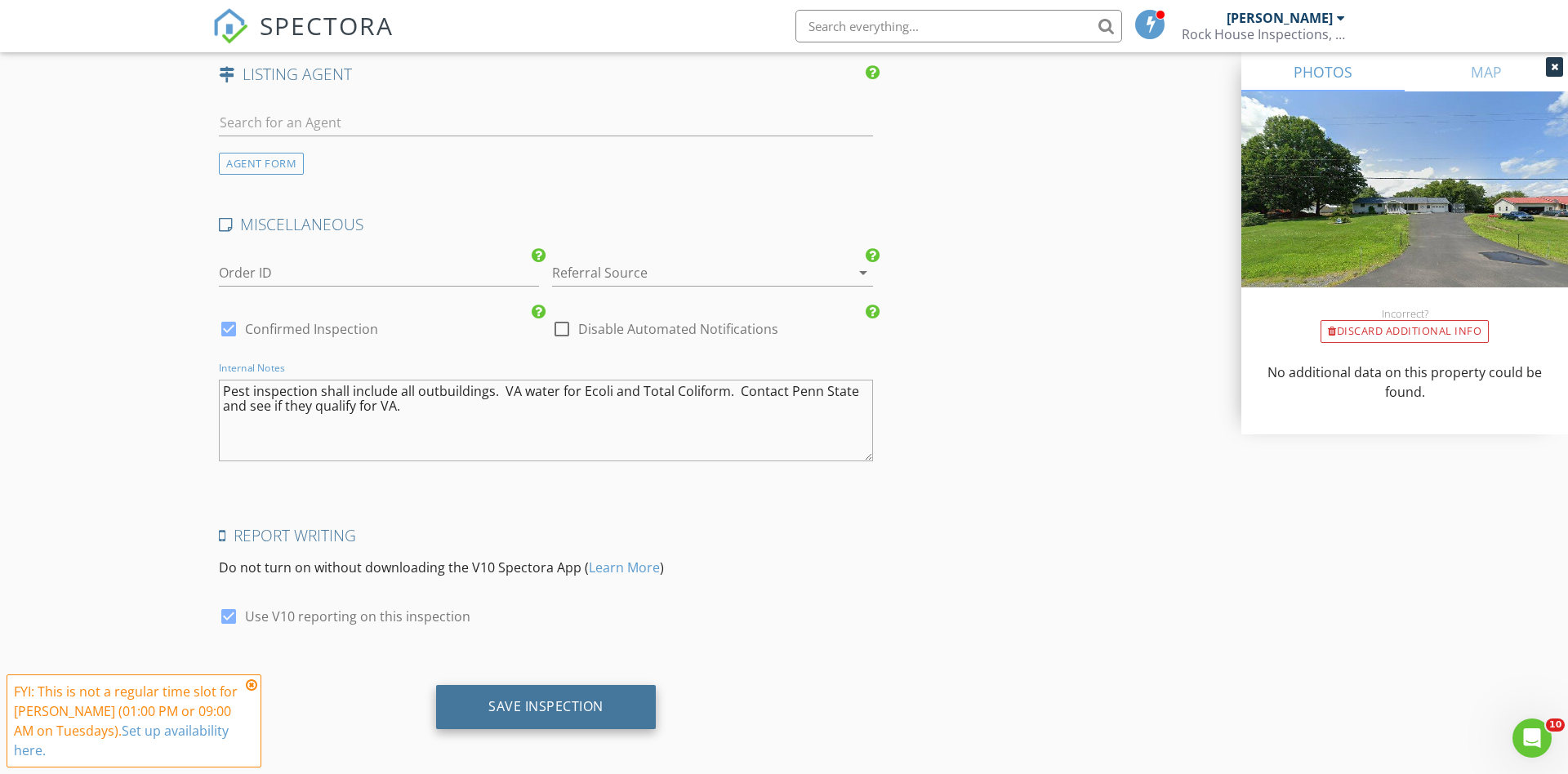
type textarea "Pest inspection shall include all outbuildings. VA water for Ecoli and Total Co…"
click at [529, 699] on div "Save Inspection" at bounding box center [545, 706] width 115 height 17
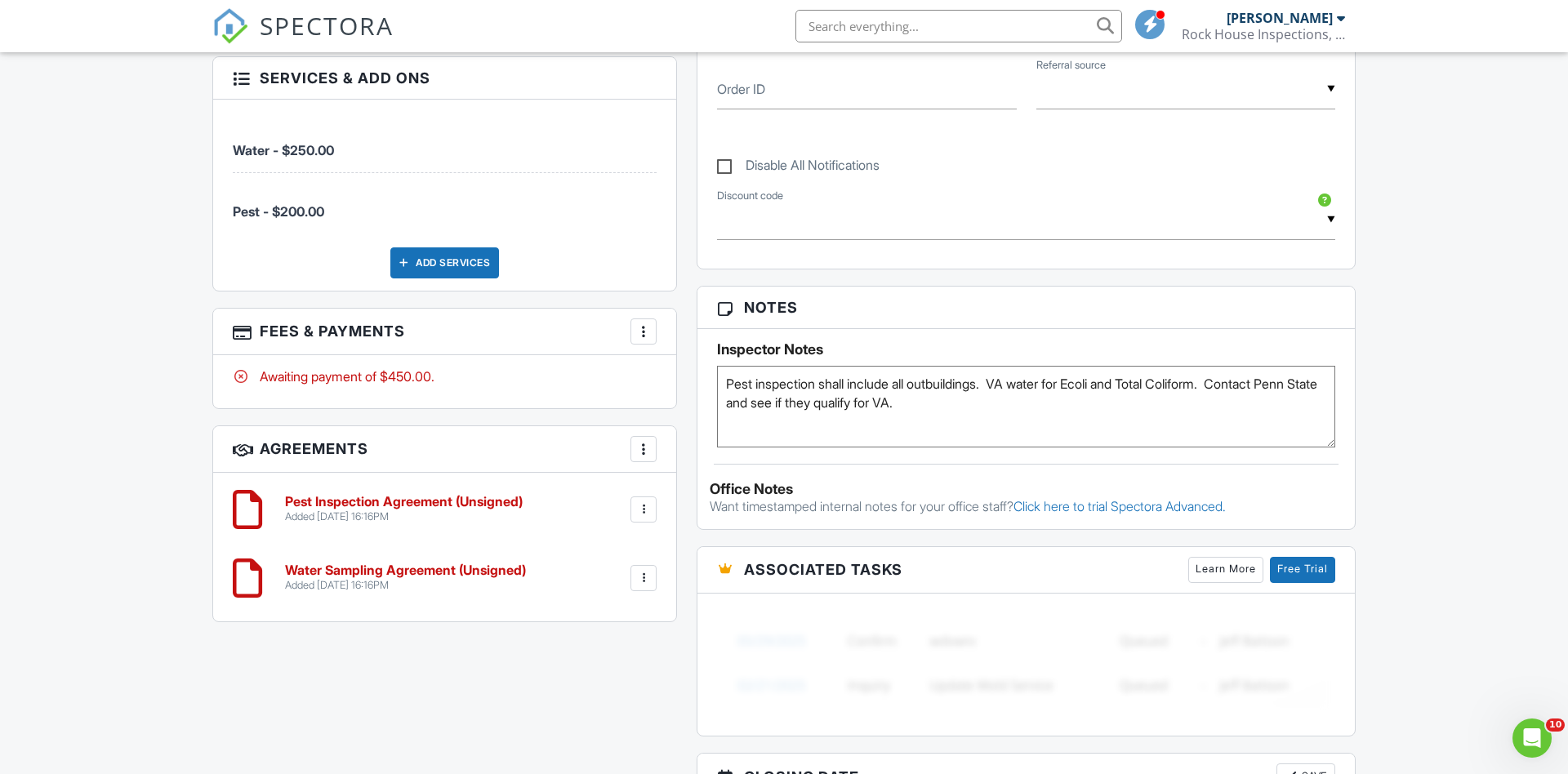
scroll to position [827, 0]
